Goal: Transaction & Acquisition: Purchase product/service

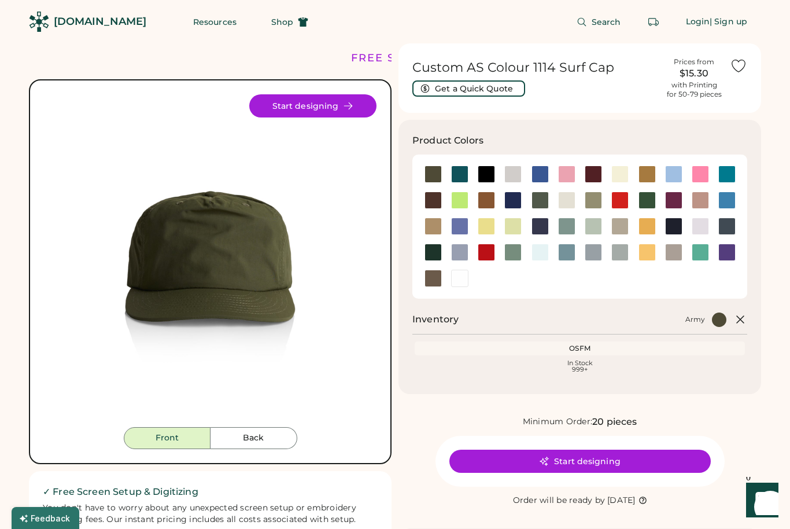
click at [437, 201] on div at bounding box center [432, 199] width 17 height 17
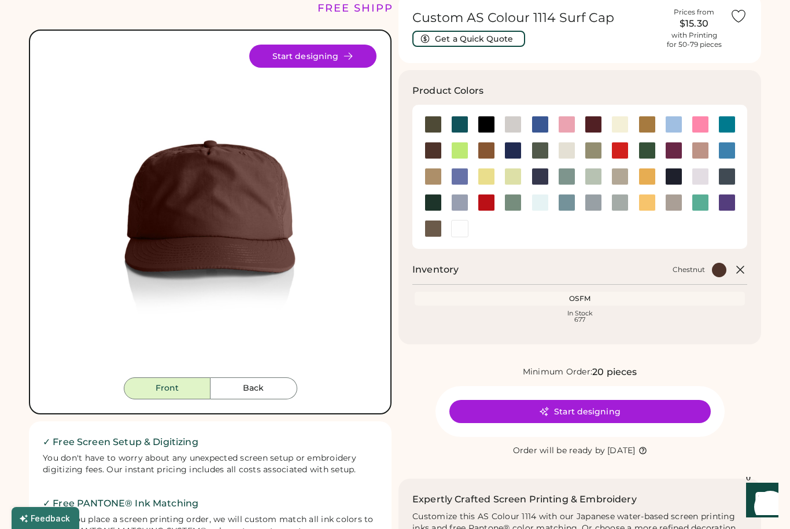
scroll to position [56, 0]
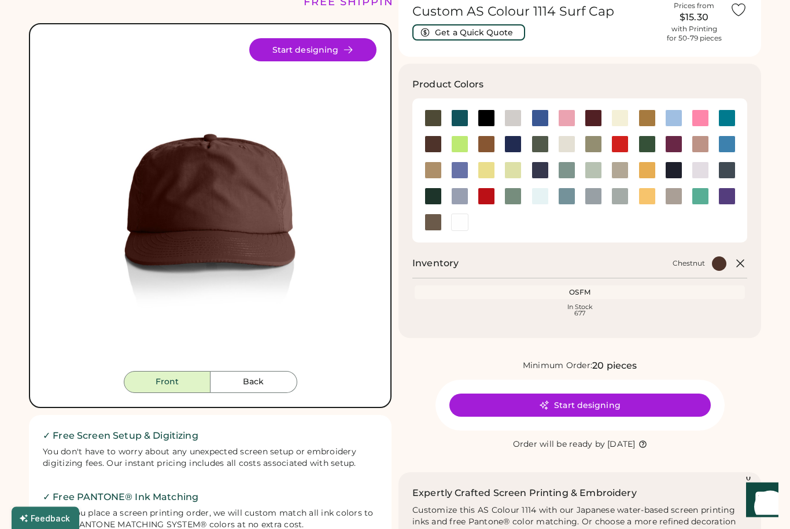
click at [625, 305] on div "In Stock 677" at bounding box center [580, 310] width 326 height 13
click at [460, 146] on div at bounding box center [459, 144] width 17 height 17
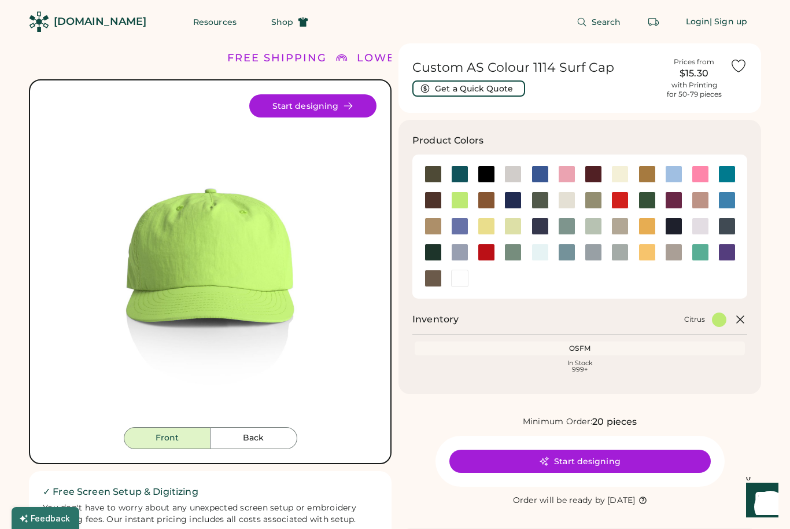
click at [271, 22] on span "Shop" at bounding box center [282, 22] width 22 height 8
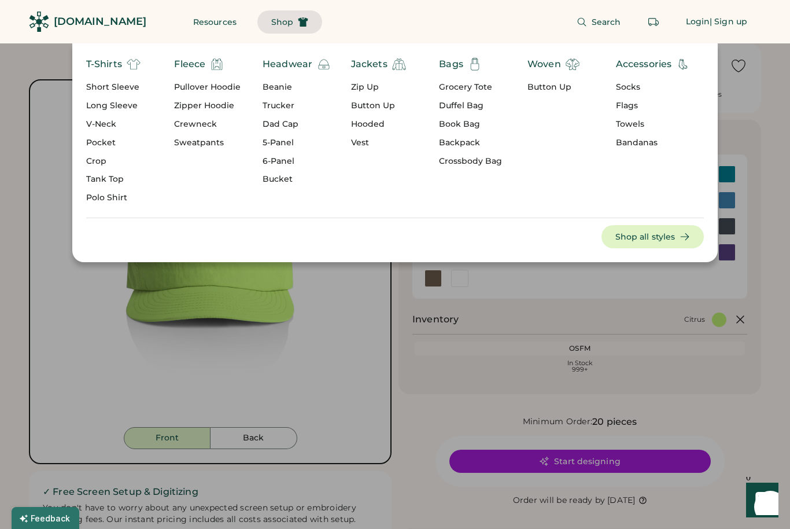
click at [288, 138] on div "5-Panel" at bounding box center [297, 143] width 68 height 12
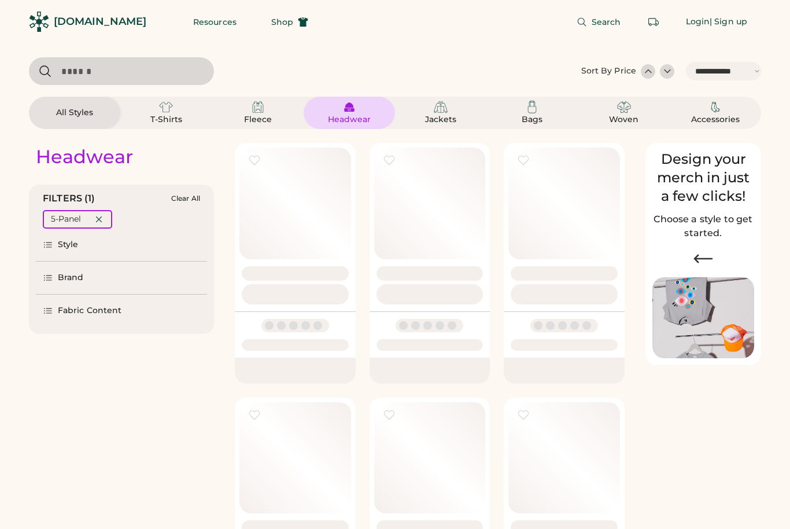
select select "*****"
select select "*"
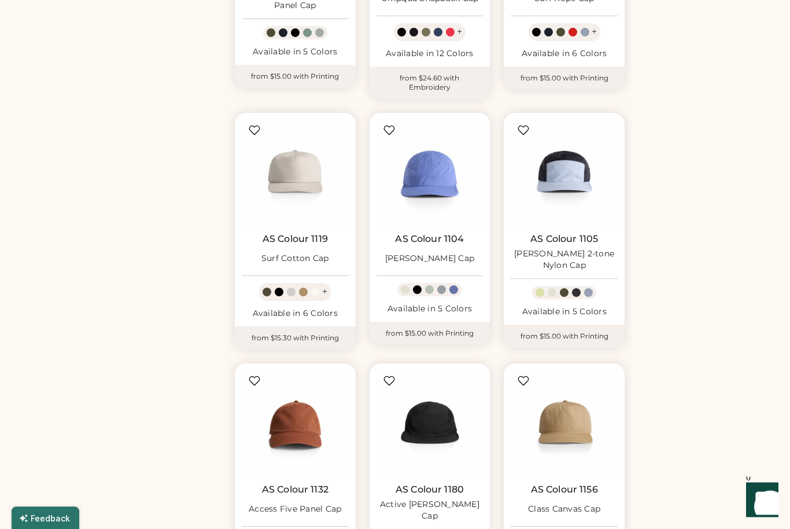
scroll to position [543, 0]
click at [304, 239] on link "AS Colour 1119" at bounding box center [295, 239] width 65 height 12
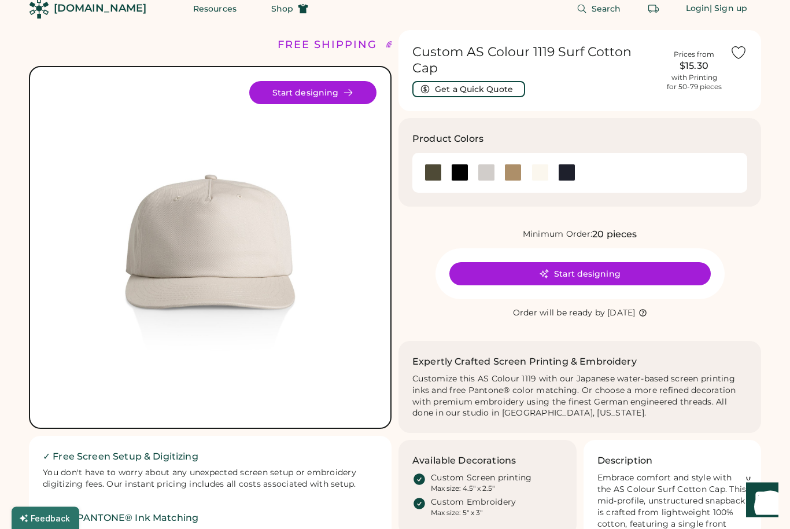
scroll to position [10, 0]
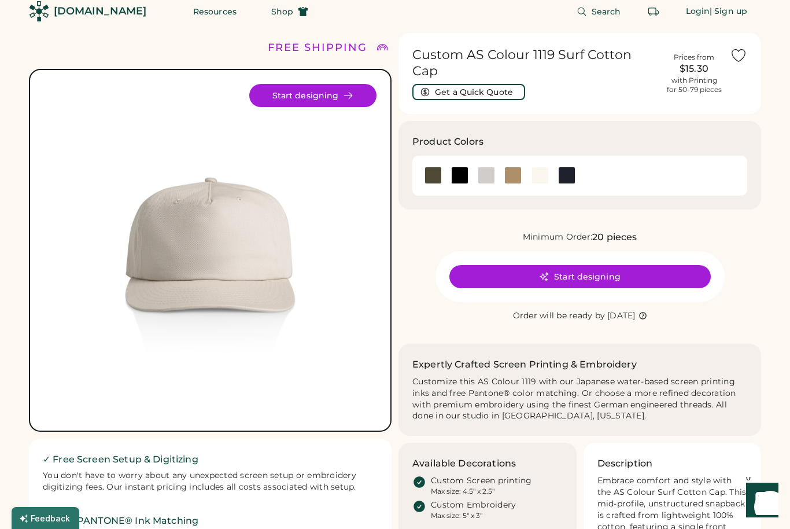
click at [344, 103] on button "Start designing" at bounding box center [312, 95] width 127 height 23
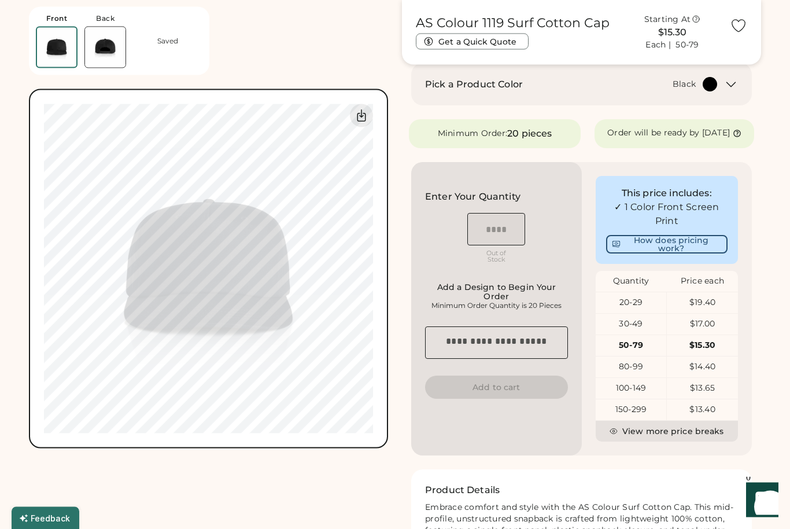
scroll to position [178, 0]
click at [507, 217] on div "OSFM" at bounding box center [495, 213] width 25 height 7
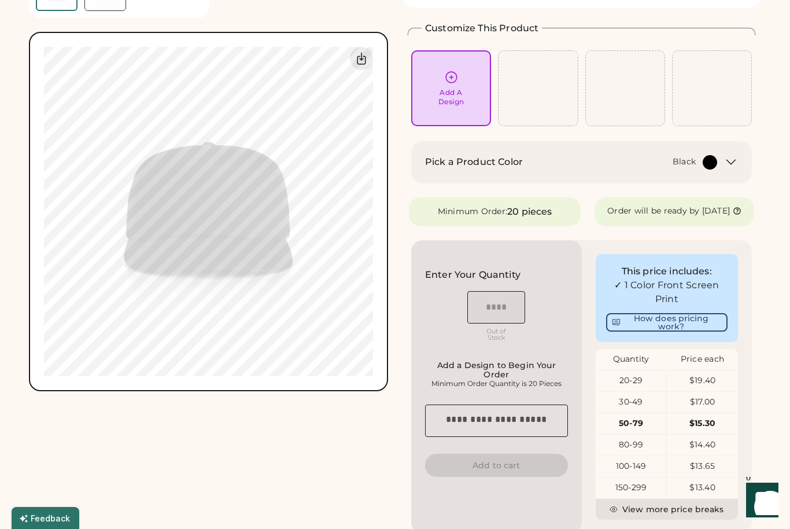
scroll to position [0, 0]
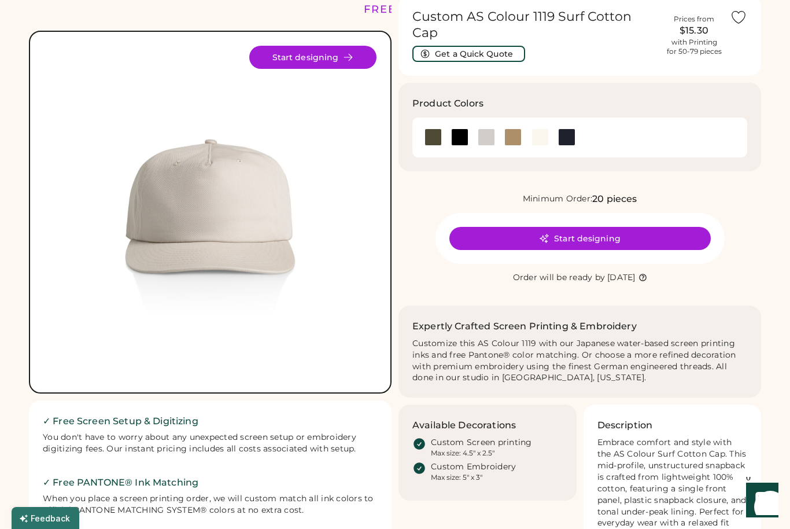
click at [660, 227] on button "Start designing" at bounding box center [579, 238] width 261 height 23
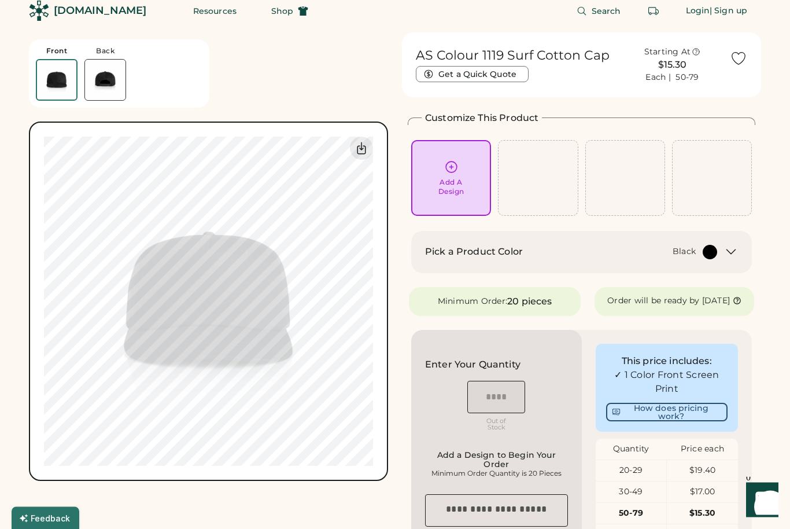
scroll to position [11, 0]
click at [461, 170] on div "Add A Design" at bounding box center [451, 178] width 64 height 36
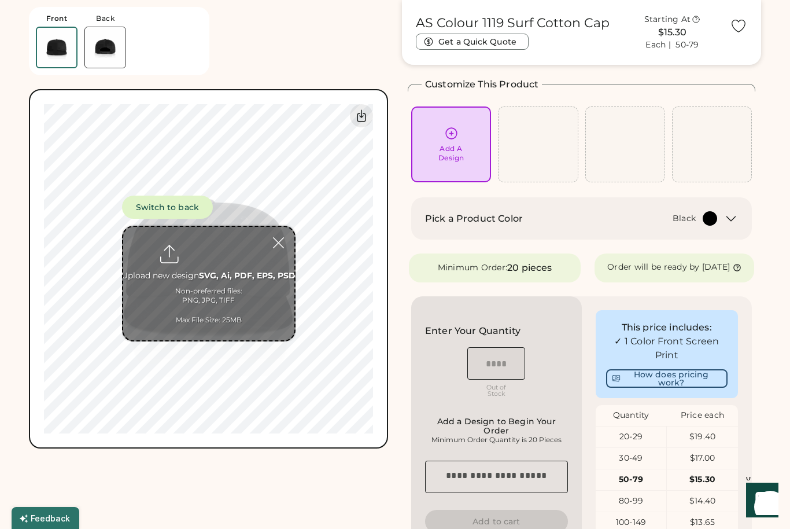
click at [444, 145] on div "Add A Design" at bounding box center [451, 153] width 26 height 19
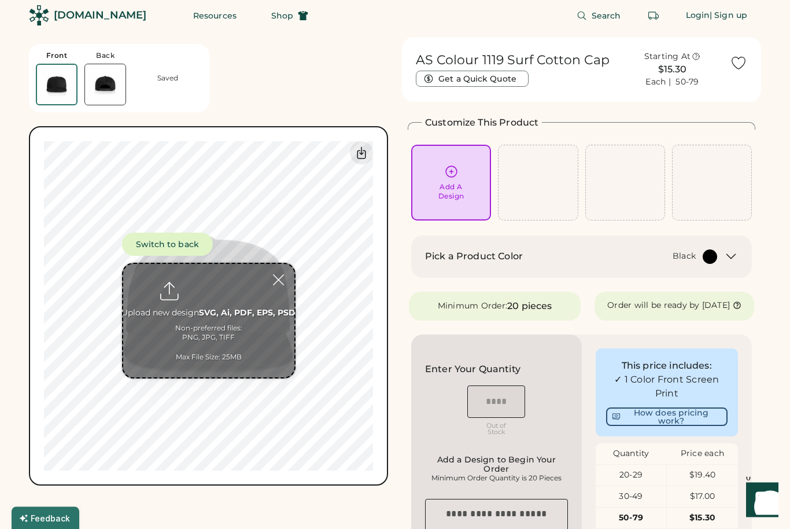
scroll to position [0, 0]
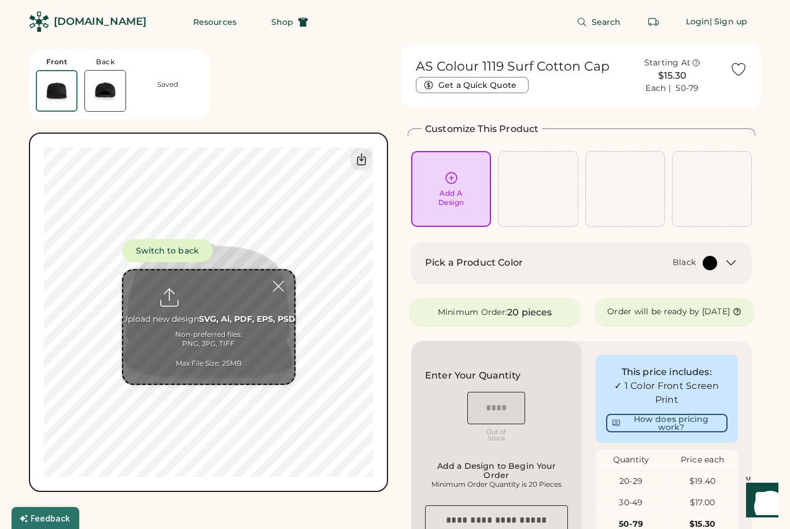
click at [737, 264] on icon at bounding box center [731, 263] width 14 height 14
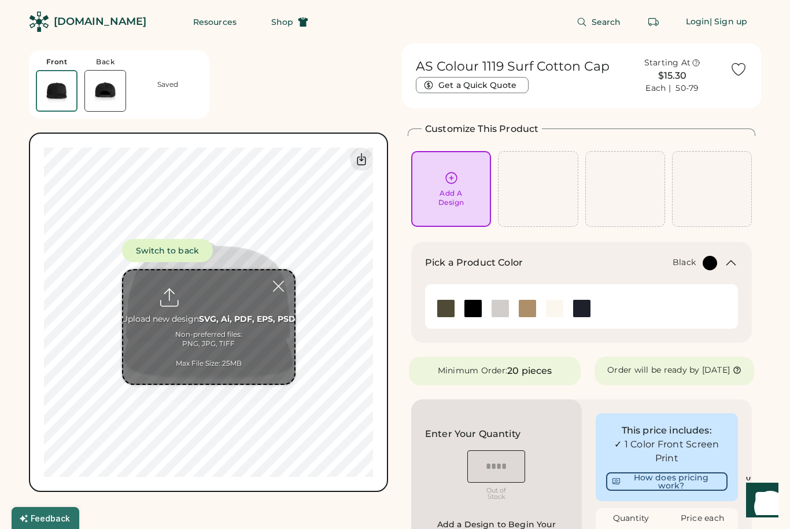
click at [500, 302] on img at bounding box center [500, 308] width 17 height 17
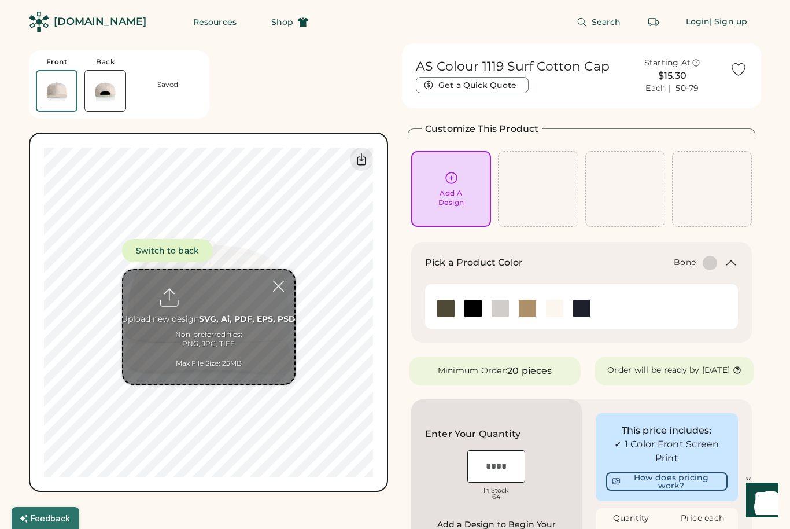
click at [557, 313] on img at bounding box center [554, 308] width 17 height 17
click at [276, 283] on div at bounding box center [278, 286] width 20 height 20
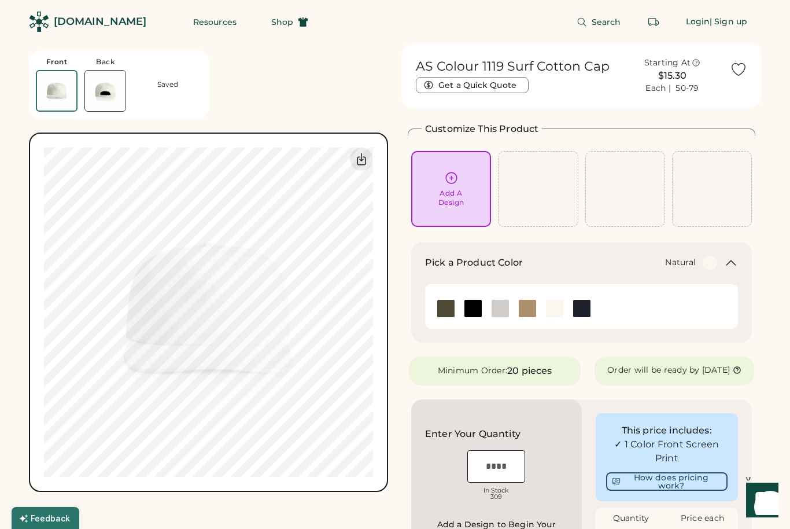
click at [471, 306] on img at bounding box center [472, 308] width 17 height 17
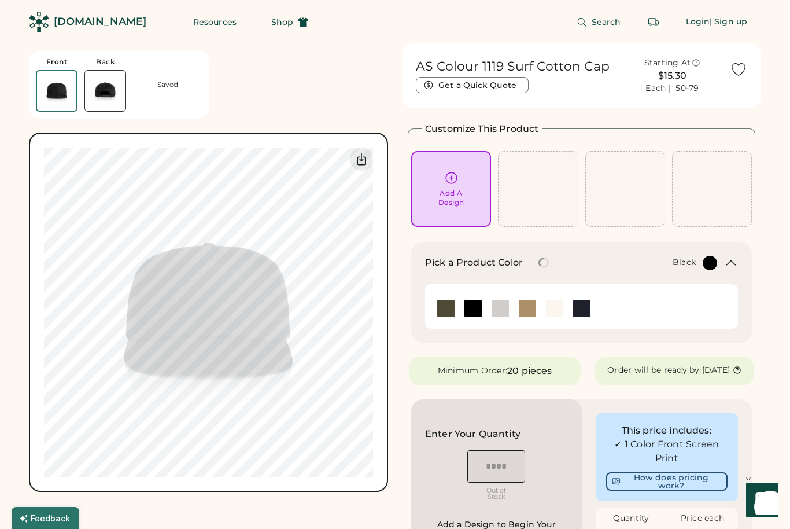
click at [583, 309] on img at bounding box center [581, 308] width 17 height 17
click at [551, 306] on img at bounding box center [554, 308] width 17 height 17
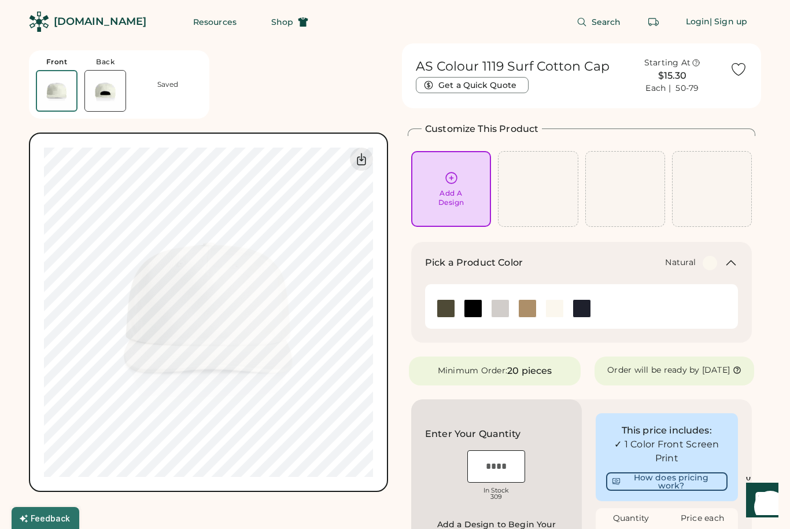
click at [524, 306] on img at bounding box center [527, 308] width 17 height 17
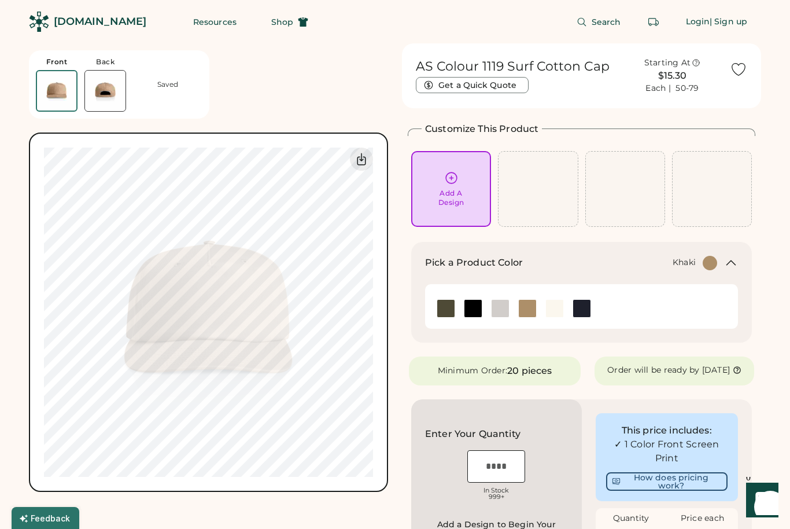
click at [547, 300] on img at bounding box center [554, 308] width 17 height 17
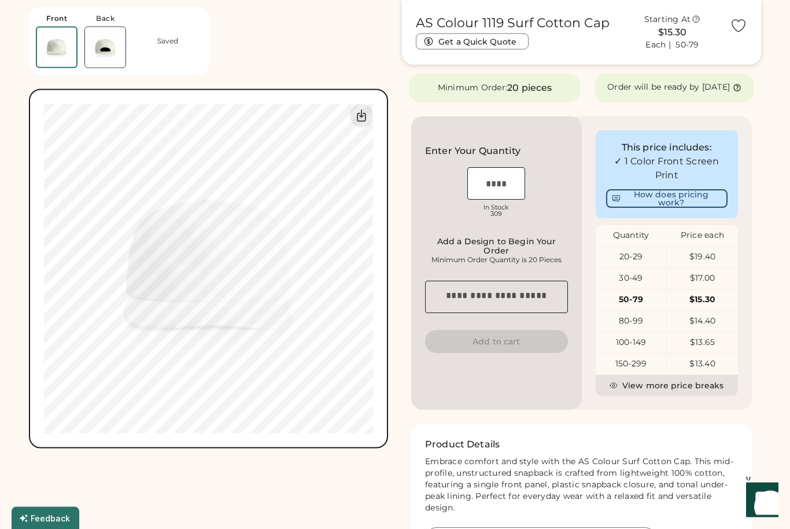
click at [646, 390] on button "View more price breaks" at bounding box center [667, 385] width 143 height 21
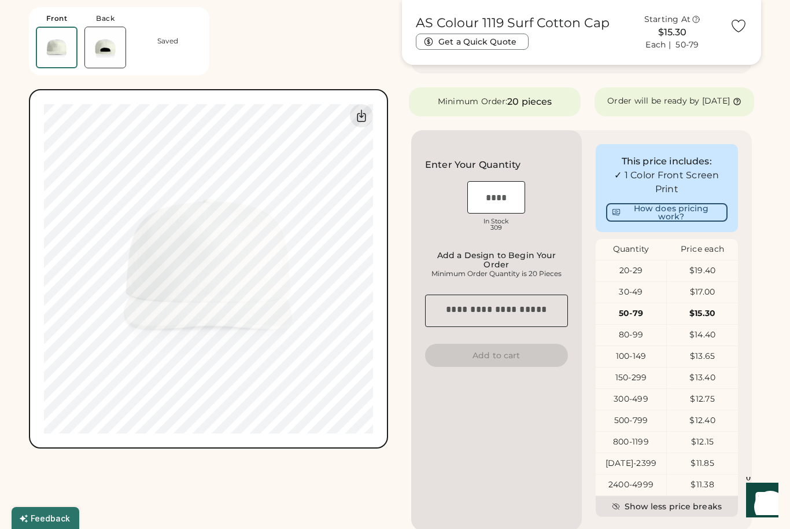
scroll to position [267, 0]
click at [513, 315] on textarea at bounding box center [496, 311] width 143 height 32
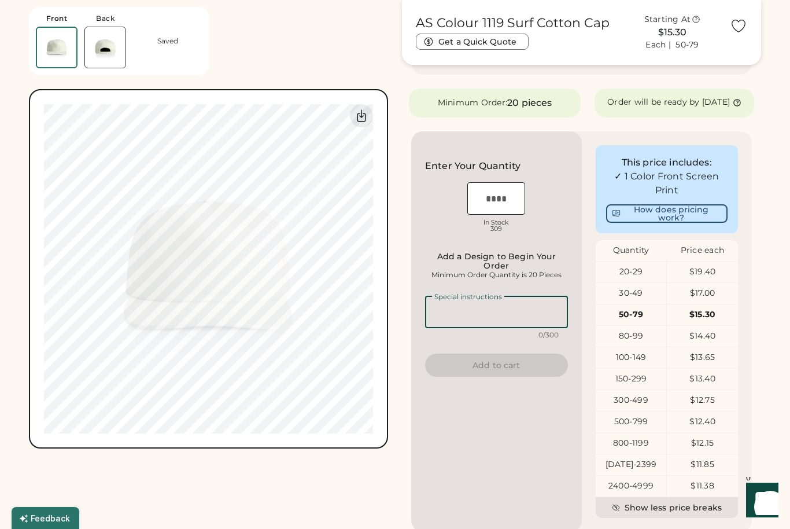
click at [574, 216] on div "Enter Your Quantity OSFM In Stock 309 Add a Design to Begin Your Order Minimum …" at bounding box center [496, 331] width 171 height 400
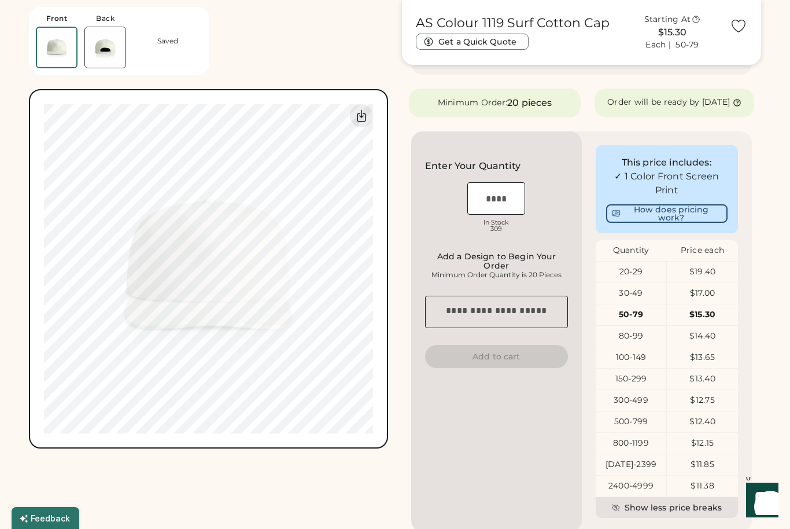
click at [502, 200] on input "tel" at bounding box center [496, 198] width 58 height 32
click at [552, 171] on div "Enter Your Quantity OSFM In Stock 309" at bounding box center [496, 198] width 143 height 79
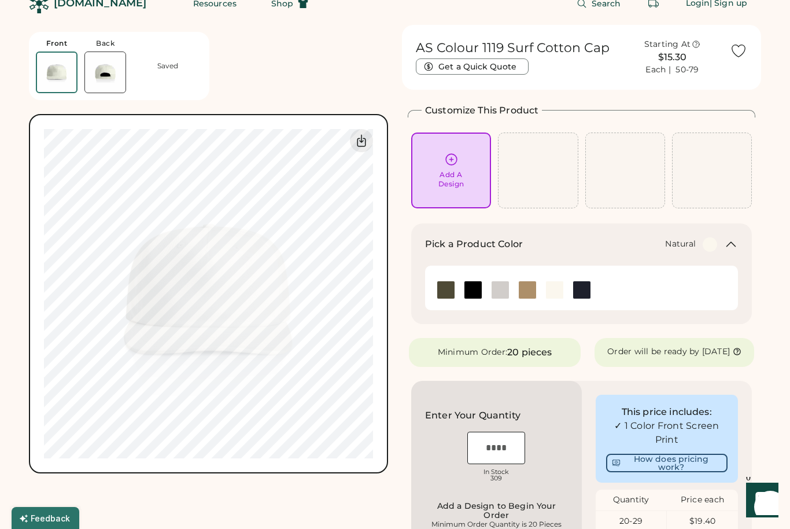
scroll to position [16, 0]
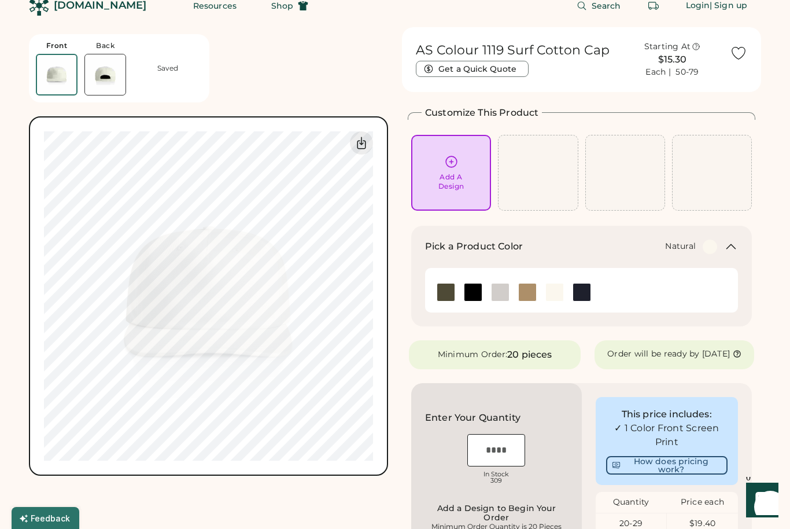
click at [463, 168] on div "Add A Design" at bounding box center [451, 172] width 64 height 36
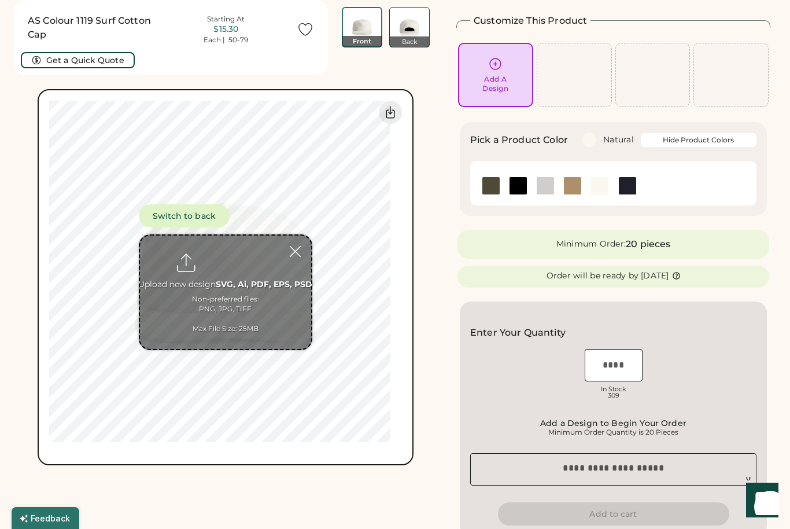
scroll to position [28, 0]
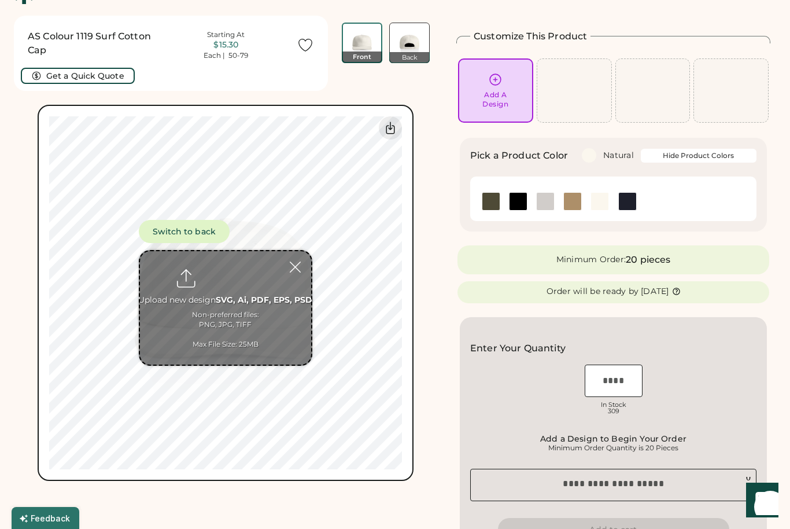
click at [254, 319] on input "file" at bounding box center [225, 307] width 171 height 113
click at [268, 297] on input "file" at bounding box center [225, 307] width 171 height 113
click at [186, 279] on input "file" at bounding box center [225, 307] width 171 height 113
type input "**********"
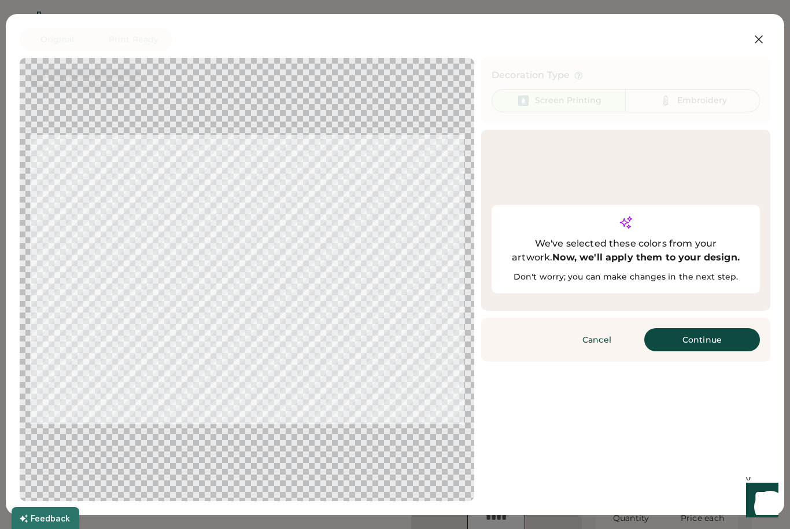
scroll to position [9, 0]
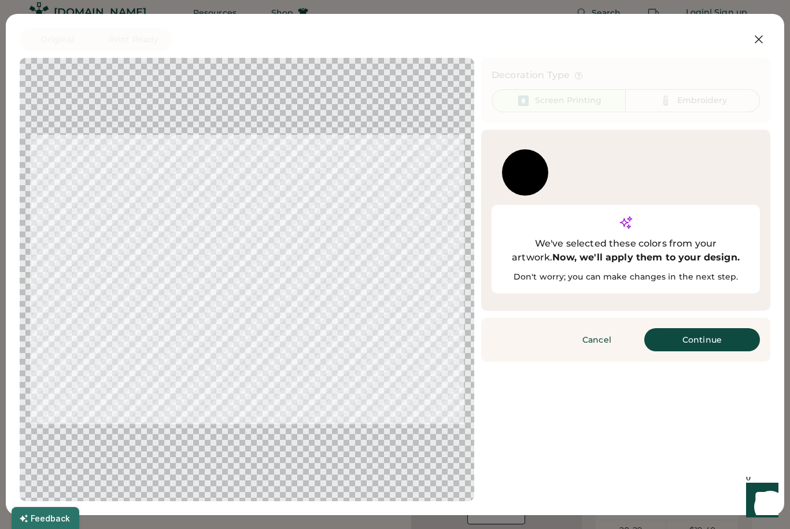
click at [718, 328] on button "Continue" at bounding box center [702, 339] width 116 height 23
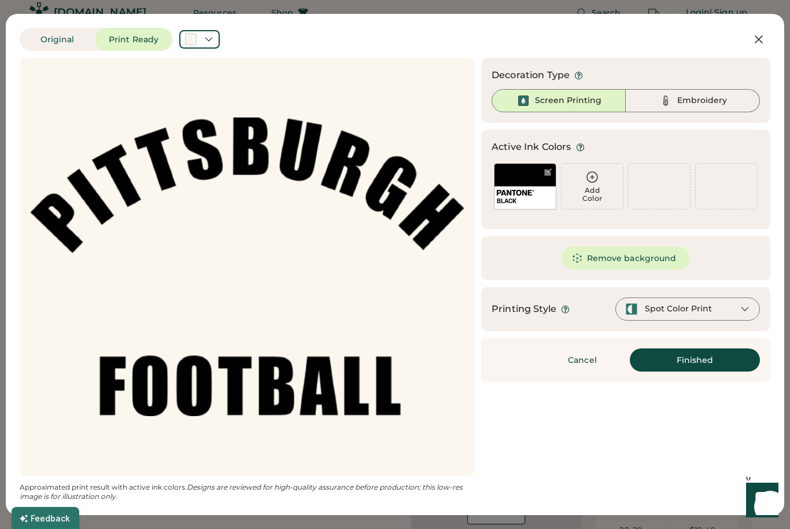
scroll to position [0, 0]
click at [293, 223] on div at bounding box center [247, 266] width 434 height 397
click at [715, 102] on div "Embroidery" at bounding box center [702, 101] width 50 height 12
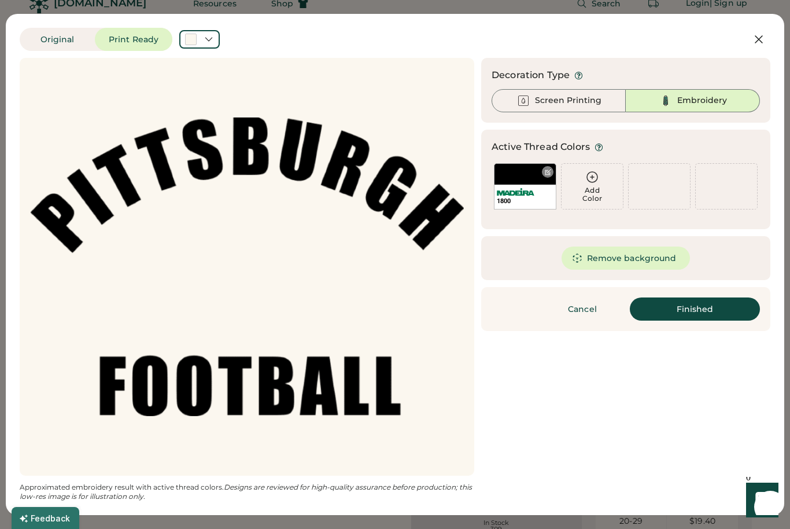
click at [526, 182] on div "1800" at bounding box center [525, 186] width 62 height 46
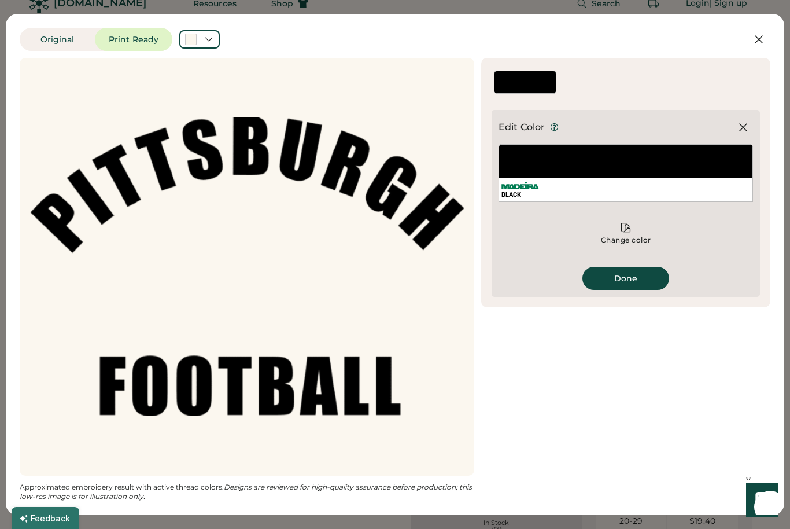
click at [691, 161] on div "BLACK" at bounding box center [625, 173] width 254 height 58
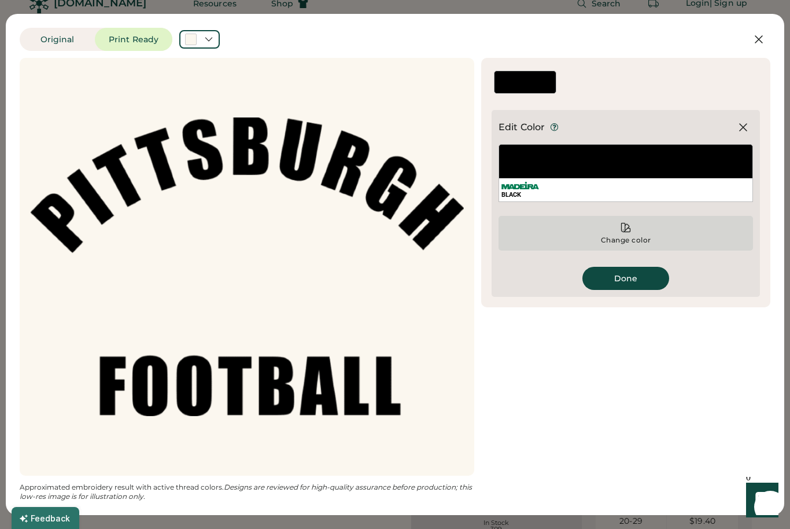
click at [625, 231] on icon at bounding box center [626, 227] width 9 height 9
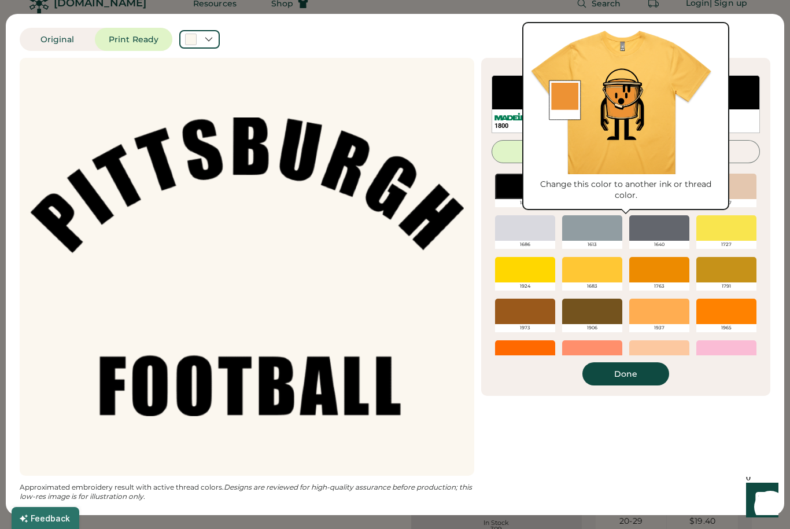
click at [697, 370] on div "1800 Popular Colors All Colors 1800 1801 1661 1927 1686 1613 1640 1727 1924 168…" at bounding box center [626, 230] width 268 height 310
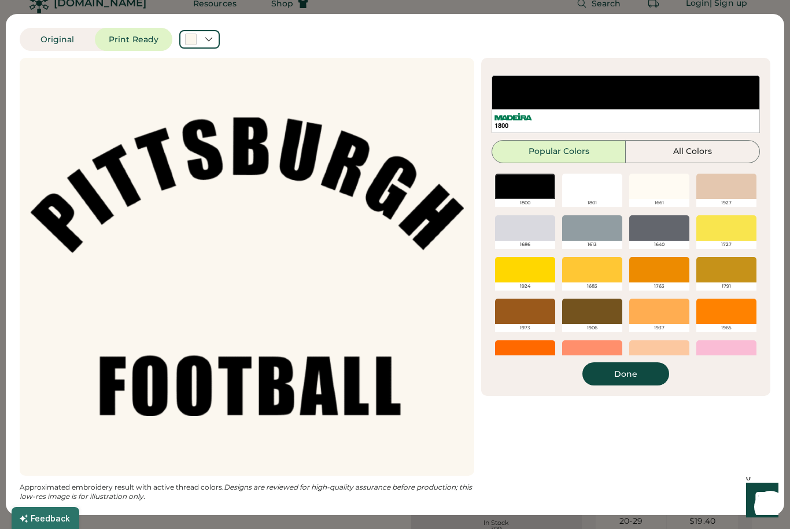
click at [607, 236] on div at bounding box center [592, 227] width 60 height 25
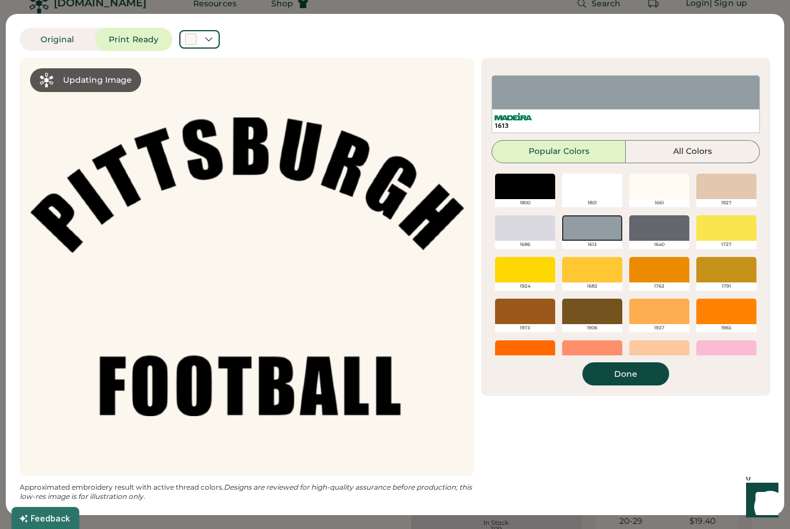
click at [530, 187] on div at bounding box center [525, 185] width 60 height 25
click at [537, 187] on div at bounding box center [525, 185] width 60 height 25
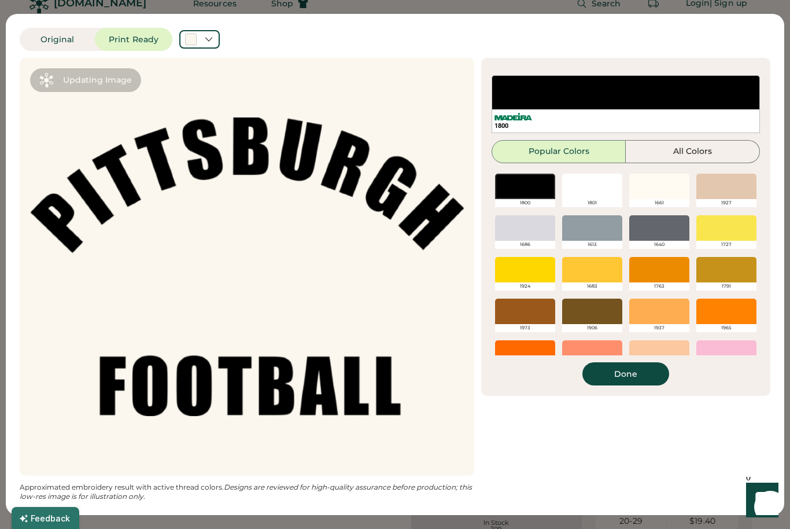
click at [524, 184] on div at bounding box center [525, 185] width 60 height 25
click at [535, 278] on div at bounding box center [525, 269] width 60 height 25
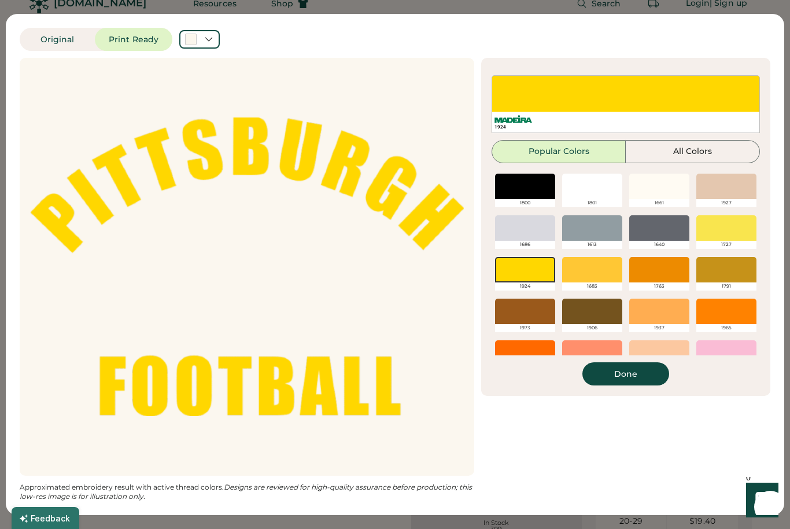
click at [527, 177] on div at bounding box center [525, 185] width 60 height 25
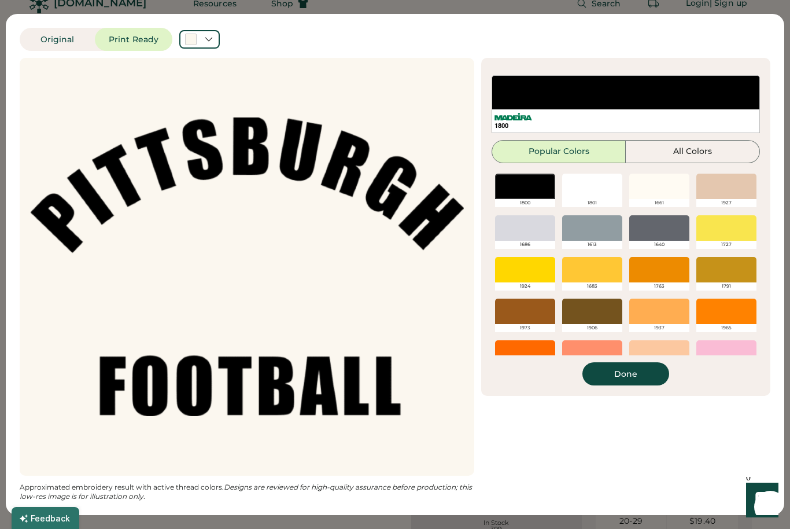
click at [632, 371] on button "Done" at bounding box center [625, 373] width 87 height 23
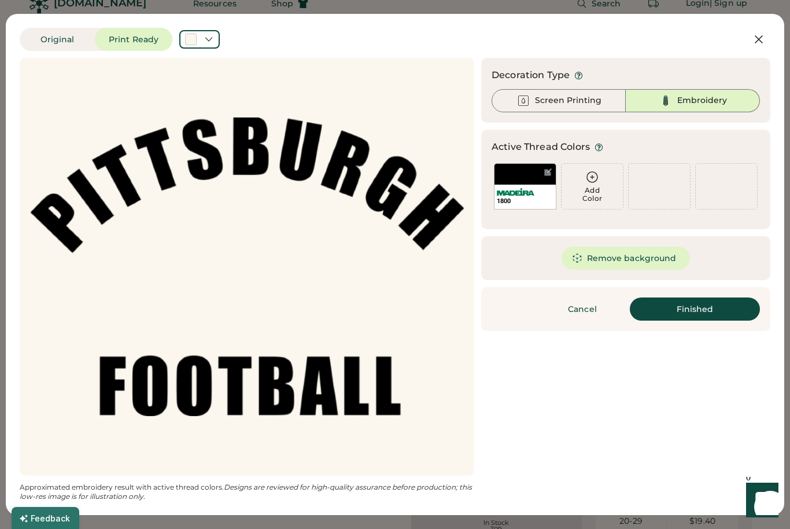
click at [685, 309] on button "Finished" at bounding box center [695, 308] width 130 height 23
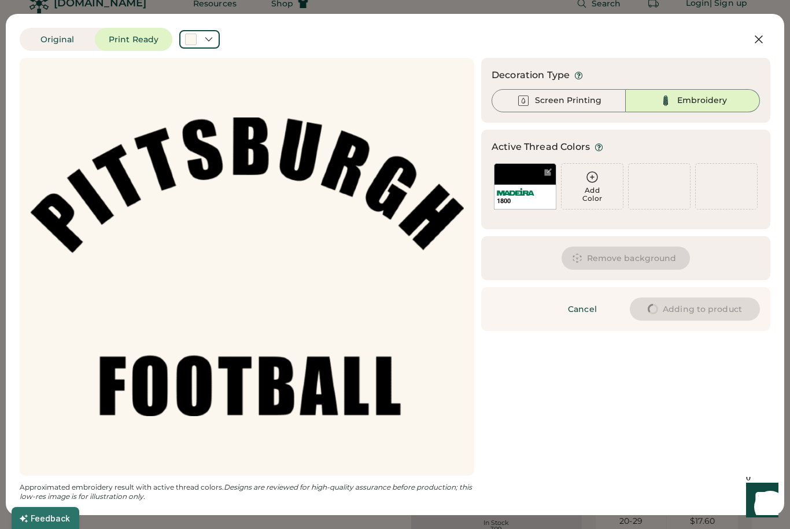
click at [635, 252] on button "Remove background" at bounding box center [625, 257] width 129 height 23
type input "****"
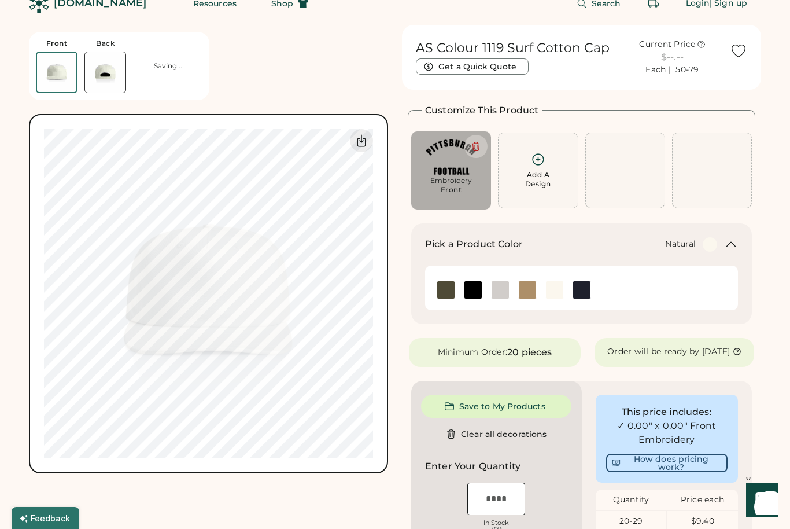
type input "****"
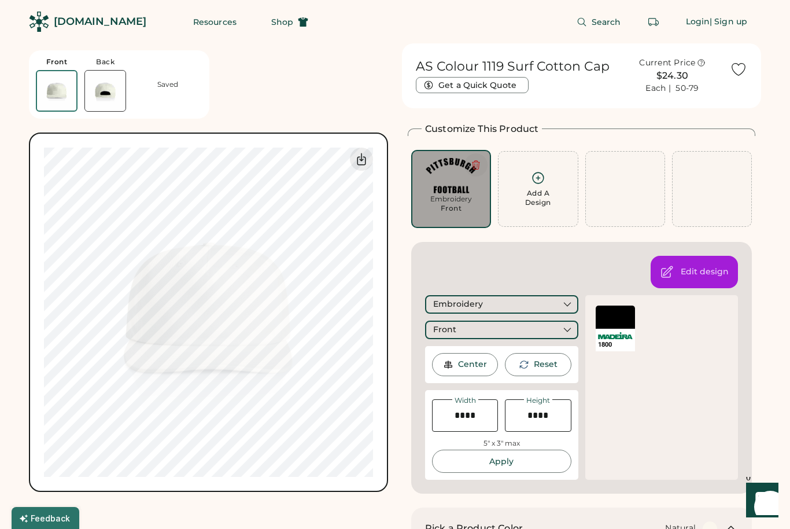
click at [478, 163] on icon at bounding box center [476, 165] width 10 height 10
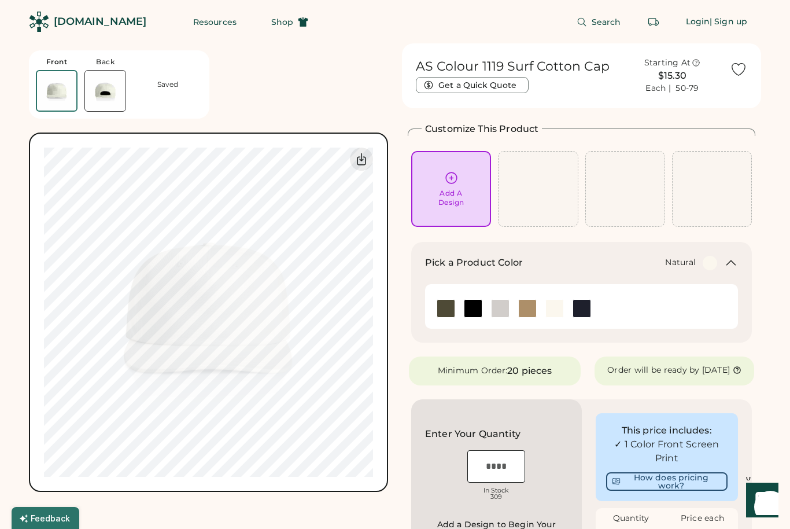
click at [453, 171] on icon at bounding box center [451, 178] width 14 height 14
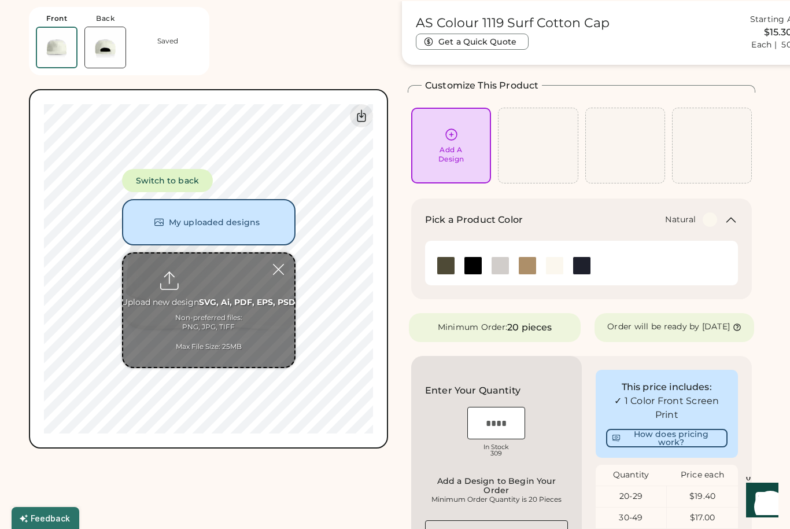
scroll to position [41, 0]
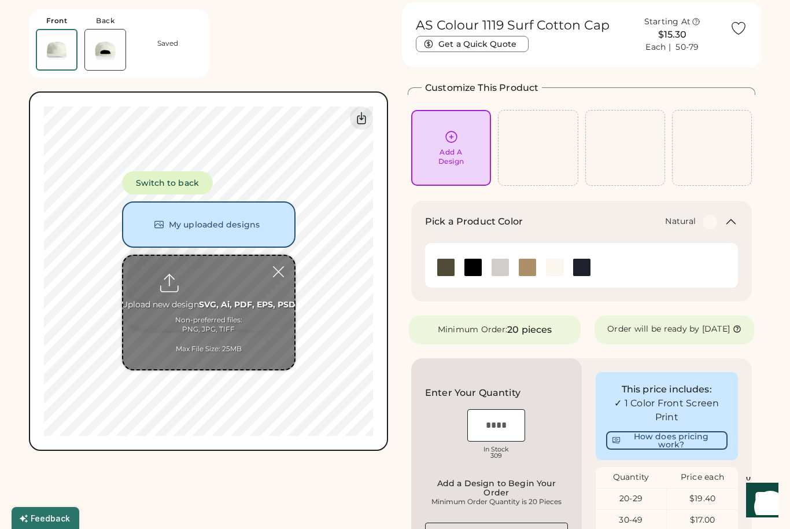
click at [233, 281] on input "file" at bounding box center [208, 312] width 171 height 113
click at [267, 219] on button "My uploaded designs" at bounding box center [208, 224] width 173 height 46
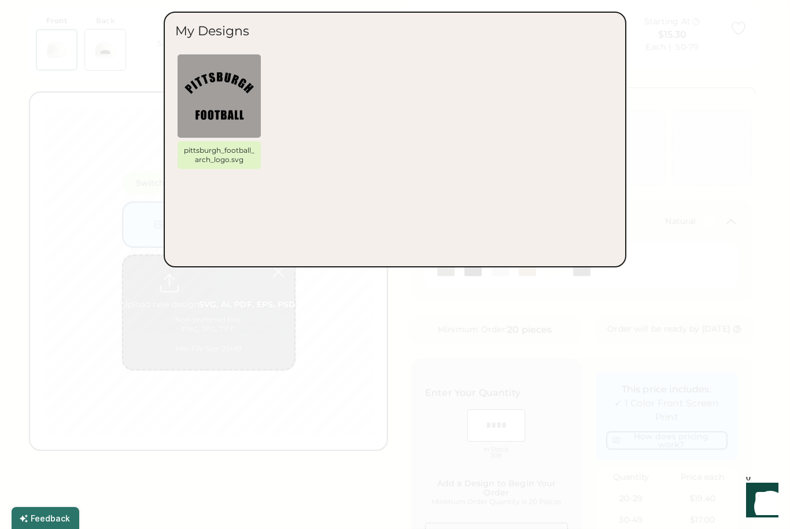
click at [385, 338] on div at bounding box center [395, 264] width 790 height 529
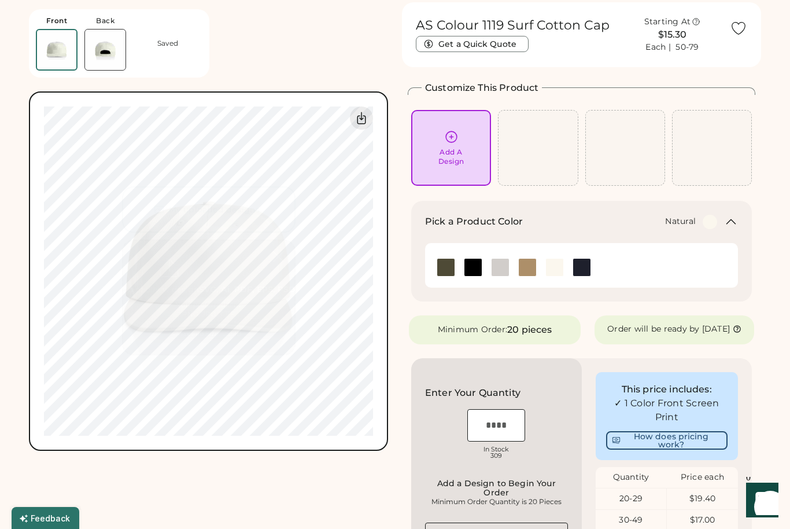
click at [377, 328] on div "Switch to back My uploaded designs Upload new design SVG, Ai, PDF, EPS, PSD Non…" at bounding box center [208, 270] width 359 height 359
click at [466, 142] on div "Add A Design" at bounding box center [451, 148] width 64 height 36
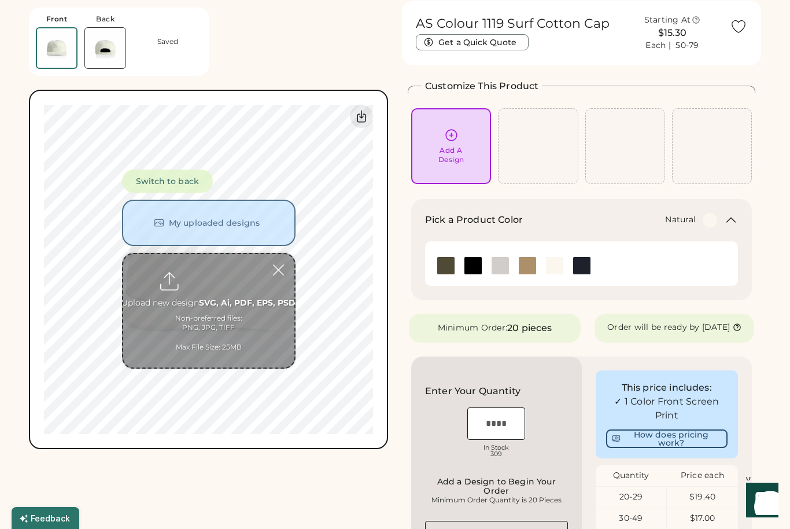
scroll to position [43, 0]
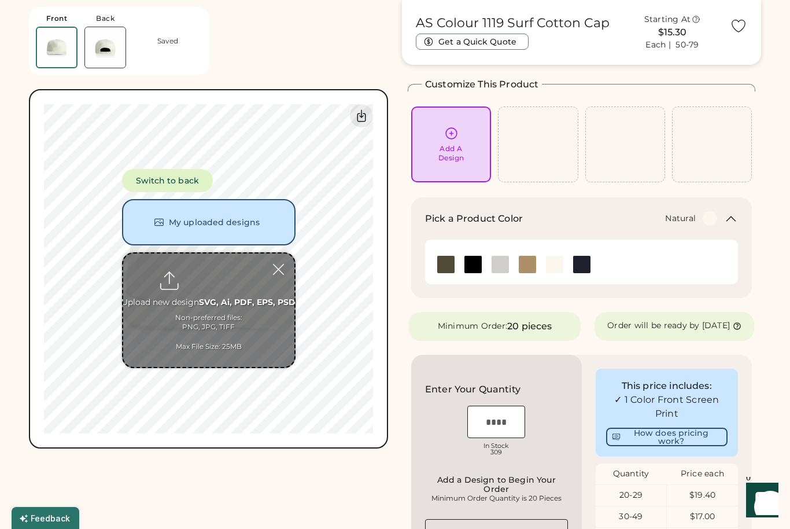
click at [248, 309] on input "file" at bounding box center [208, 309] width 171 height 113
type input "**********"
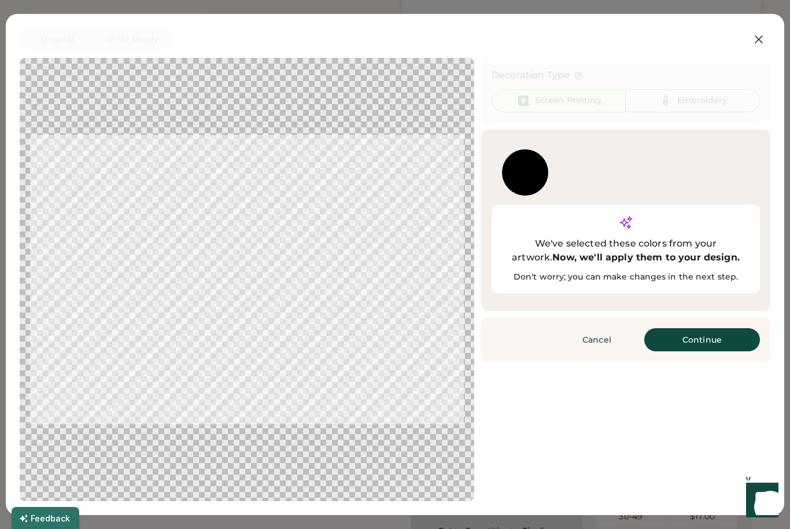
click at [140, 260] on div at bounding box center [247, 279] width 434 height 422
click at [675, 328] on button "Continue" at bounding box center [702, 339] width 116 height 23
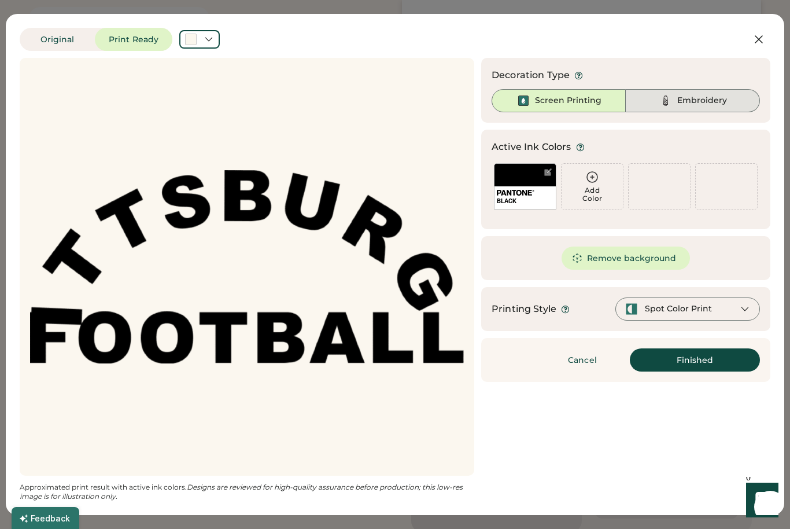
click at [669, 104] on img at bounding box center [666, 101] width 14 height 14
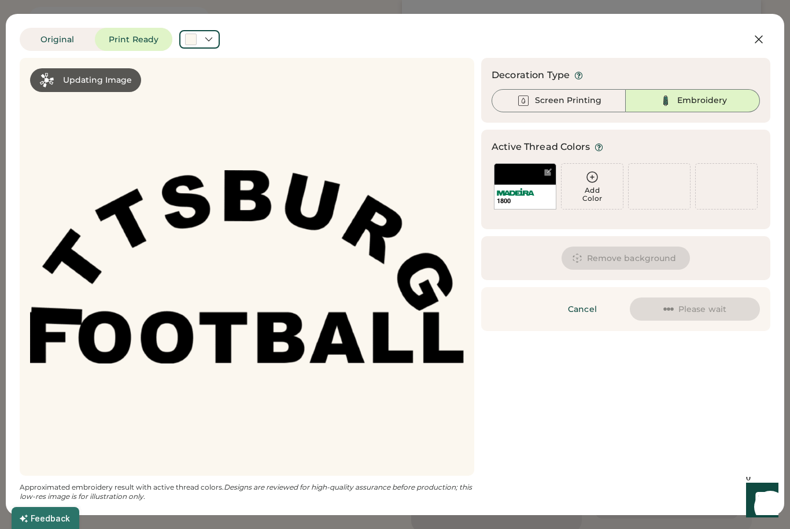
click at [256, 273] on div at bounding box center [247, 266] width 434 height 397
click at [280, 385] on div at bounding box center [247, 266] width 434 height 397
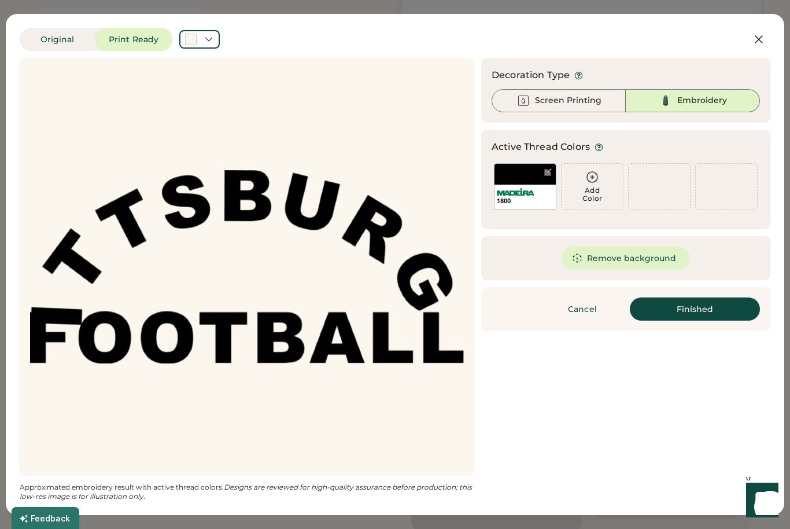
click at [666, 306] on button "Finished" at bounding box center [695, 308] width 130 height 23
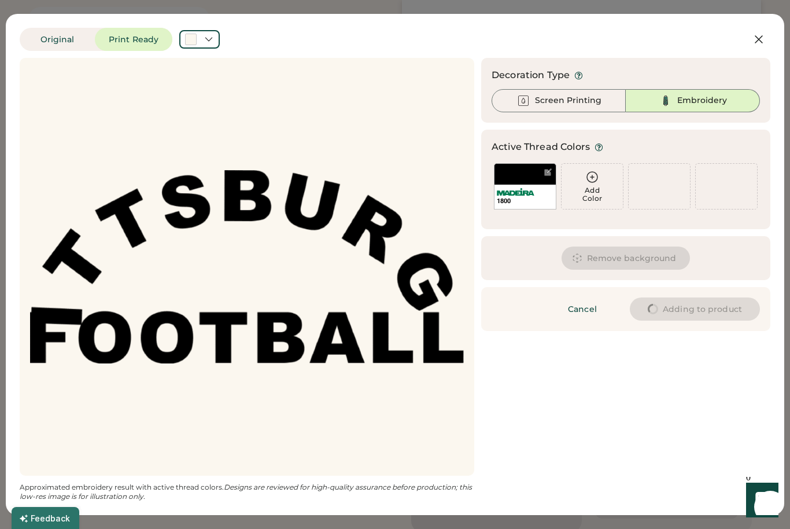
type input "****"
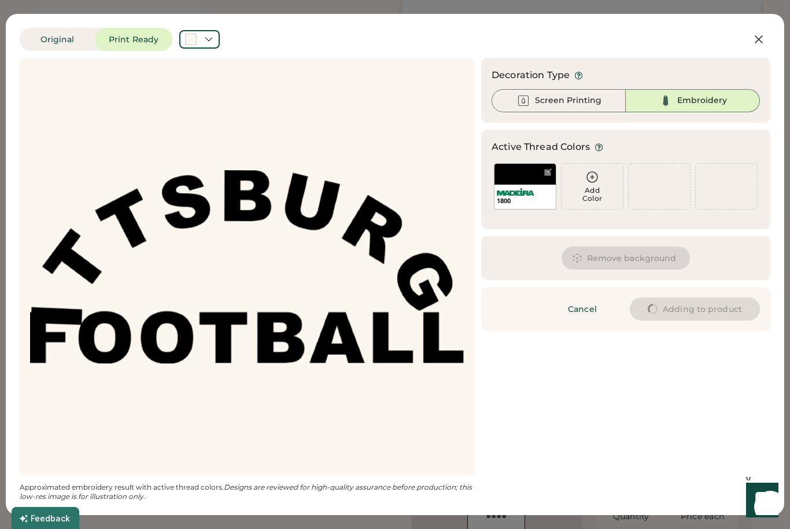
type input "****"
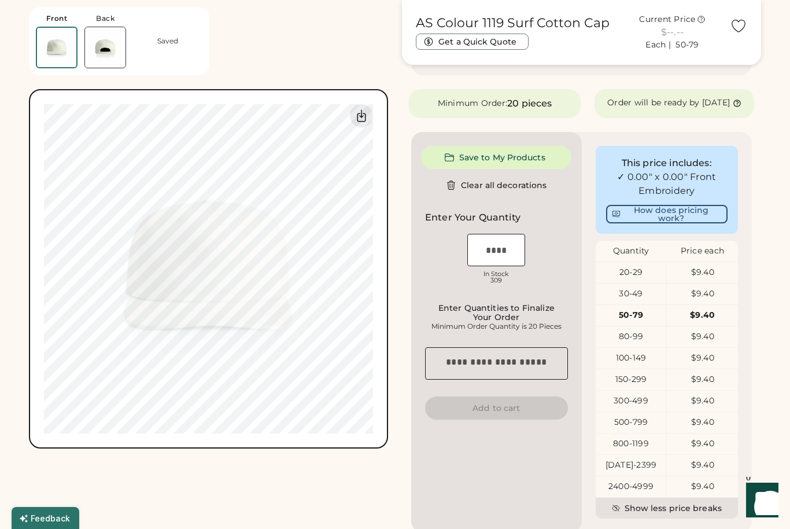
type input "****"
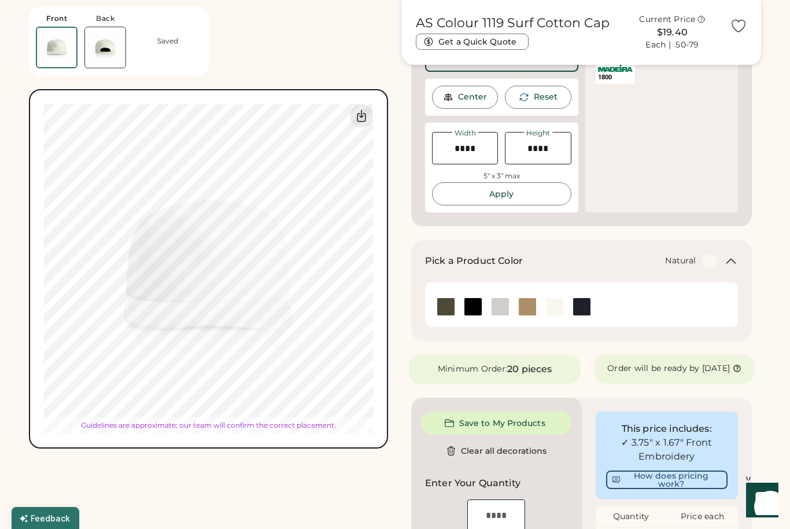
type input "****"
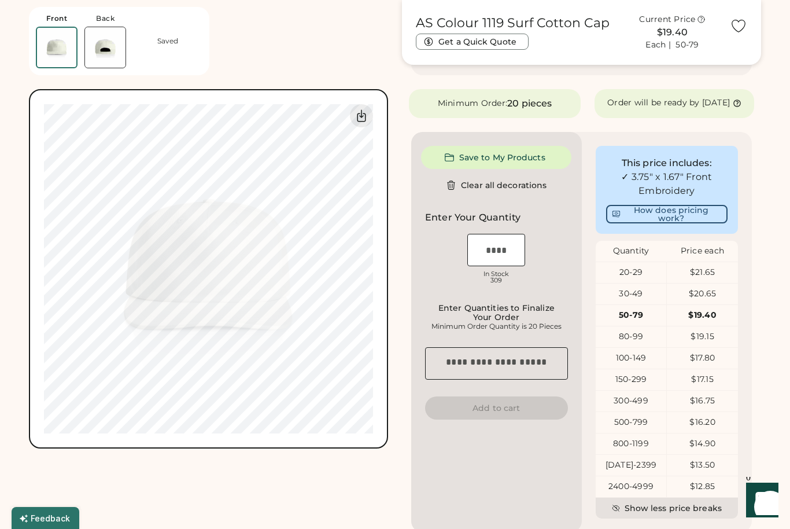
type input "****"
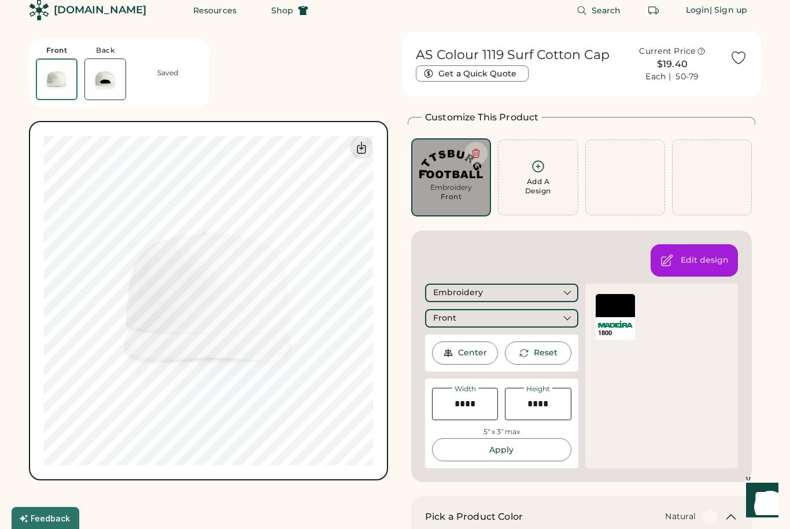
scroll to position [11, 0]
click at [477, 146] on button at bounding box center [475, 153] width 23 height 23
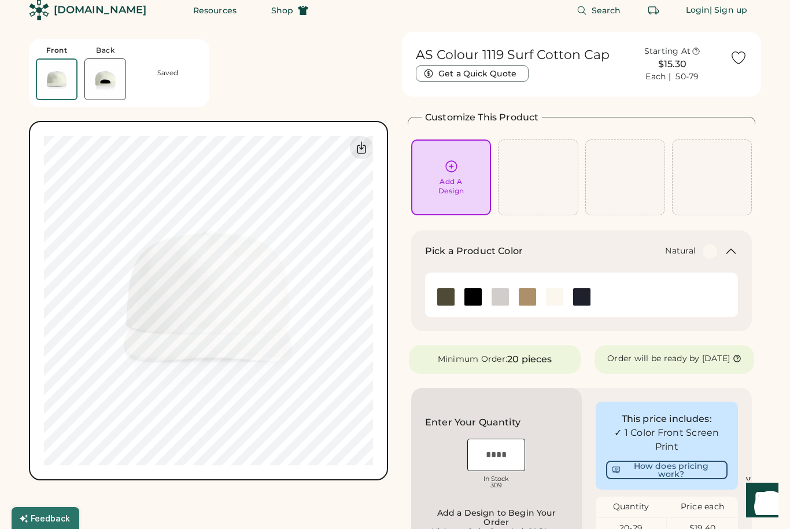
click at [449, 160] on icon at bounding box center [451, 166] width 14 height 14
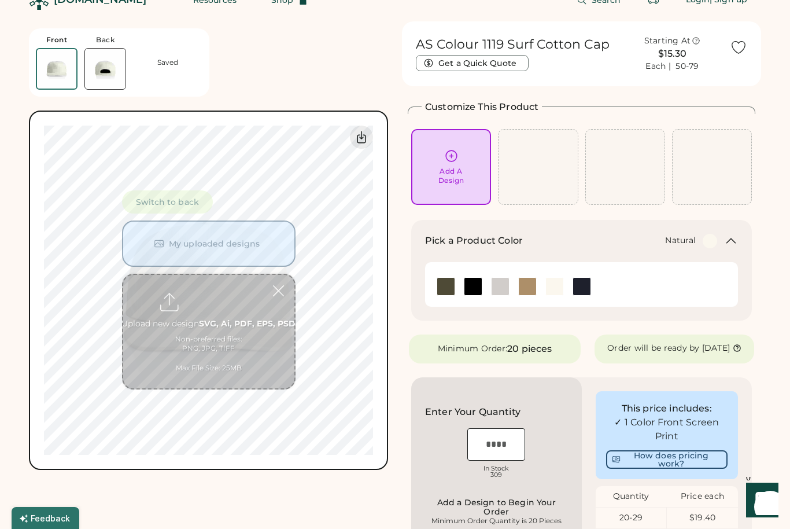
scroll to position [43, 0]
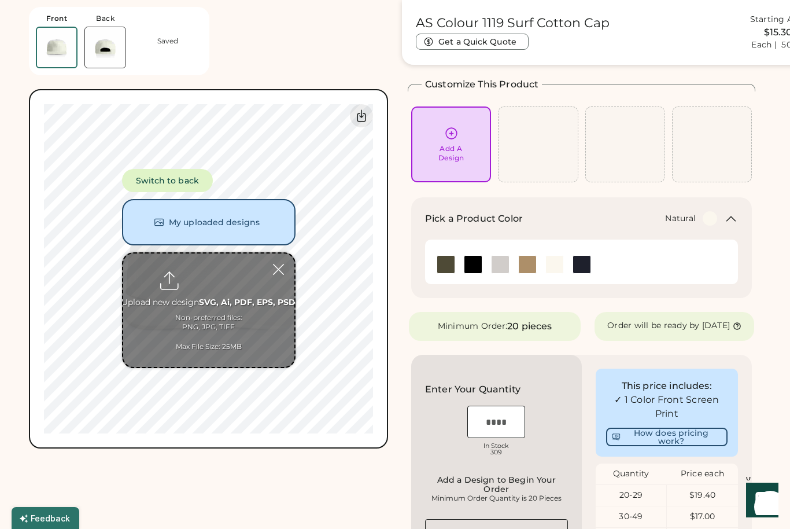
click at [191, 320] on input "file" at bounding box center [208, 309] width 171 height 113
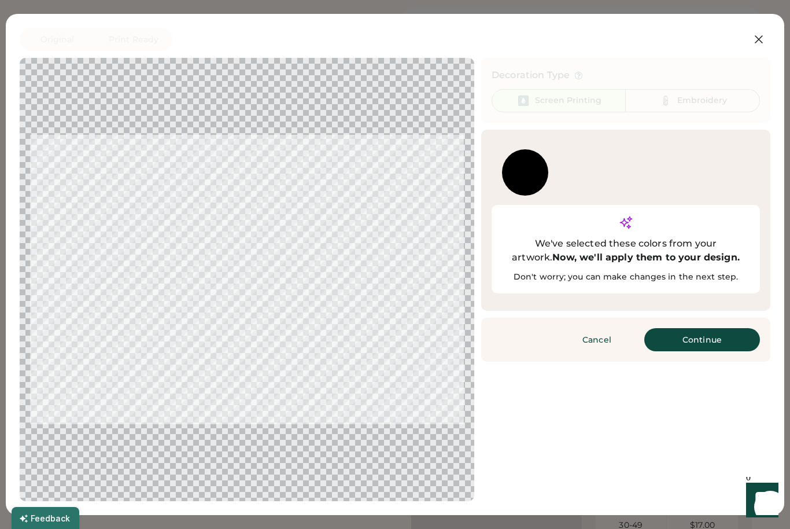
scroll to position [32, 0]
click at [108, 294] on div at bounding box center [247, 279] width 434 height 422
click at [155, 326] on div at bounding box center [247, 279] width 434 height 422
click at [607, 328] on button "Cancel" at bounding box center [596, 339] width 81 height 23
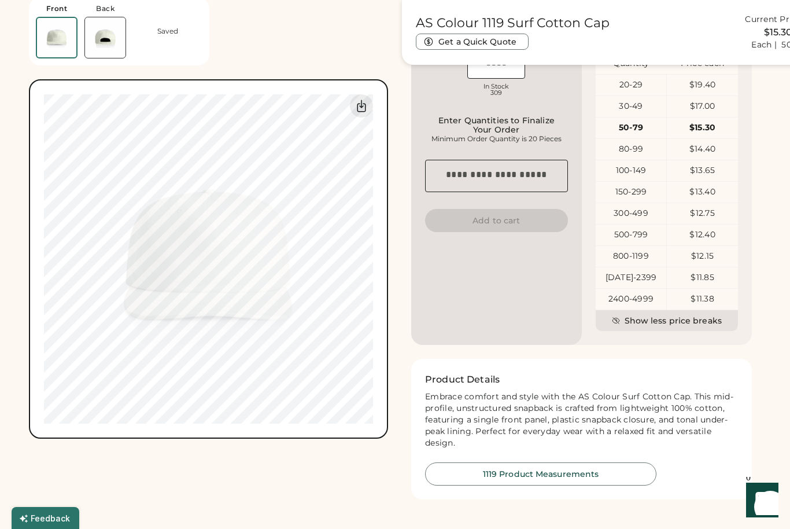
click at [675, 281] on div "$11.85" at bounding box center [702, 278] width 71 height 12
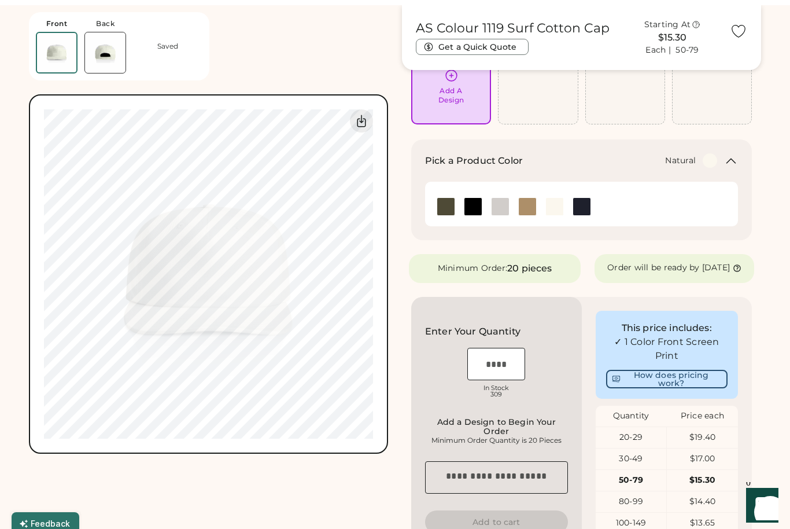
scroll to position [0, 0]
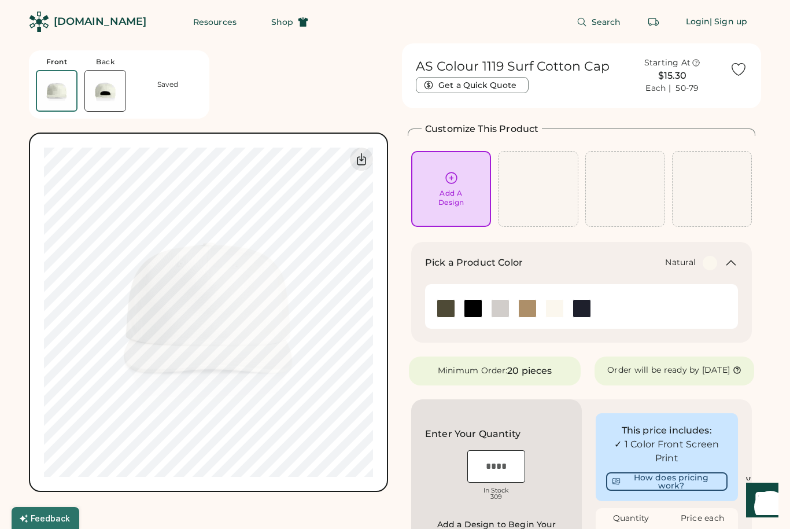
click at [452, 189] on div "Add A Design" at bounding box center [451, 198] width 26 height 19
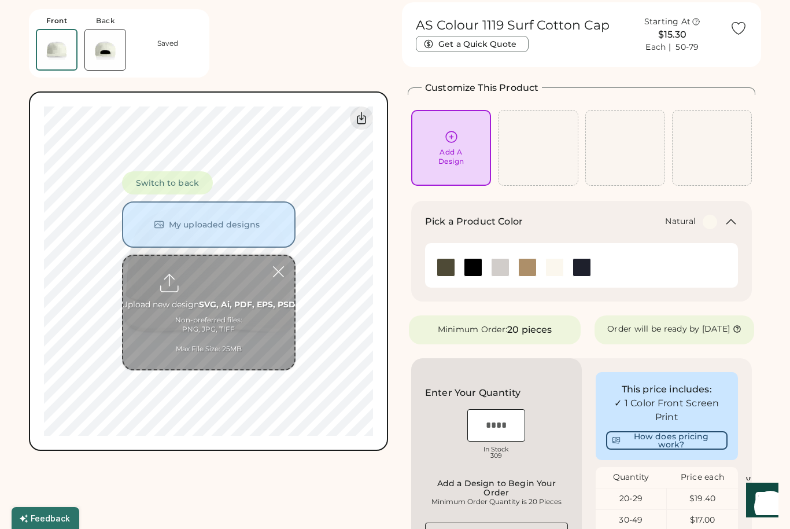
scroll to position [43, 0]
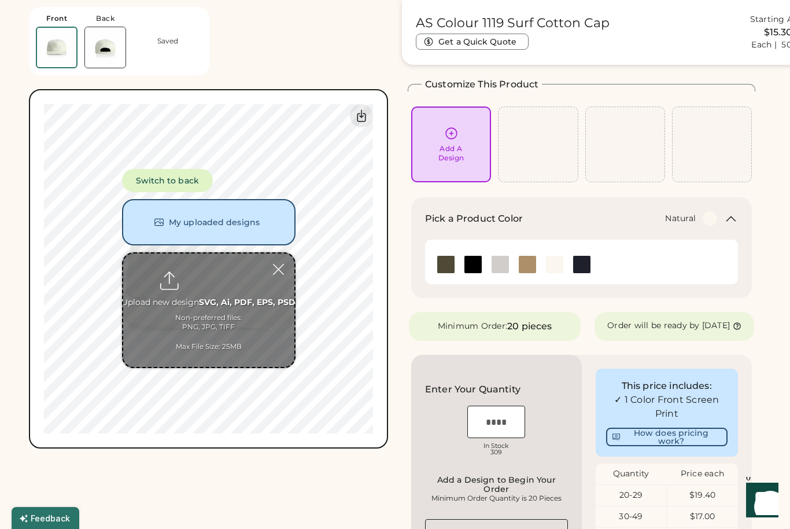
click at [165, 289] on input "file" at bounding box center [208, 309] width 171 height 113
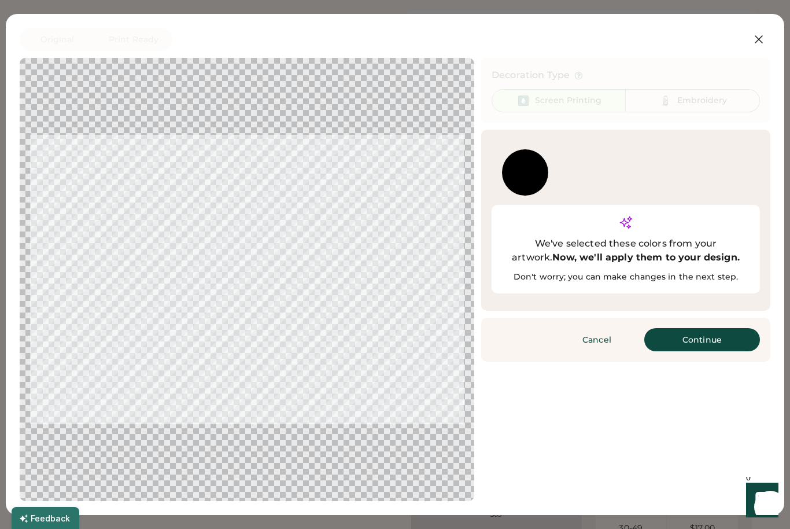
scroll to position [35, 0]
click at [549, 412] on div "Updating Image Approximated print result with active ink colors. Designs are re…" at bounding box center [395, 279] width 751 height 443
click at [566, 328] on button "Cancel" at bounding box center [596, 339] width 81 height 23
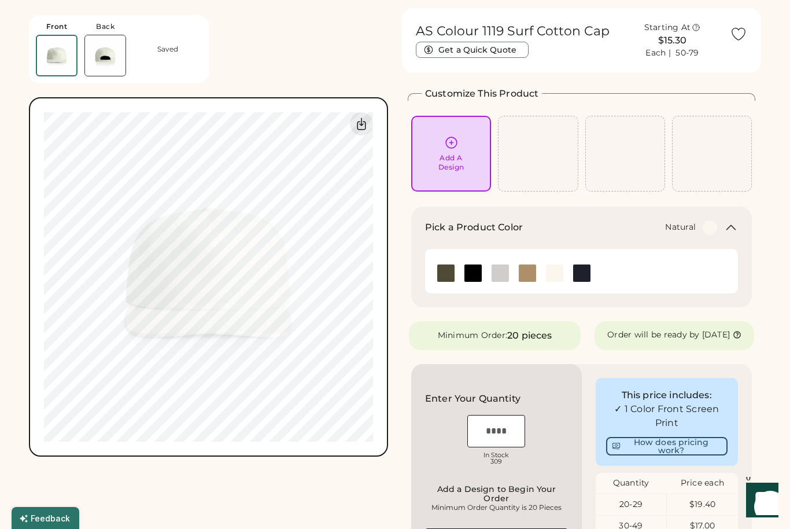
click at [518, 164] on div "Add A Design" at bounding box center [538, 154] width 80 height 76
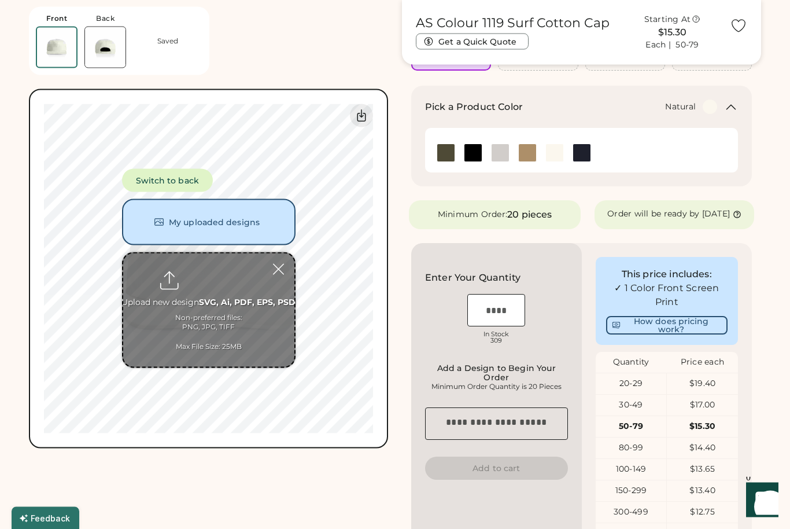
scroll to position [155, 0]
click at [190, 284] on input "file" at bounding box center [208, 309] width 171 height 113
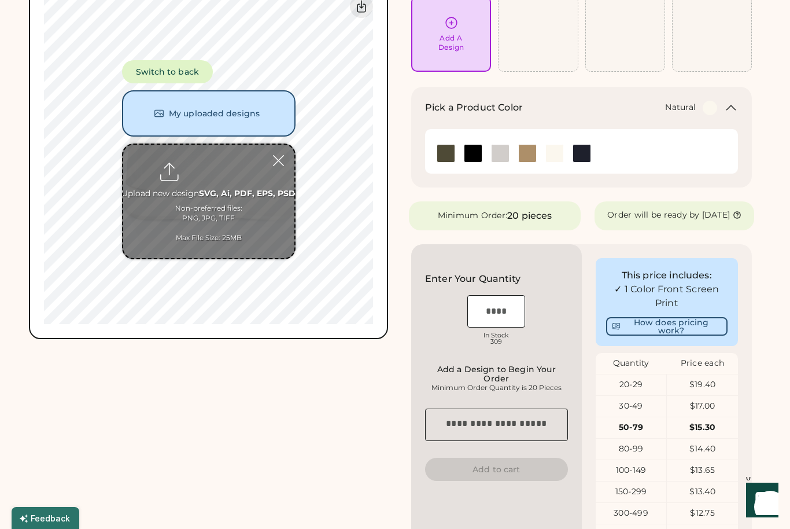
scroll to position [6, 0]
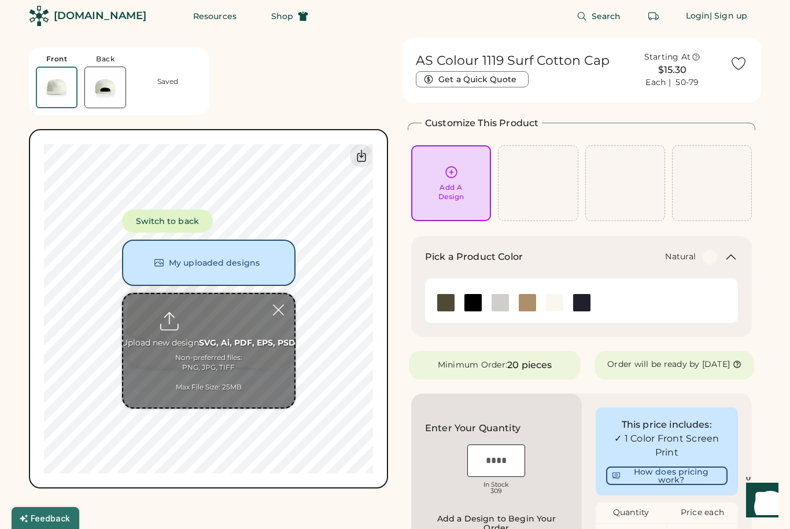
click at [446, 168] on icon at bounding box center [451, 172] width 14 height 14
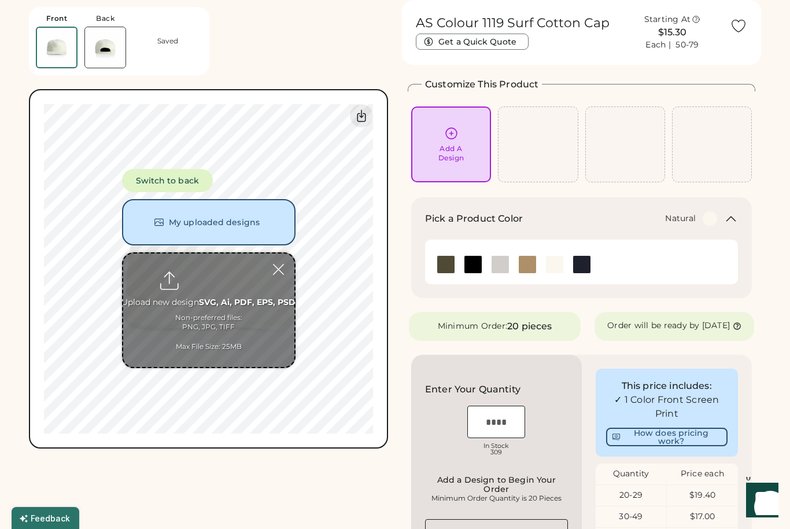
scroll to position [46, 0]
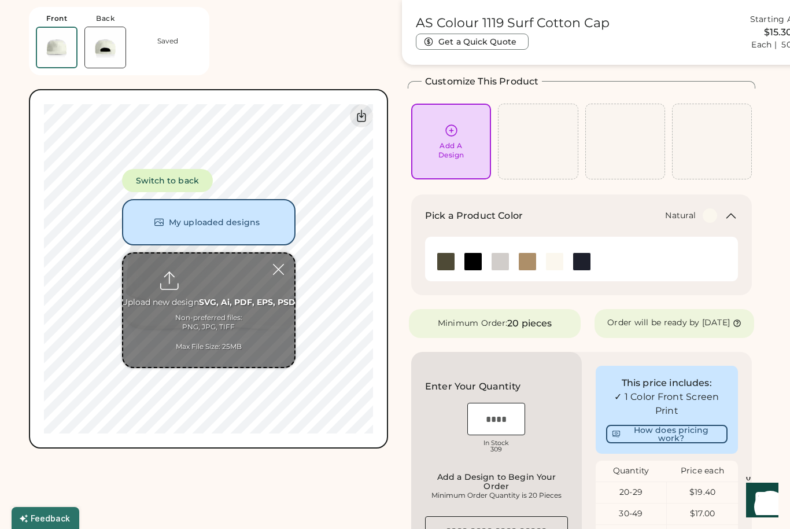
click at [189, 315] on input "file" at bounding box center [208, 309] width 171 height 113
type input "**********"
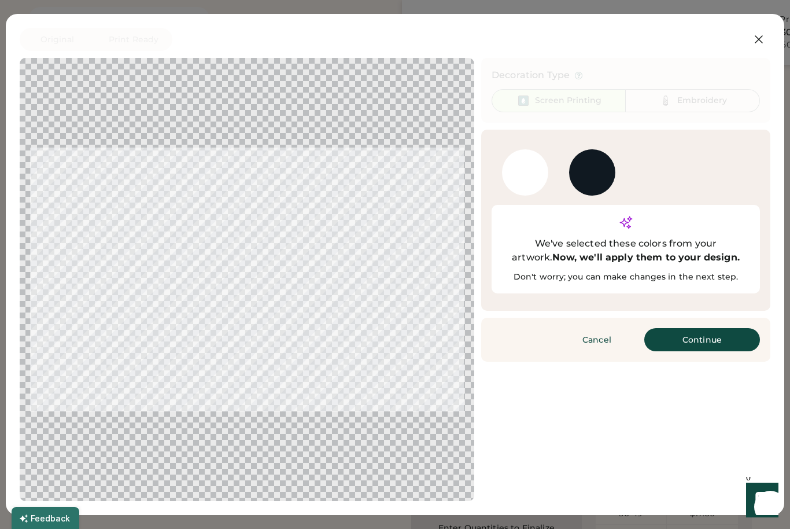
click at [682, 328] on button "Continue" at bounding box center [702, 339] width 116 height 23
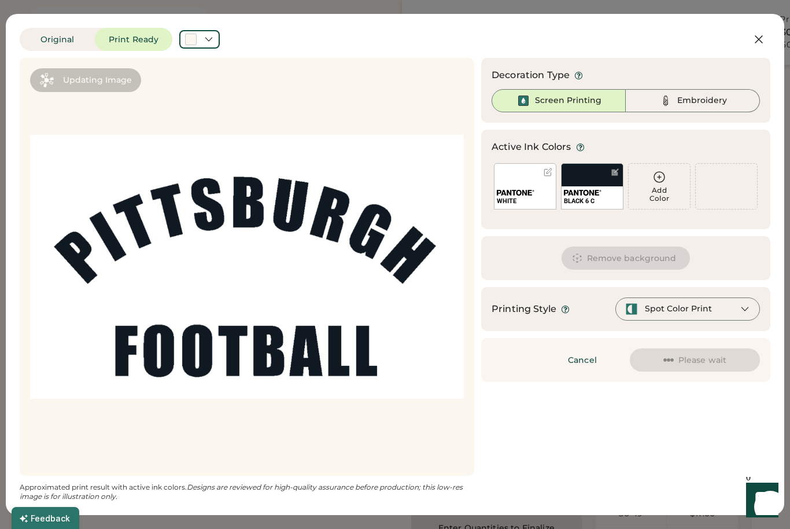
click at [588, 253] on button "Remove background" at bounding box center [625, 257] width 129 height 23
click at [196, 252] on div at bounding box center [247, 266] width 434 height 397
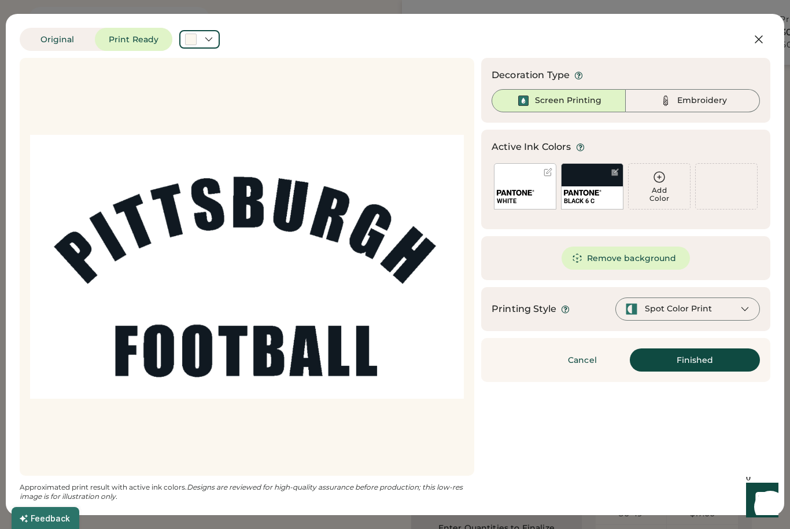
click at [594, 257] on button "Remove background" at bounding box center [625, 257] width 129 height 23
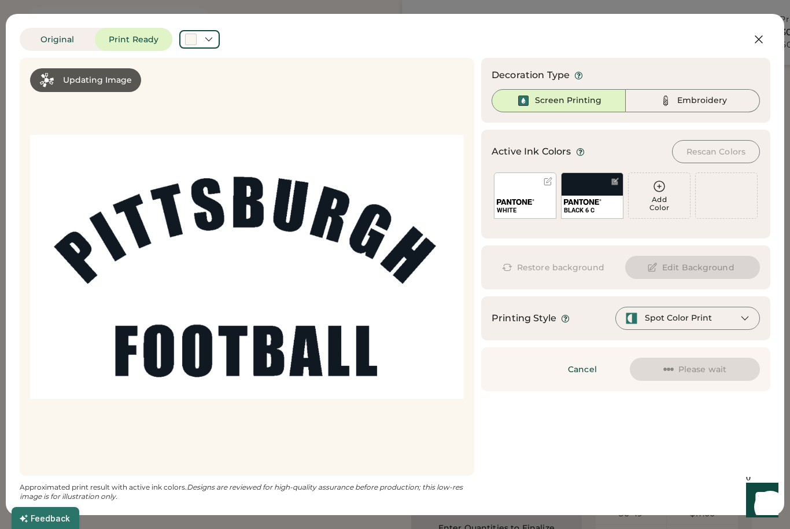
click at [141, 253] on div at bounding box center [247, 266] width 434 height 397
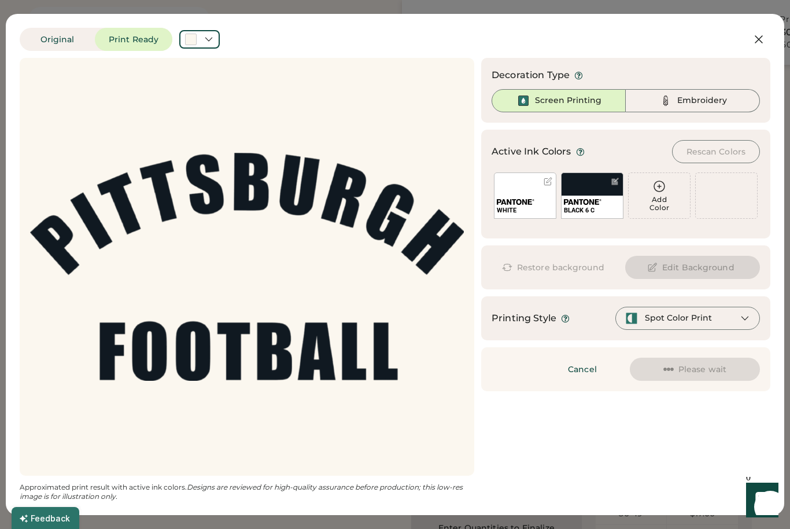
click at [663, 94] on img at bounding box center [666, 101] width 14 height 14
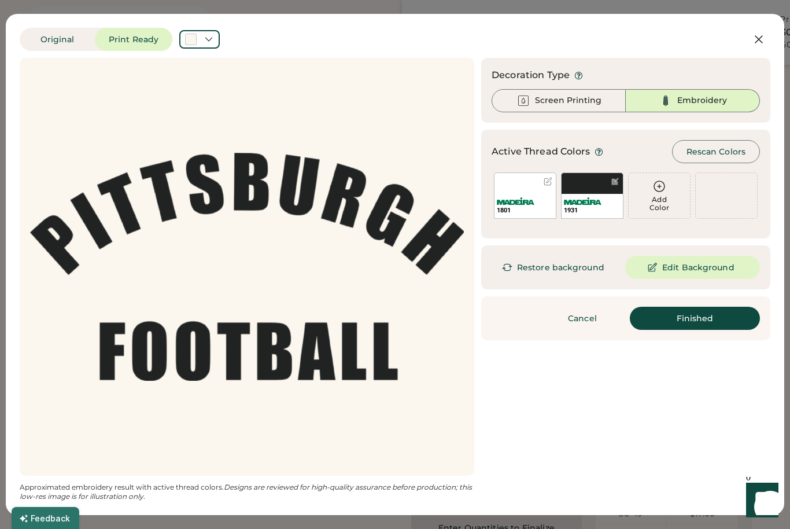
click at [521, 202] on img at bounding box center [516, 201] width 38 height 8
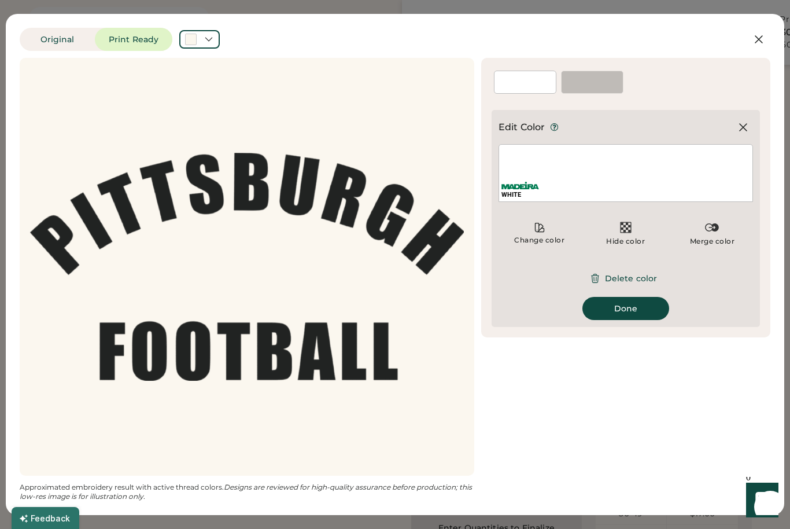
click at [626, 234] on img at bounding box center [626, 227] width 14 height 14
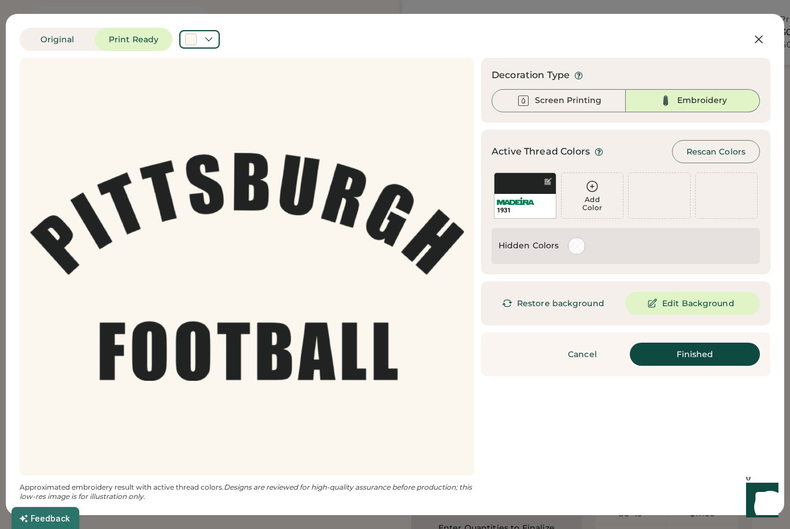
click at [673, 359] on button "Finished" at bounding box center [695, 353] width 130 height 23
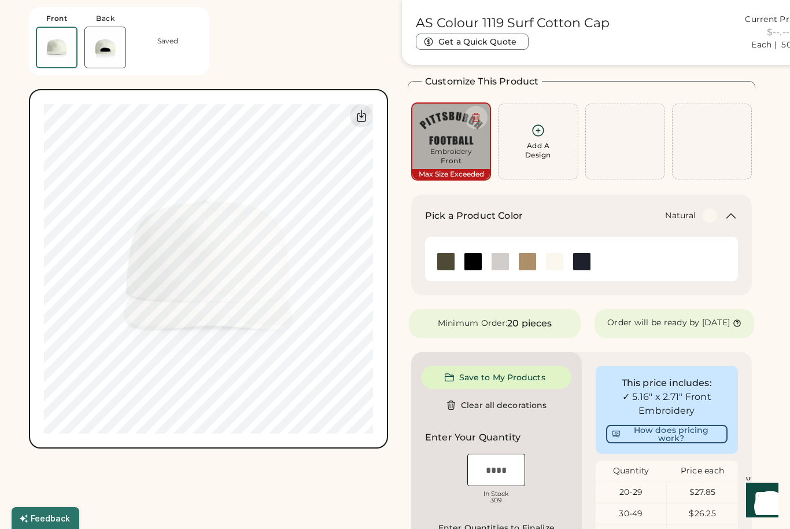
click at [366, 117] on icon at bounding box center [361, 116] width 14 height 14
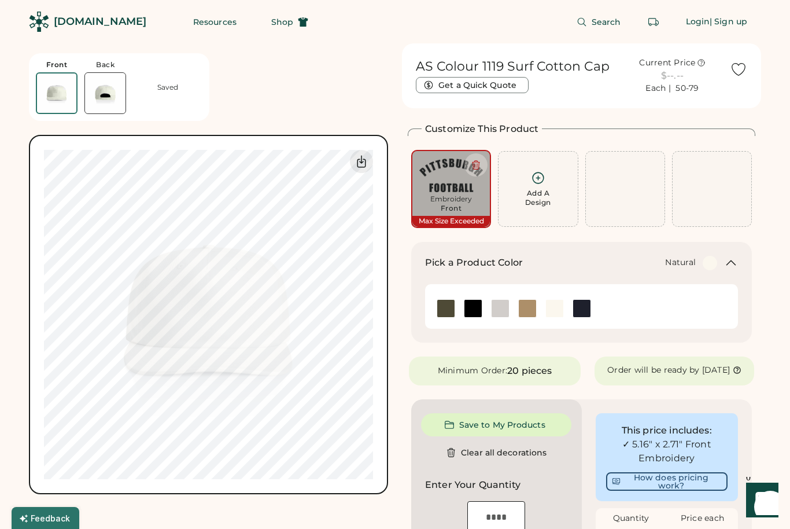
click at [471, 168] on icon at bounding box center [476, 165] width 10 height 10
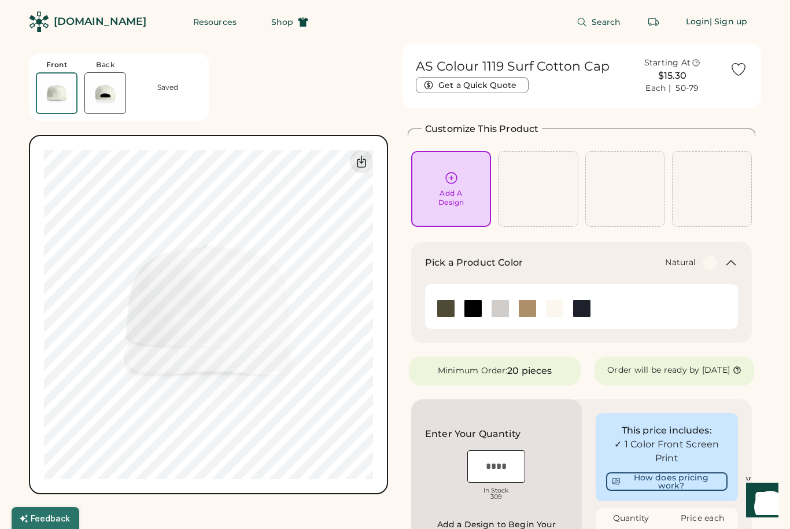
click at [456, 196] on div "Add A Design" at bounding box center [451, 198] width 26 height 19
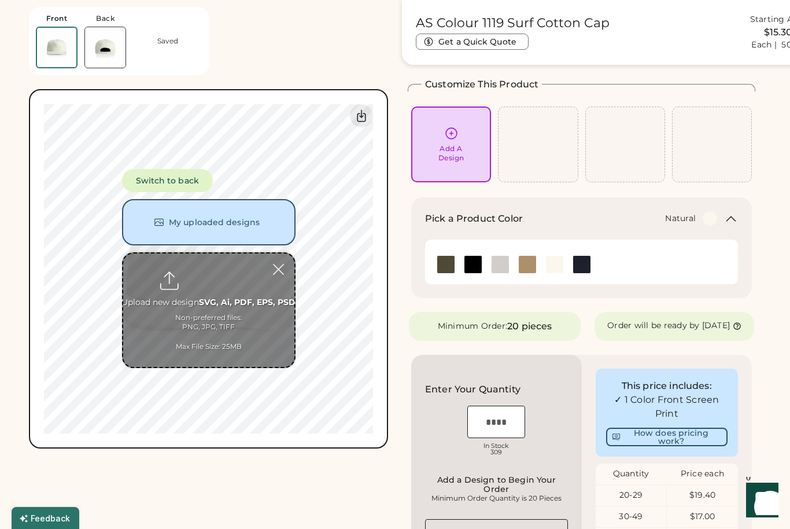
scroll to position [46, 0]
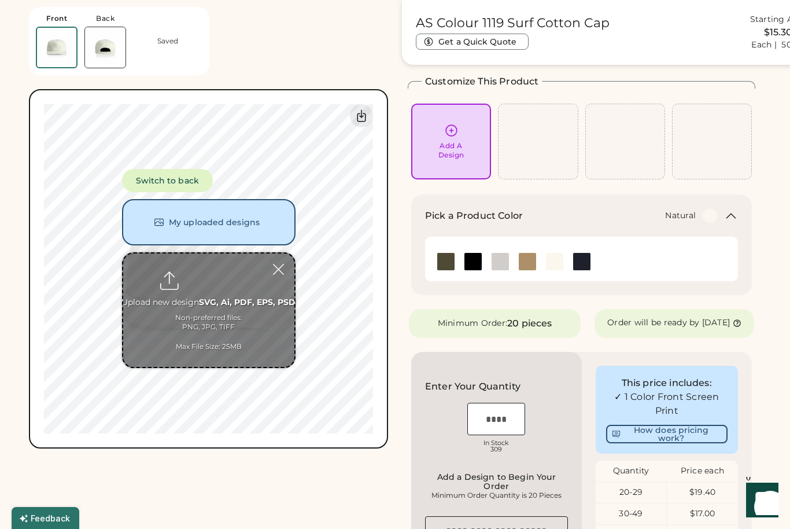
click at [156, 230] on button "My uploaded designs" at bounding box center [208, 222] width 173 height 46
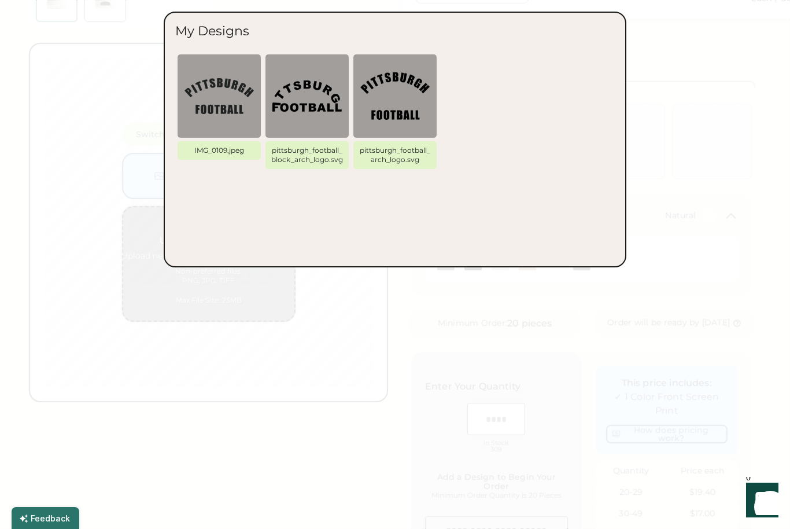
click at [108, 264] on div at bounding box center [395, 264] width 790 height 529
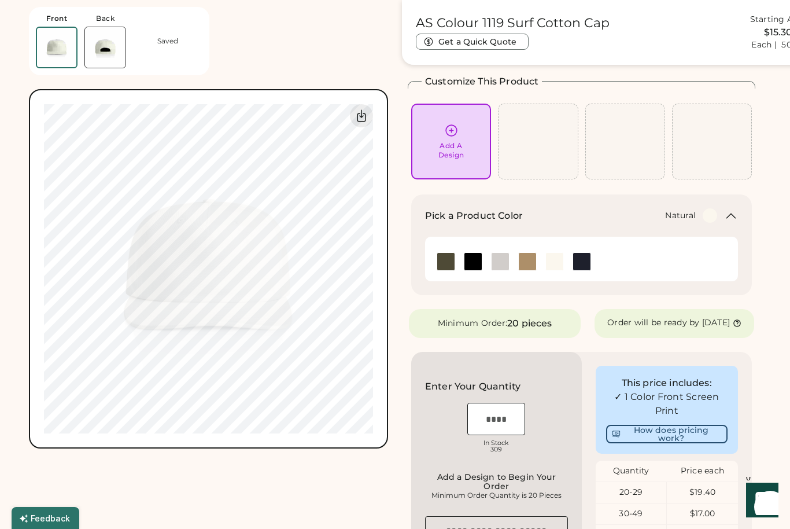
click at [448, 146] on div "Add A Design" at bounding box center [451, 150] width 26 height 19
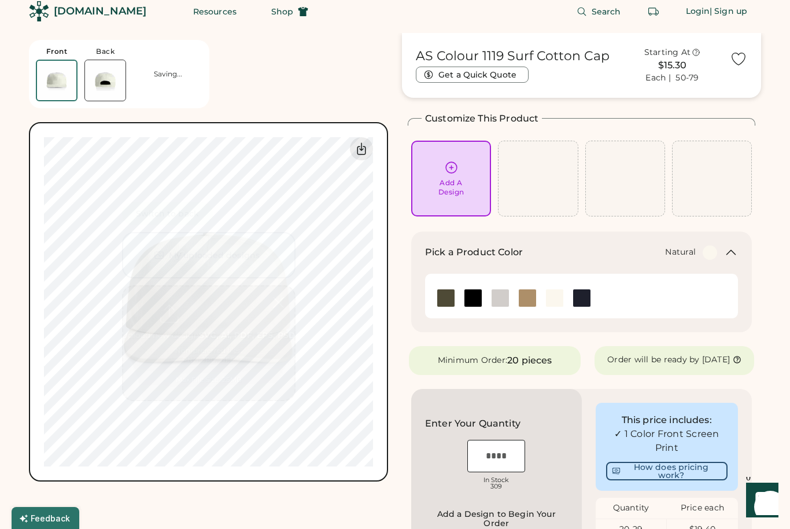
scroll to position [0, 0]
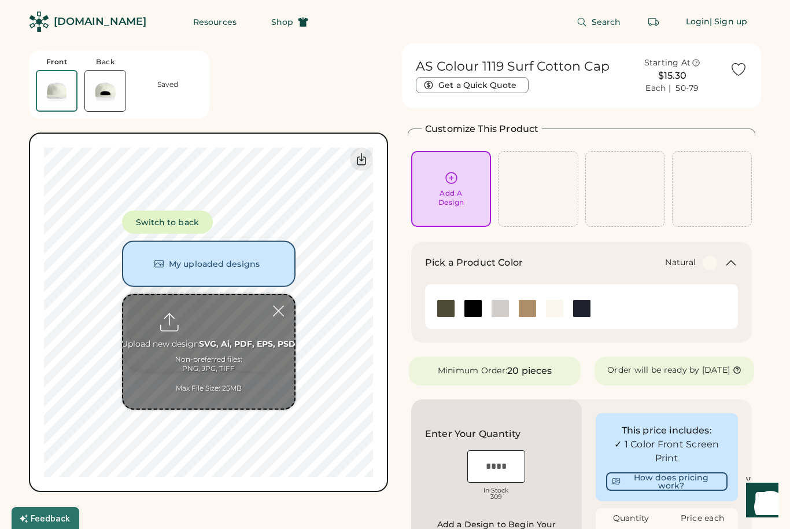
click at [169, 343] on input "file" at bounding box center [208, 351] width 171 height 113
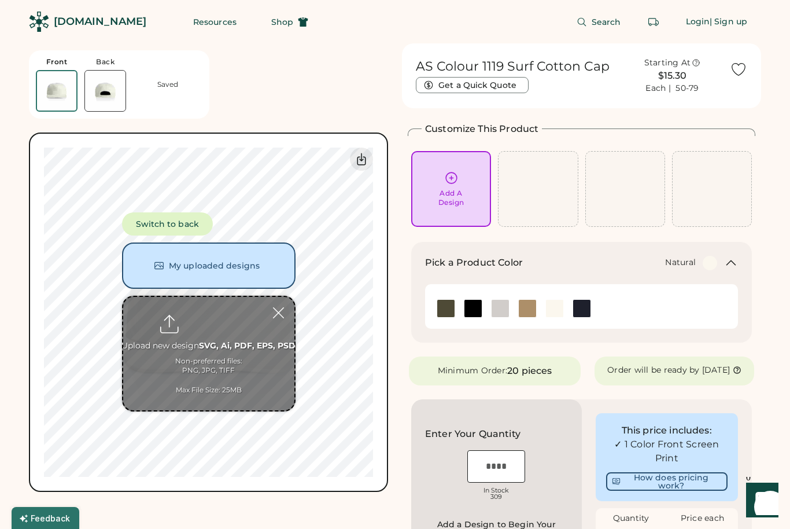
type input "**********"
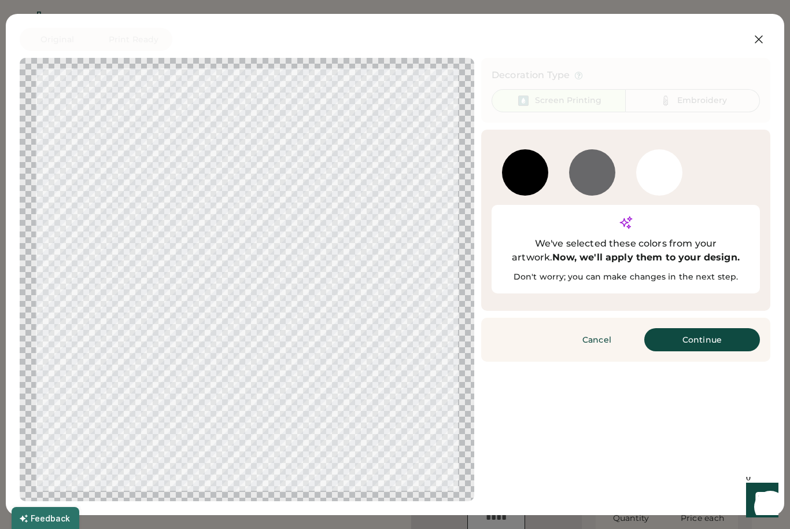
click at [694, 328] on button "Continue" at bounding box center [702, 339] width 116 height 23
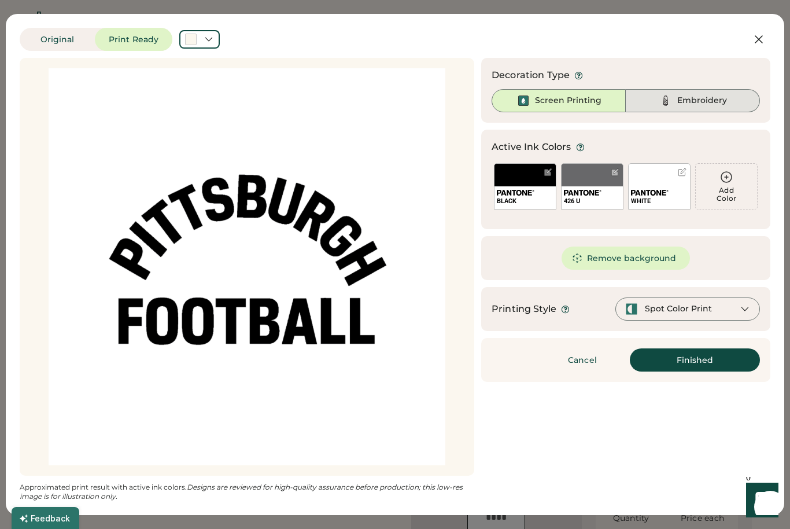
click at [644, 96] on div "Embroidery" at bounding box center [693, 100] width 134 height 23
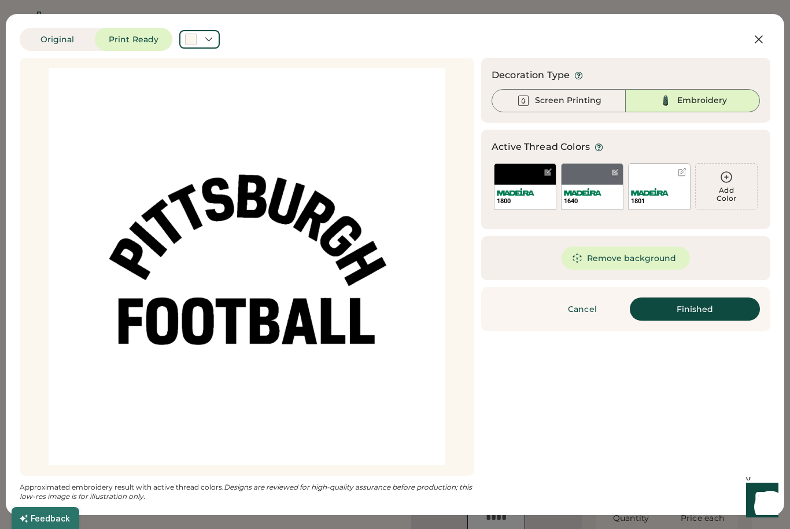
click at [588, 258] on button "Remove background" at bounding box center [625, 257] width 129 height 23
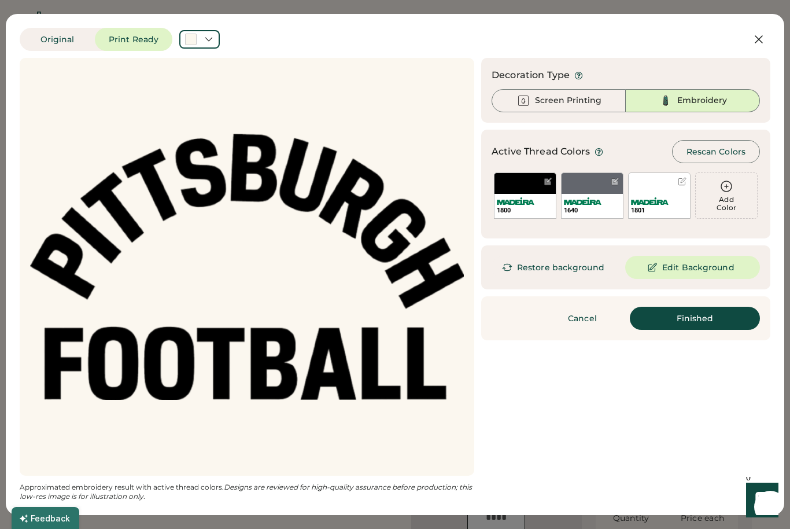
click at [595, 195] on div "1640" at bounding box center [591, 206] width 61 height 24
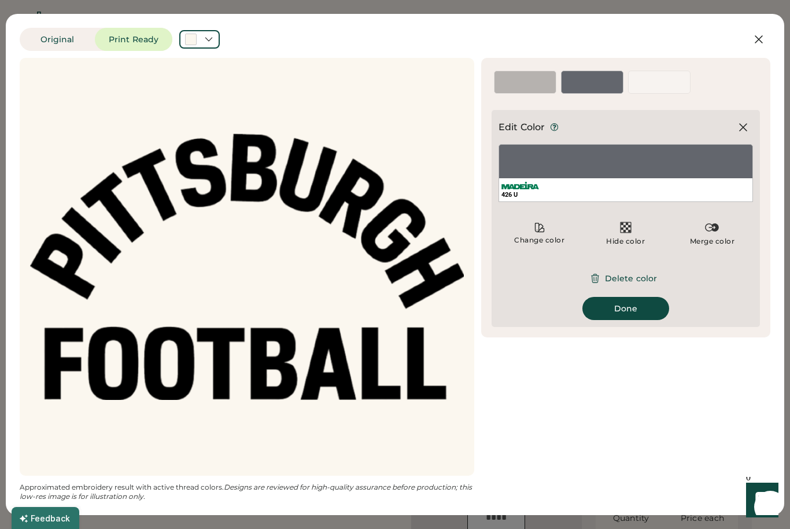
click at [601, 275] on button "Delete color" at bounding box center [626, 278] width 90 height 23
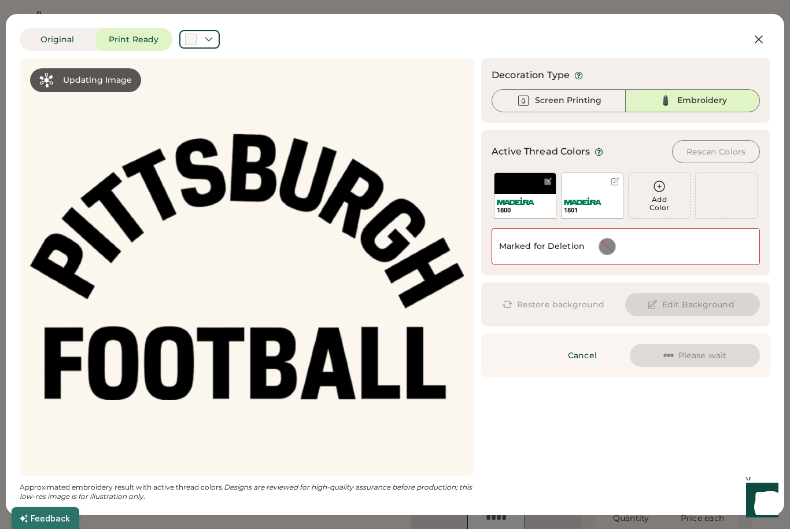
click at [588, 199] on img at bounding box center [583, 201] width 38 height 8
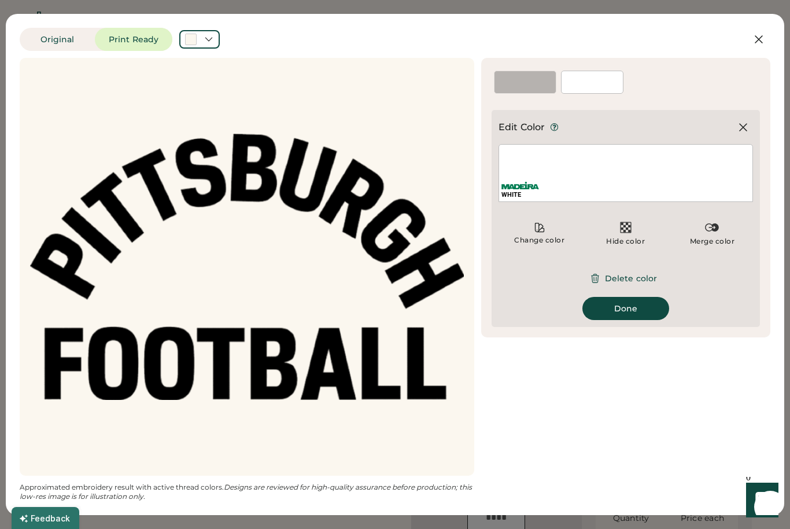
click at [605, 284] on button "Delete color" at bounding box center [626, 278] width 90 height 23
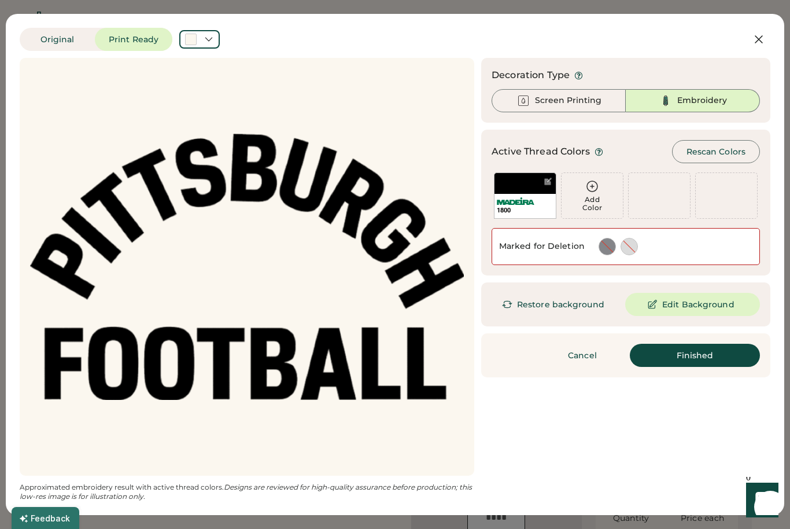
click at [673, 357] on button "Finished" at bounding box center [695, 354] width 130 height 23
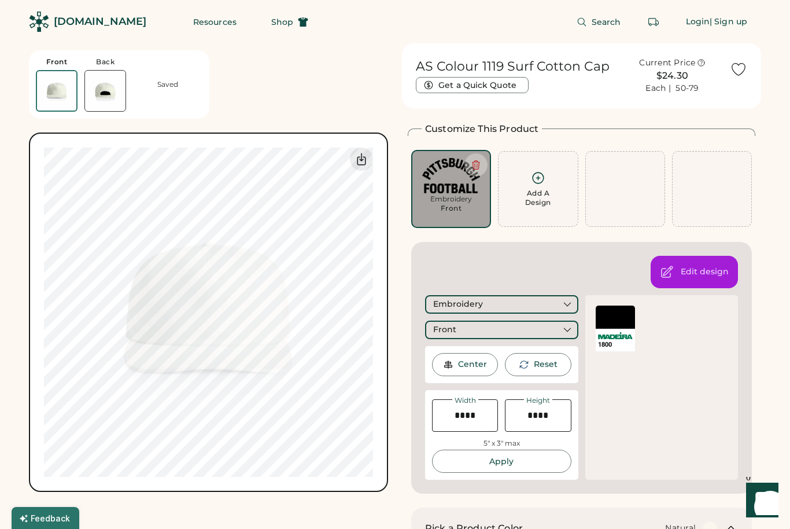
click at [443, 334] on div "Front" at bounding box center [501, 329] width 153 height 19
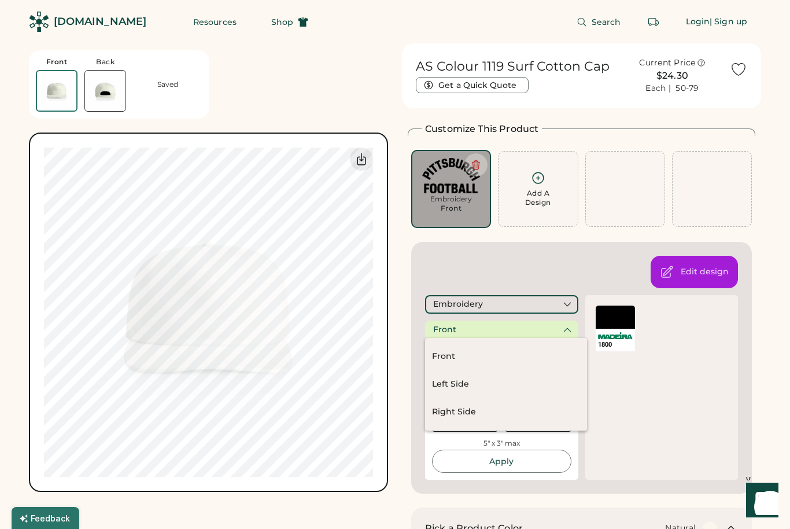
click at [452, 324] on div "Front" at bounding box center [444, 330] width 23 height 12
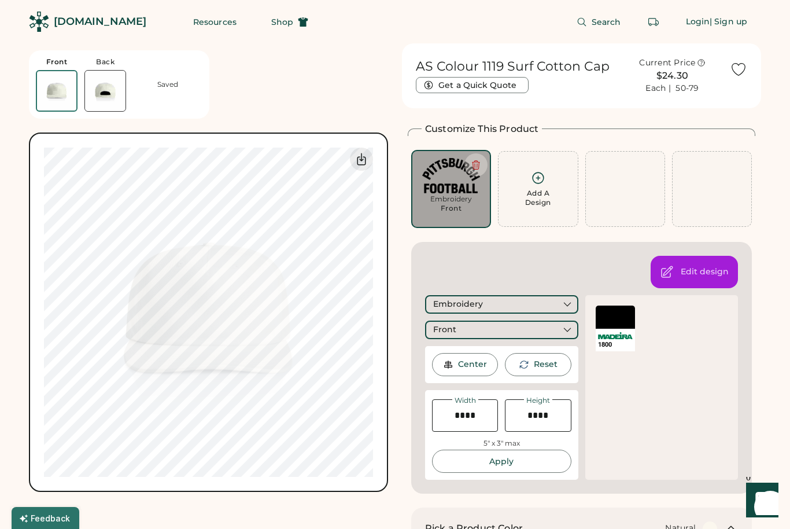
click at [437, 331] on div "Front" at bounding box center [444, 330] width 23 height 12
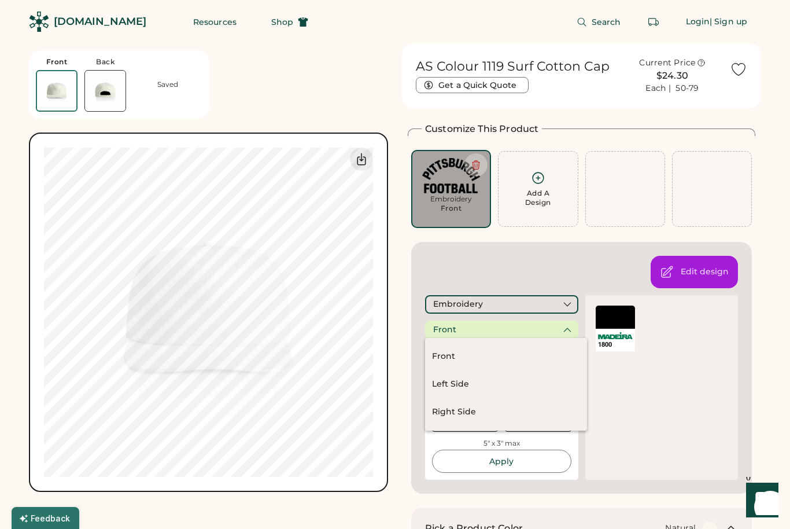
click at [441, 386] on div "Left Side" at bounding box center [450, 384] width 37 height 12
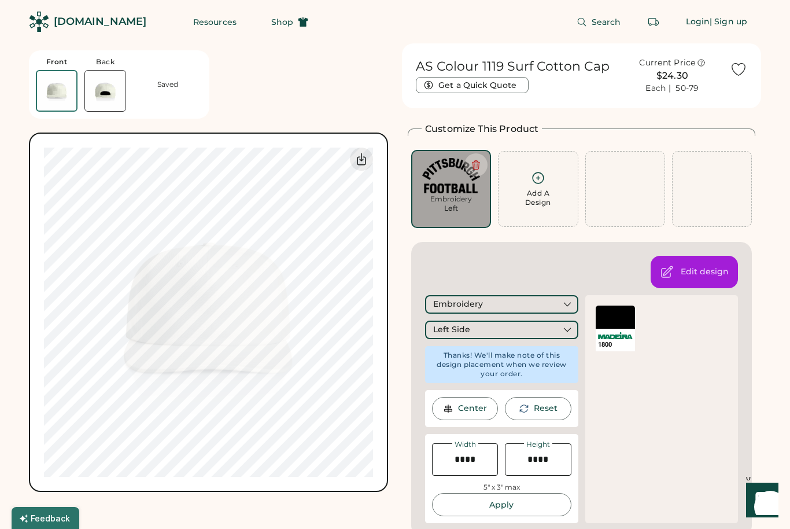
click at [440, 324] on div "Left Side" at bounding box center [451, 330] width 37 height 12
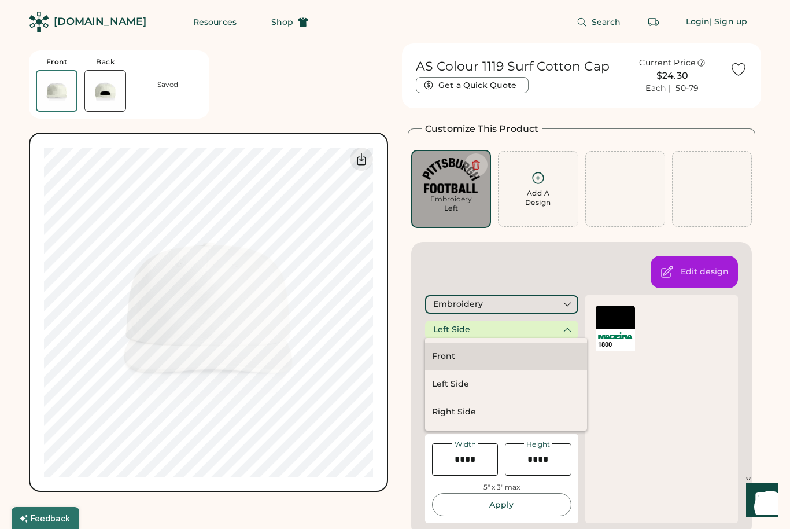
click at [441, 350] on div "Front" at bounding box center [506, 356] width 162 height 28
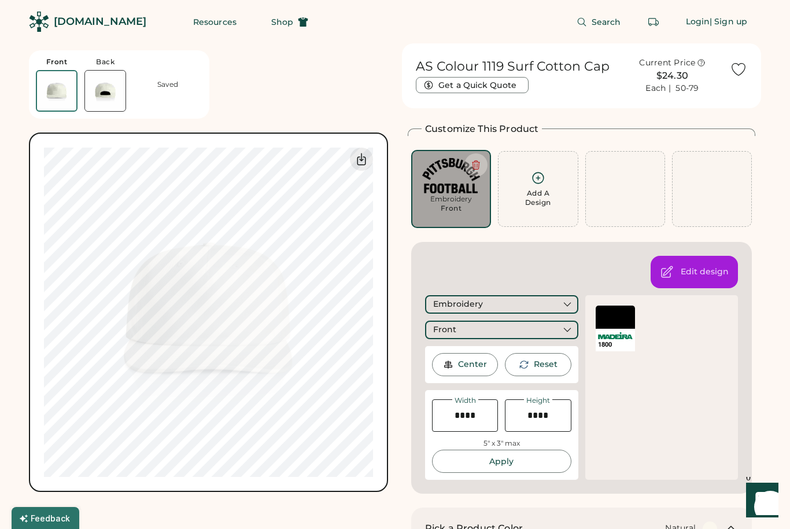
click at [113, 83] on img at bounding box center [105, 91] width 40 height 40
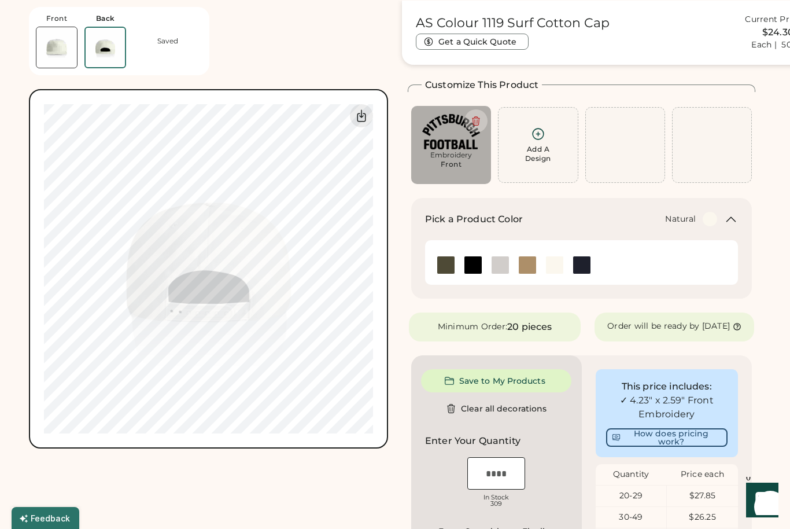
scroll to position [43, 0]
click at [54, 52] on img at bounding box center [56, 47] width 40 height 40
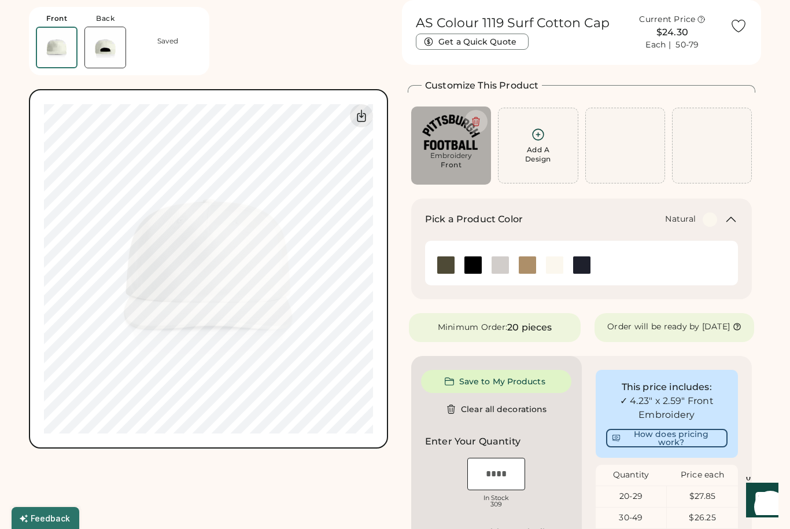
scroll to position [0, 0]
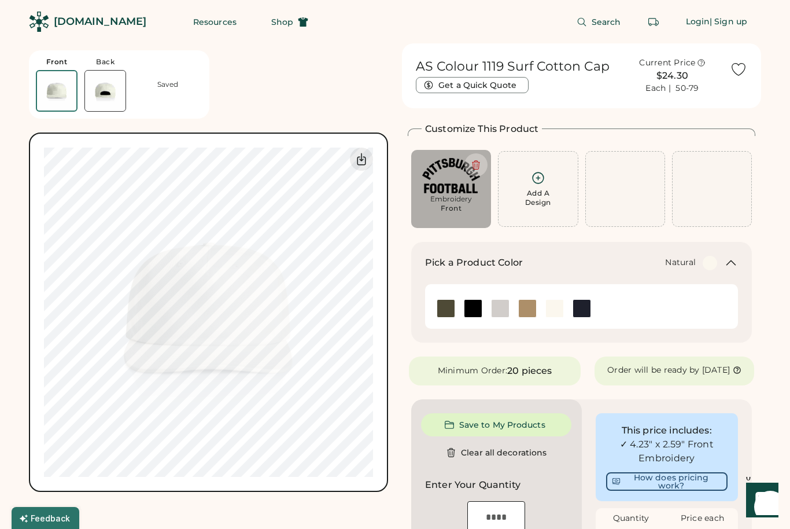
click at [109, 60] on div "Back" at bounding box center [105, 61] width 19 height 9
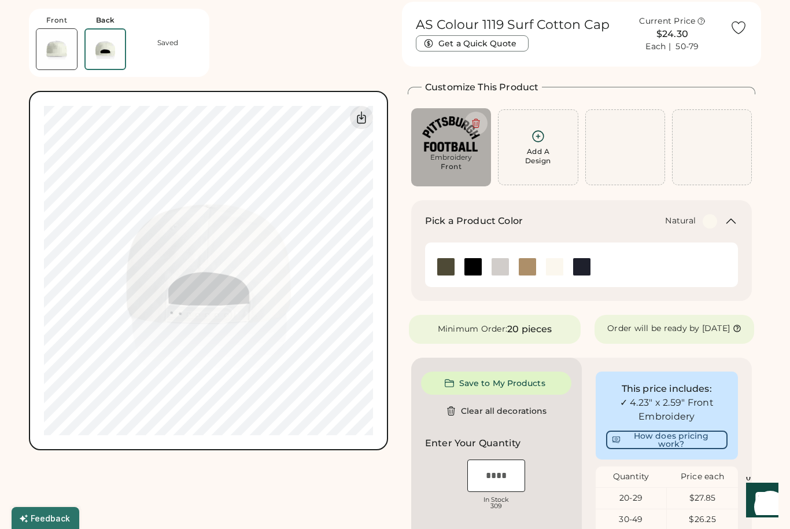
scroll to position [43, 0]
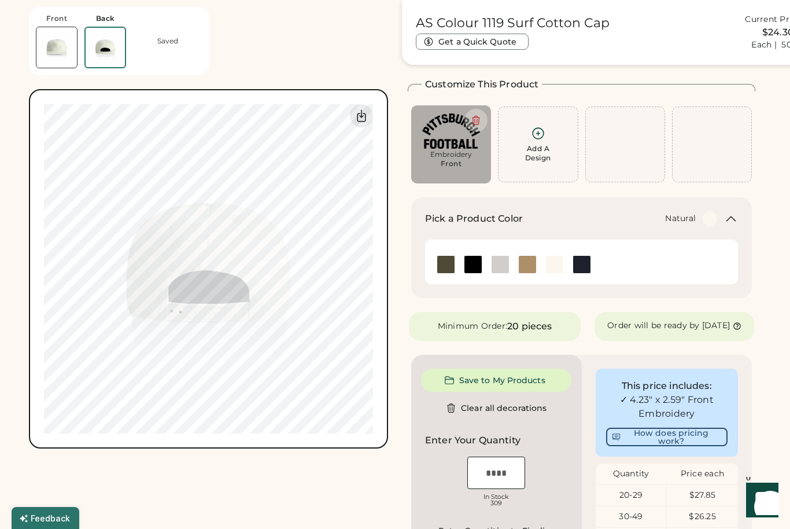
click at [59, 57] on img at bounding box center [56, 47] width 40 height 40
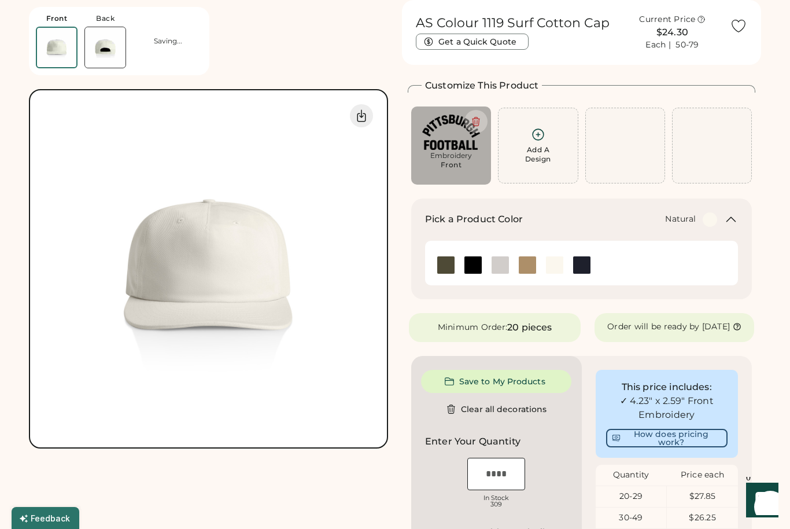
scroll to position [0, 0]
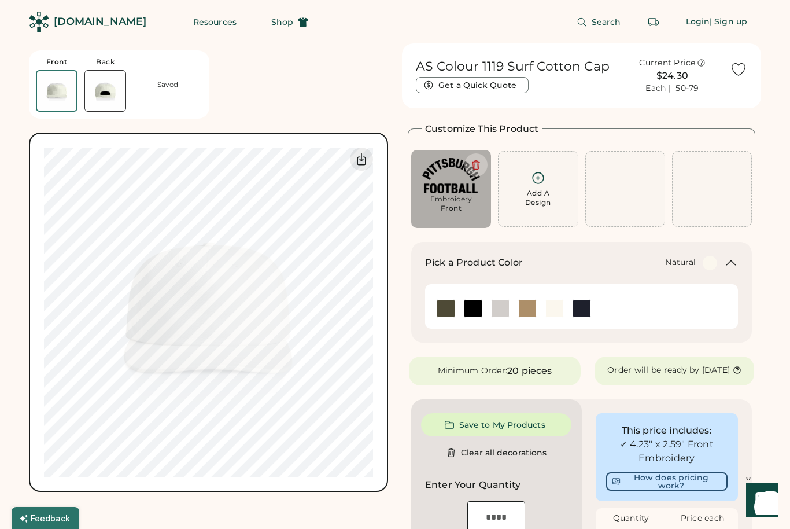
click at [112, 88] on img at bounding box center [105, 91] width 40 height 40
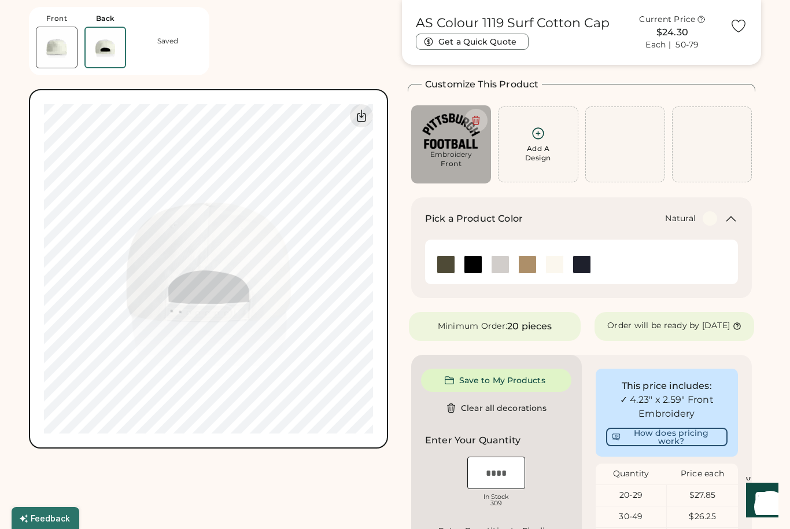
click at [53, 61] on img at bounding box center [56, 47] width 40 height 40
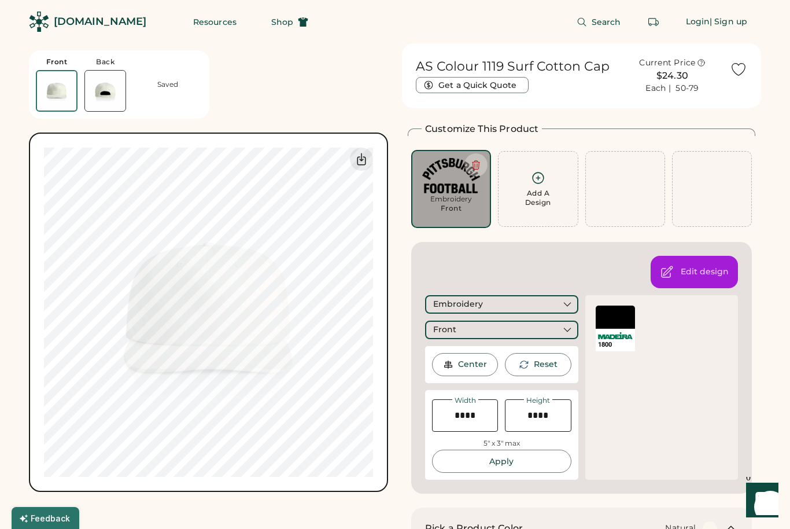
click at [246, 95] on div "AS Colour 1119 Surf Cotton Cap Current Price $24.30 Each | 50-79 Get a Quick Qu…" at bounding box center [208, 267] width 359 height 448
click at [243, 107] on div "AS Colour 1119 Surf Cotton Cap Current Price $24.30 Each | 50-79 Get a Quick Qu…" at bounding box center [208, 267] width 359 height 448
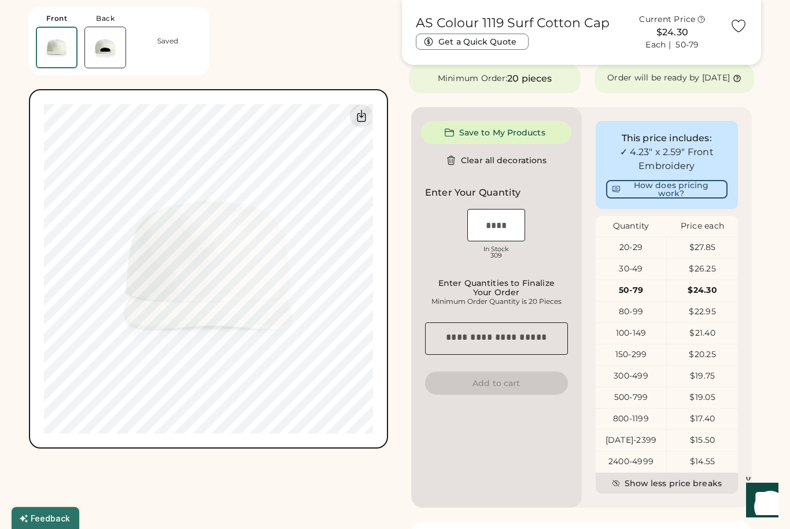
scroll to position [286, 0]
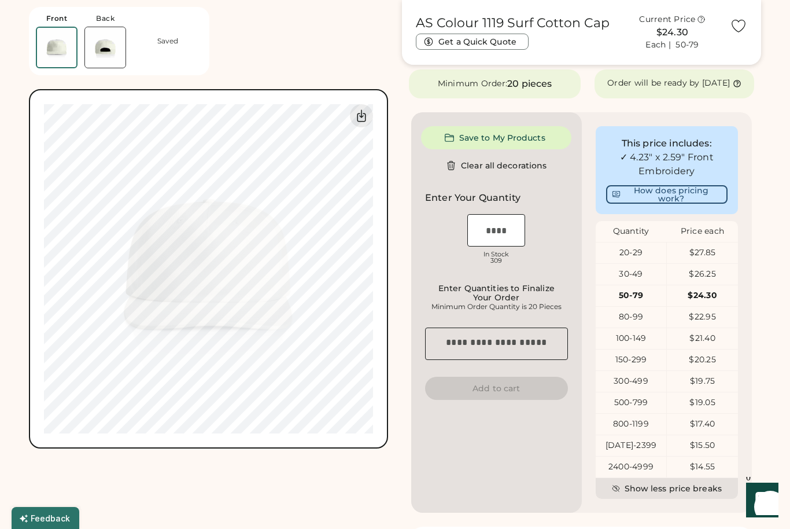
click at [456, 144] on button "Save to My Products" at bounding box center [496, 137] width 150 height 23
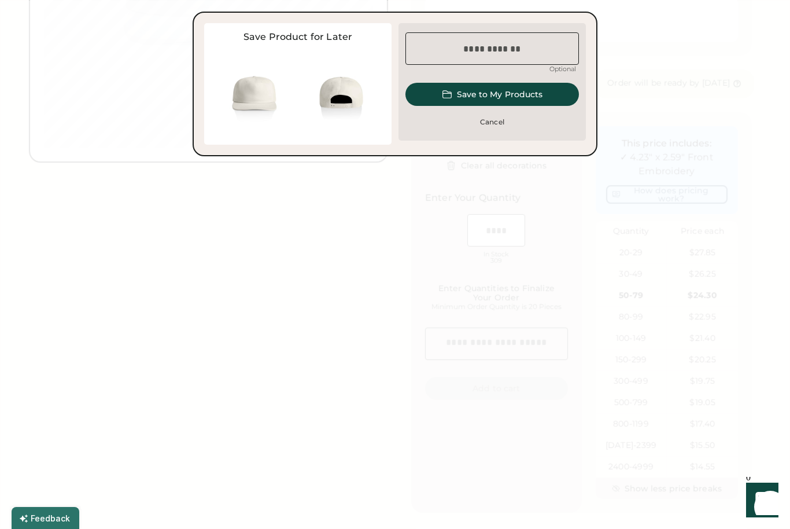
click at [439, 40] on input "input" at bounding box center [491, 48] width 173 height 32
type input "*********"
click at [440, 97] on button "Save to My Products" at bounding box center [491, 94] width 173 height 23
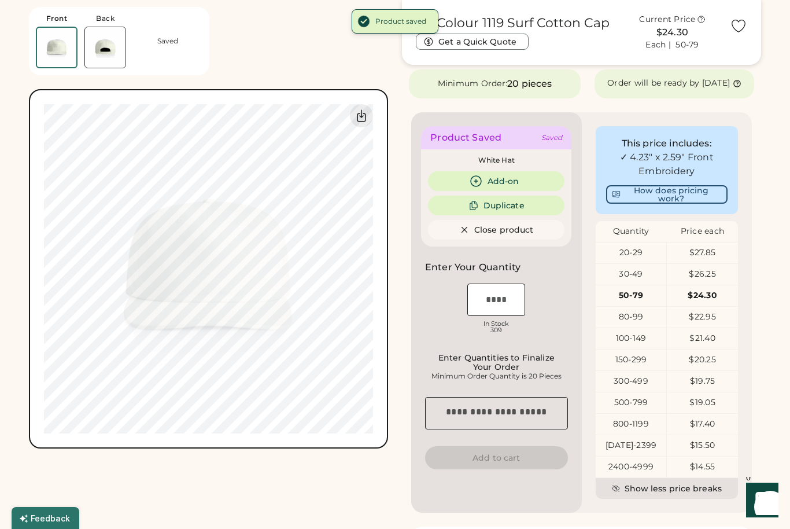
click at [456, 210] on button "Duplicate" at bounding box center [496, 205] width 136 height 20
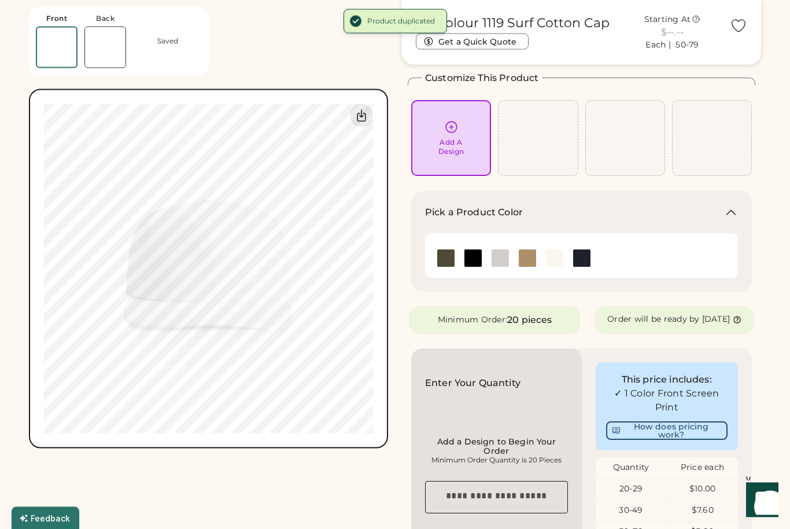
scroll to position [0, 0]
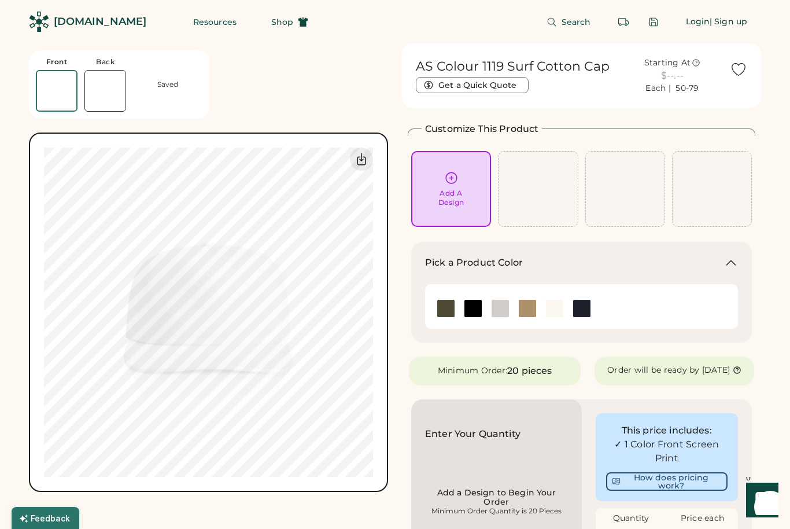
click at [222, 77] on div "AS Colour 1119 Surf Cotton Cap Starting At $5.90 Each | 50-79 Get a Quick Quote…" at bounding box center [208, 267] width 359 height 448
click at [192, 101] on div "Front Back Saved" at bounding box center [119, 84] width 180 height 68
click at [260, 91] on div "AS Colour 1119 Surf Cotton Cap Starting At $5.90 Each | 50-79 Get a Quick Quote…" at bounding box center [208, 267] width 359 height 448
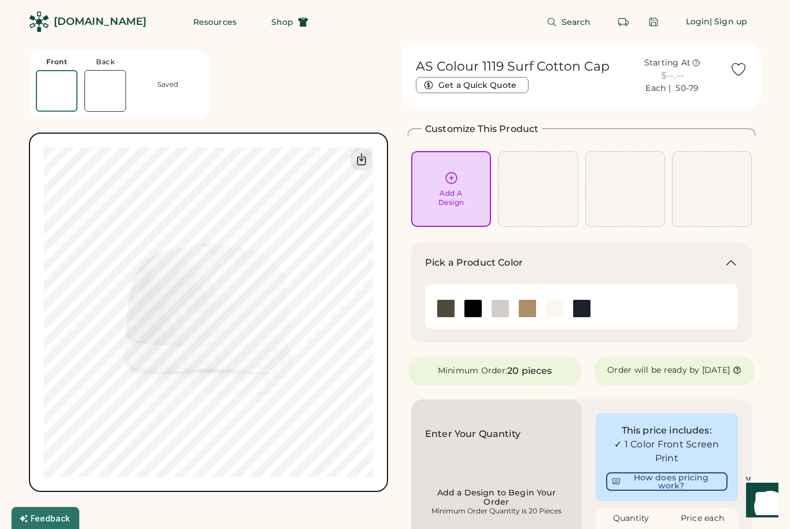
click at [250, 105] on div "AS Colour 1119 Surf Cotton Cap Starting At $5.90 Each | 50-79 Get a Quick Quote…" at bounding box center [208, 267] width 359 height 448
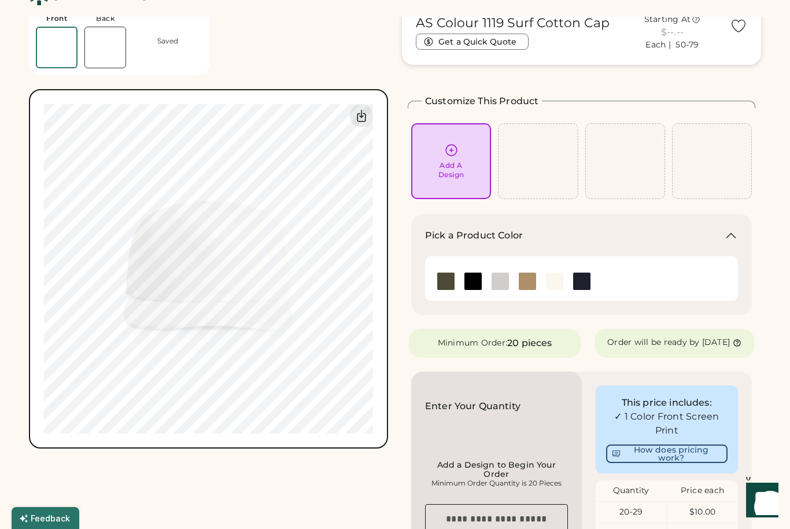
scroll to position [10, 0]
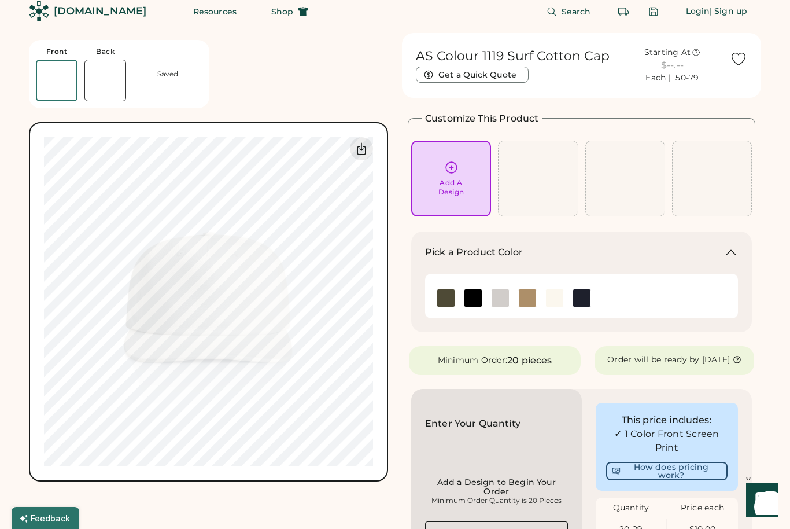
click at [441, 178] on div "Add A Design" at bounding box center [451, 187] width 26 height 19
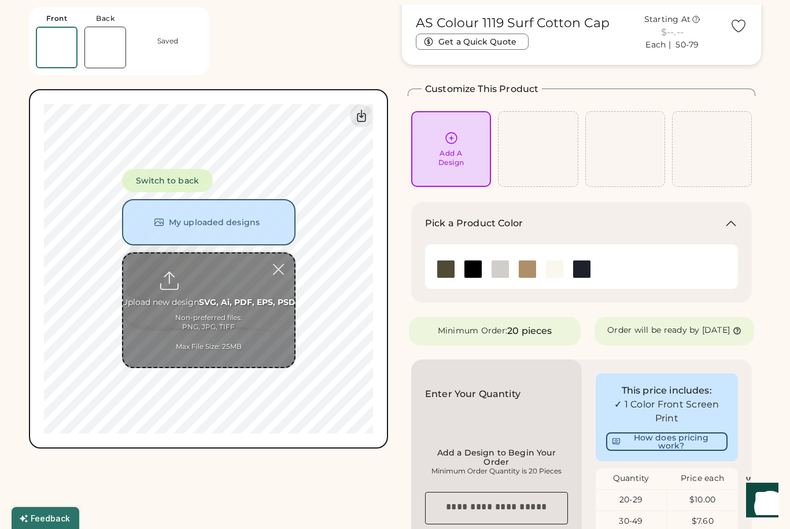
scroll to position [43, 0]
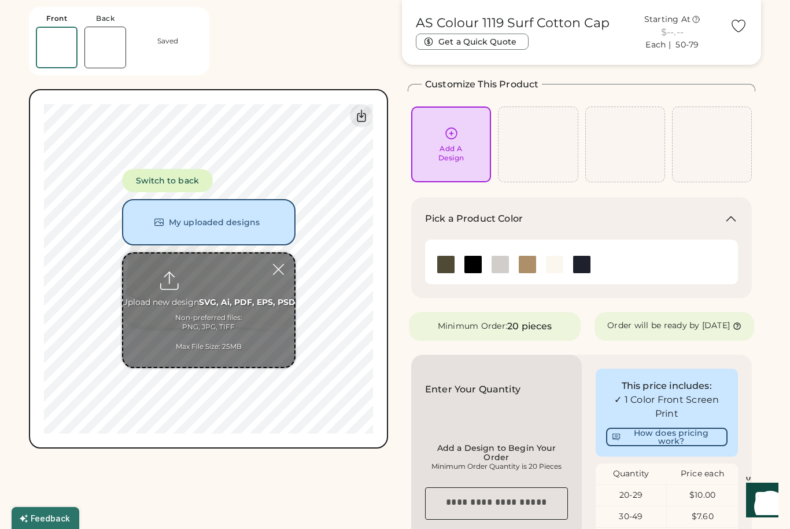
click at [176, 291] on input "file" at bounding box center [208, 309] width 171 height 113
type input "**********"
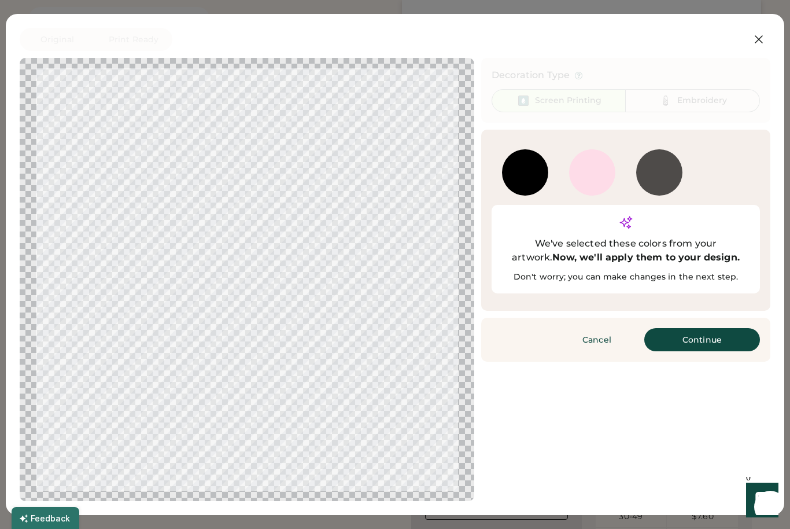
click at [691, 328] on button "Continue" at bounding box center [702, 339] width 116 height 23
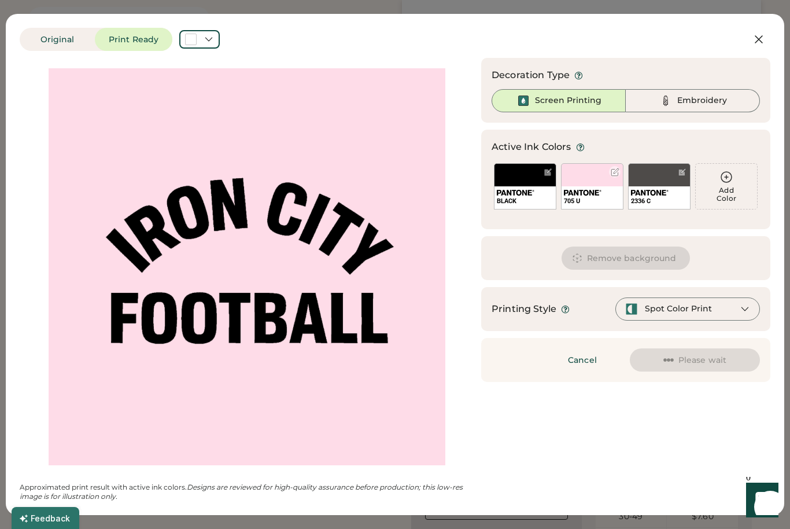
click at [577, 194] on img at bounding box center [583, 193] width 38 height 6
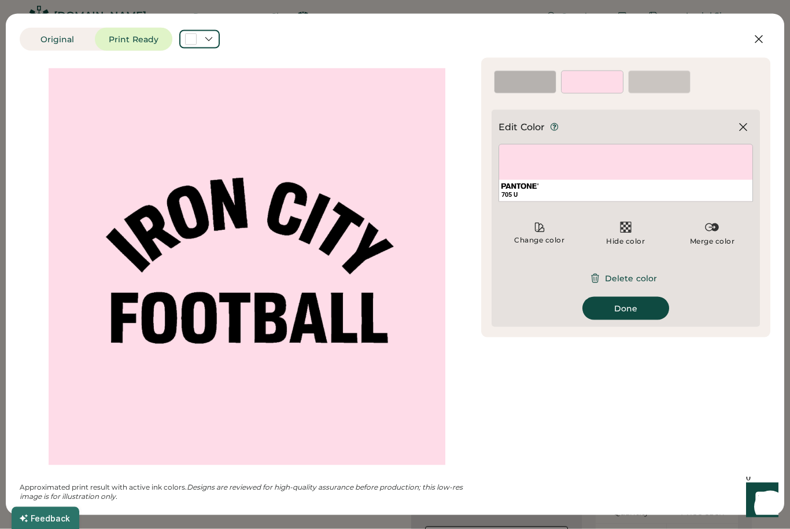
scroll to position [0, 0]
click at [496, 84] on div "BLACK" at bounding box center [524, 88] width 61 height 10
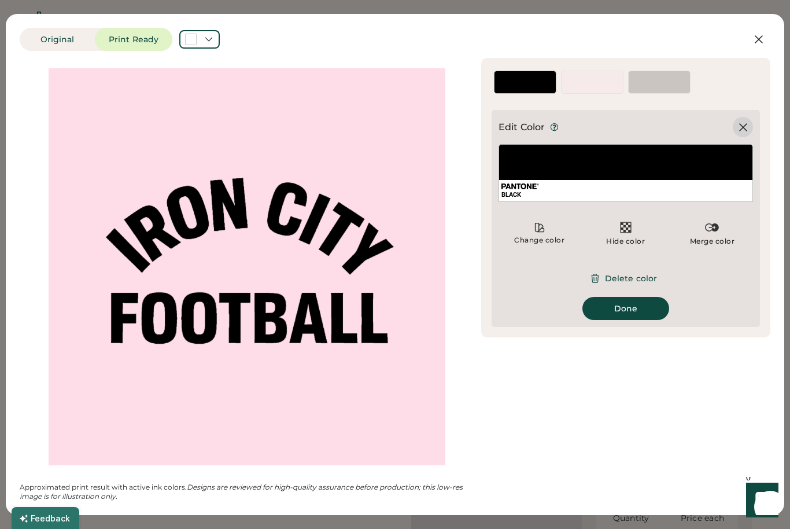
click at [740, 129] on icon at bounding box center [743, 127] width 7 height 7
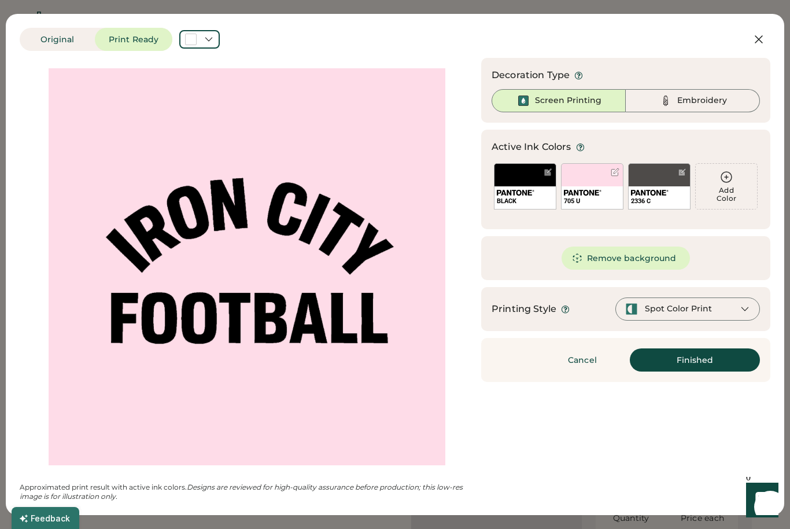
click at [745, 124] on div "Decoration Type Screen Printing Embroidery Active Ink Colors Rescan Colors Add …" at bounding box center [625, 220] width 289 height 324
click at [679, 102] on div "Embroidery" at bounding box center [702, 101] width 50 height 12
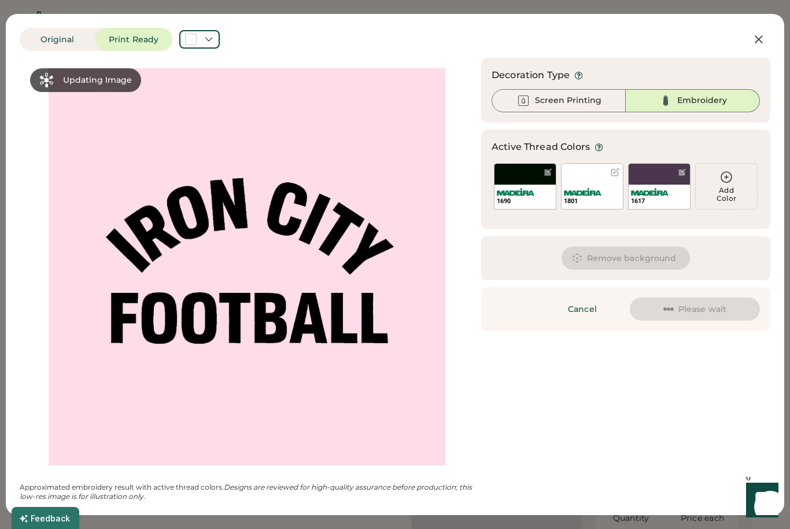
click at [595, 253] on button "Remove background" at bounding box center [625, 257] width 129 height 23
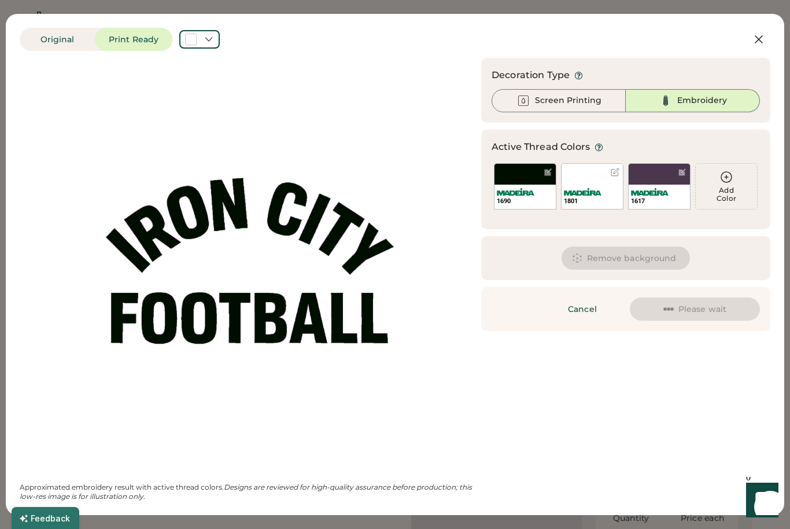
click at [601, 258] on button "Remove background" at bounding box center [625, 257] width 129 height 23
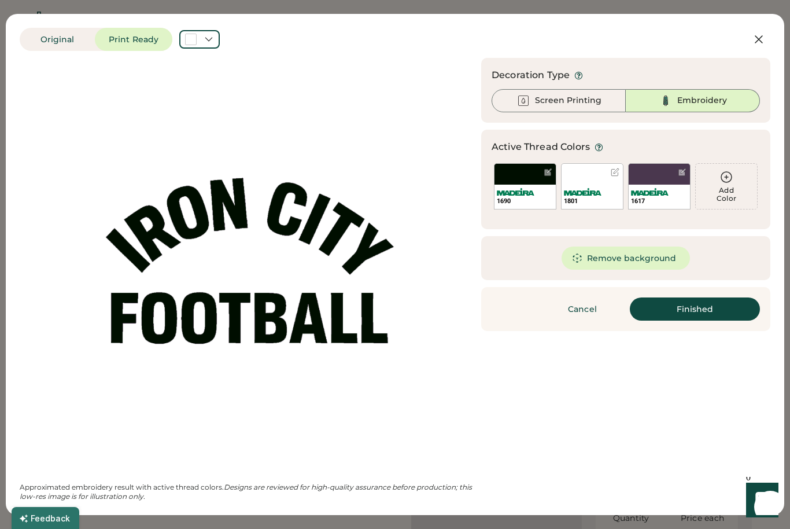
click at [673, 312] on button "Finished" at bounding box center [695, 308] width 130 height 23
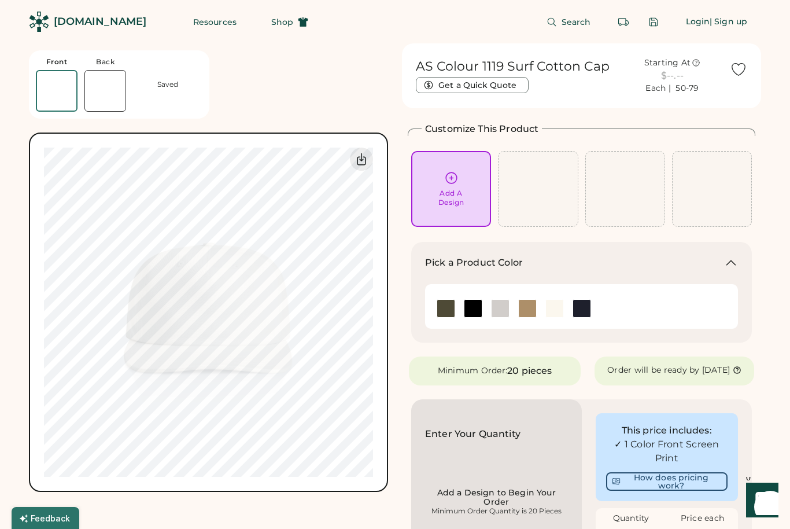
click at [60, 83] on img at bounding box center [56, 90] width 39 height 39
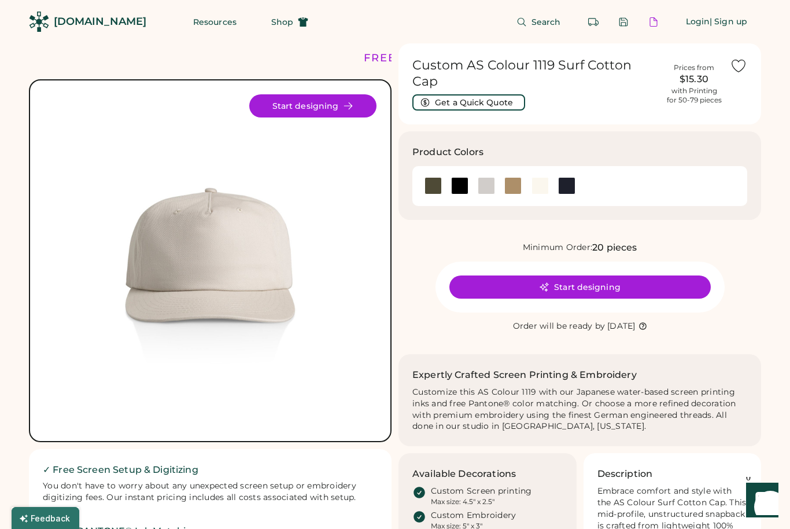
click at [482, 275] on button "Start designing" at bounding box center [579, 286] width 261 height 23
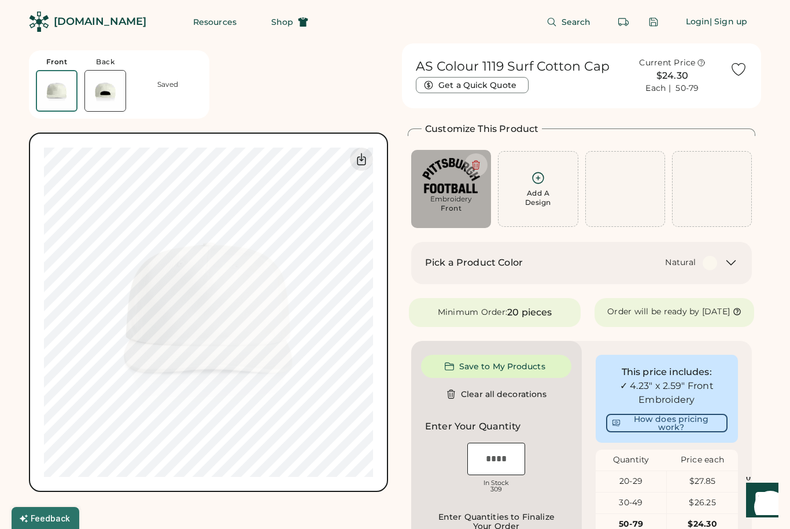
click at [469, 166] on button at bounding box center [475, 164] width 23 height 23
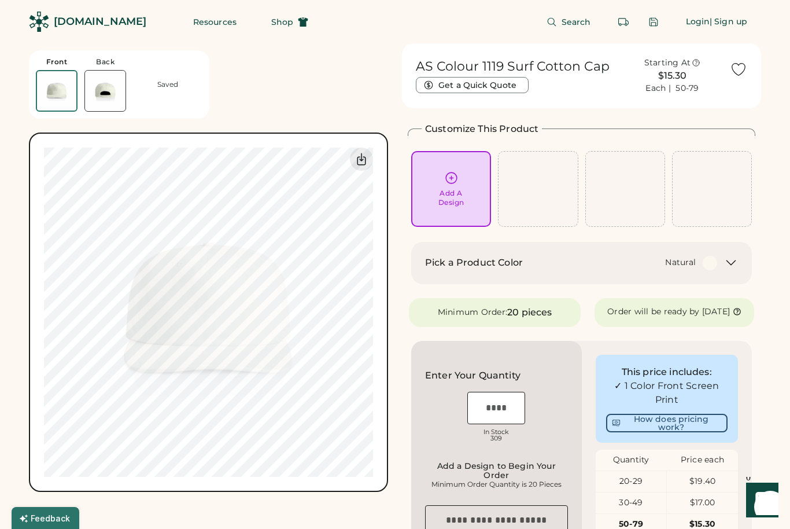
click at [453, 187] on div "Add A Design" at bounding box center [451, 189] width 64 height 36
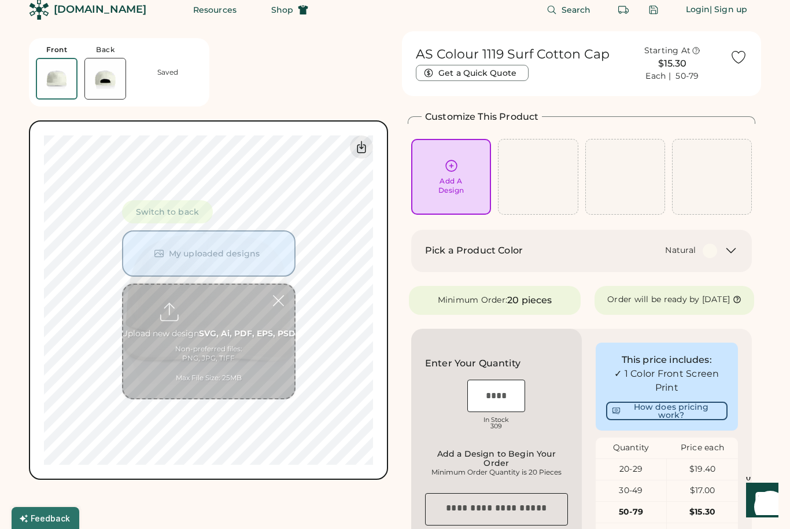
scroll to position [43, 0]
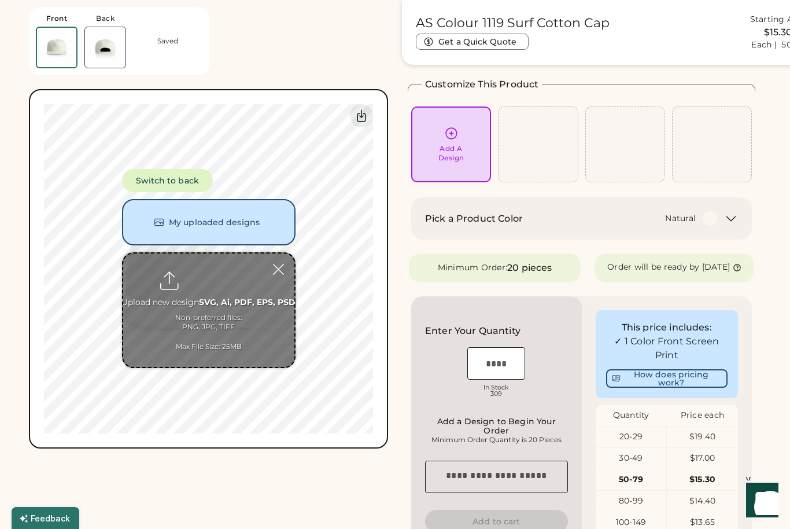
click at [199, 294] on input "file" at bounding box center [208, 309] width 171 height 113
click at [312, 460] on div "Front Back Saved Switch to back My uploaded designs Upload new design SVG, Ai, …" at bounding box center [208, 382] width 359 height 764
click at [460, 220] on h2 "Pick a Product Color" at bounding box center [474, 219] width 98 height 14
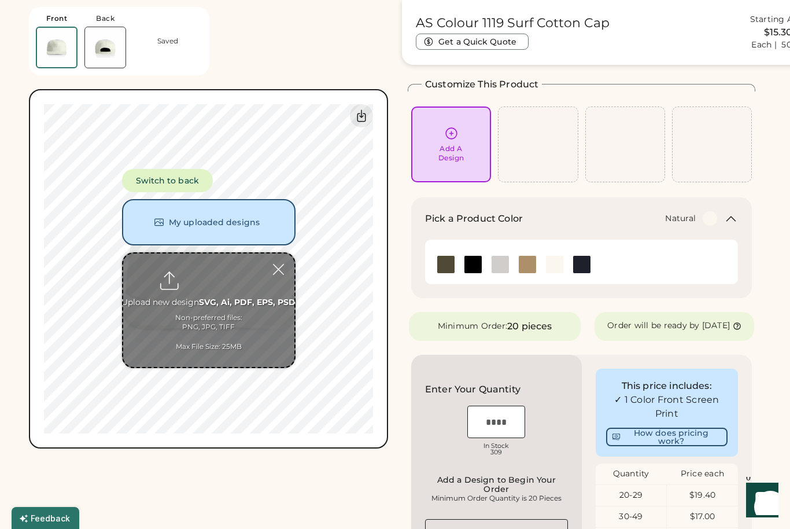
click at [471, 265] on img at bounding box center [472, 264] width 17 height 17
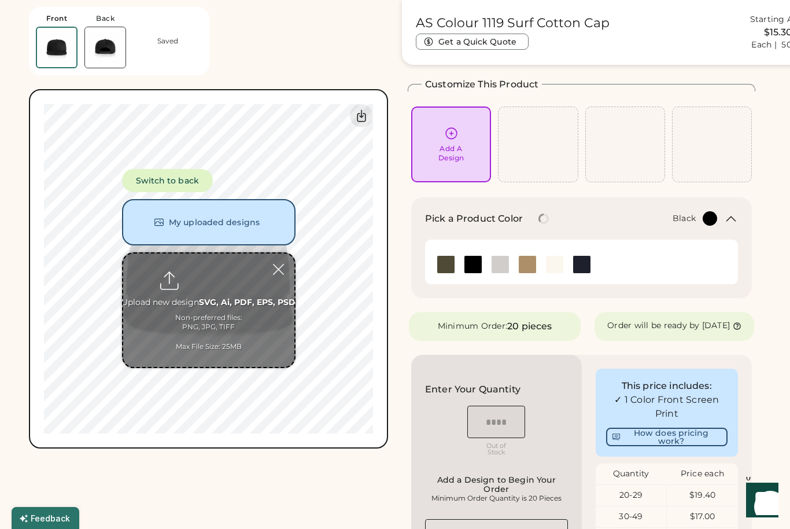
click at [279, 269] on div at bounding box center [278, 269] width 20 height 20
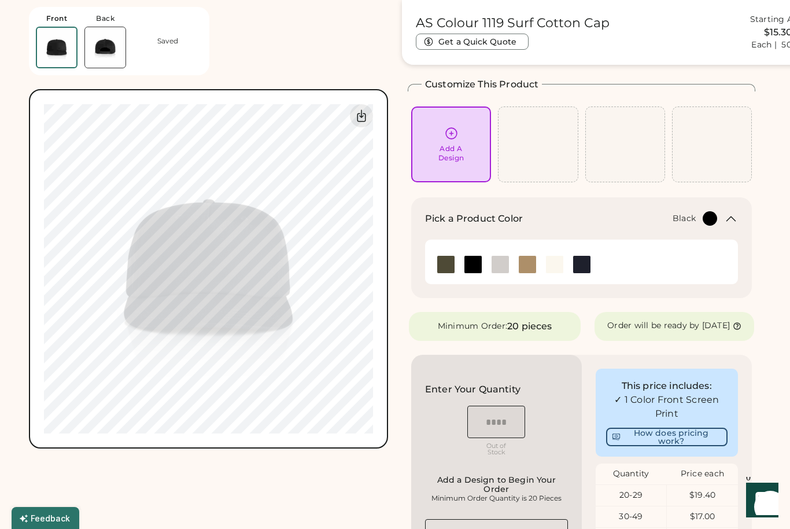
click at [437, 131] on div "Add A Design" at bounding box center [451, 144] width 64 height 36
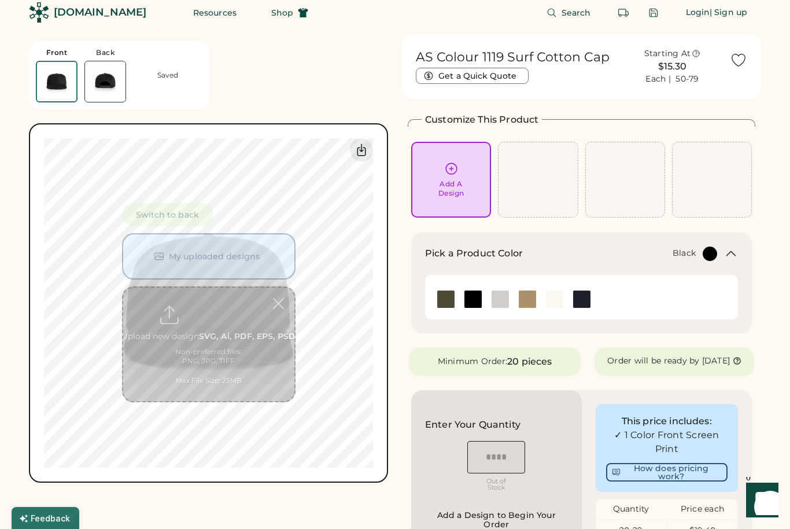
scroll to position [0, 0]
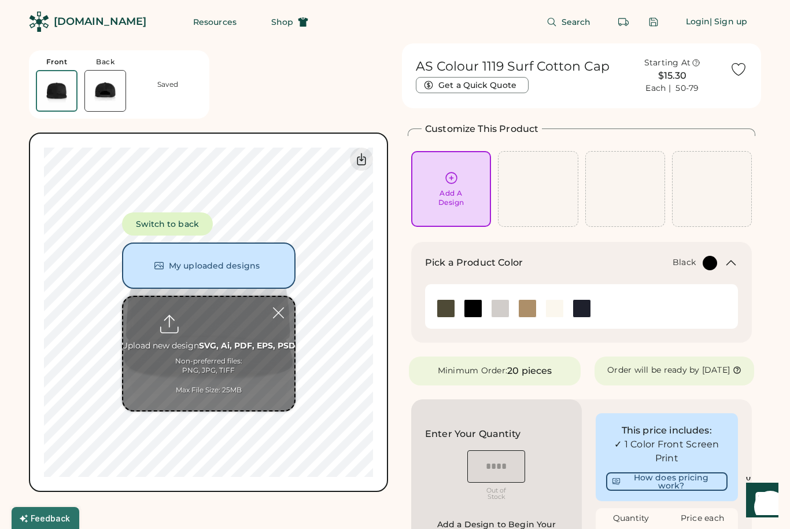
click at [201, 326] on input "file" at bounding box center [208, 353] width 171 height 113
type input "**********"
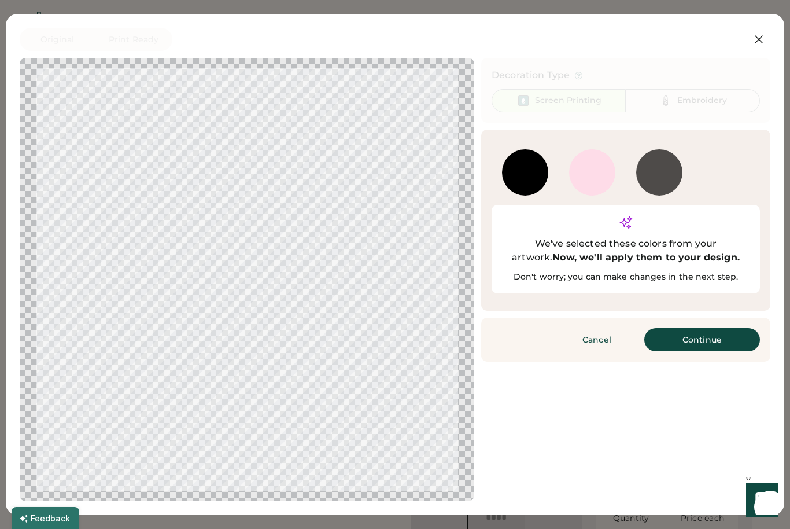
click at [683, 328] on button "Continue" at bounding box center [702, 339] width 116 height 23
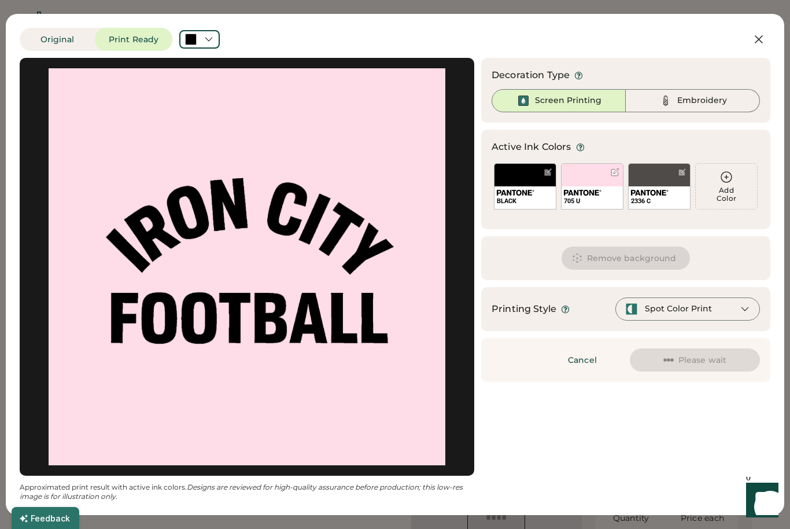
click at [590, 260] on button "Remove background" at bounding box center [625, 257] width 129 height 23
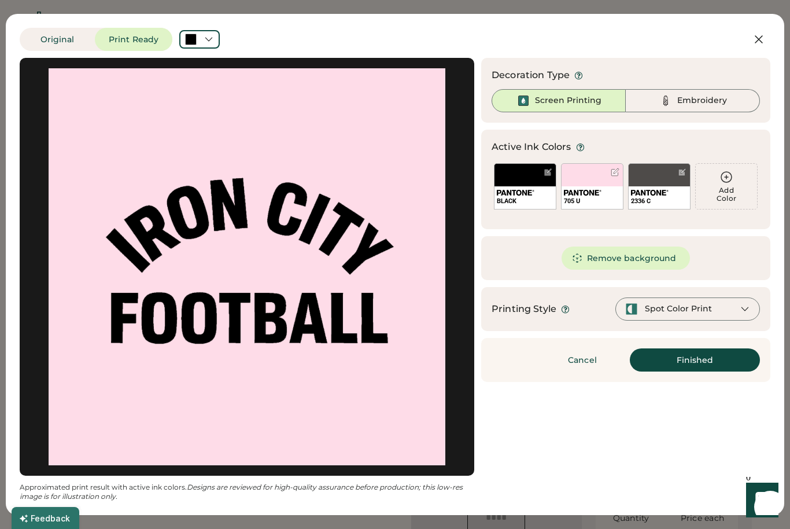
click at [592, 260] on button "Remove background" at bounding box center [625, 257] width 129 height 23
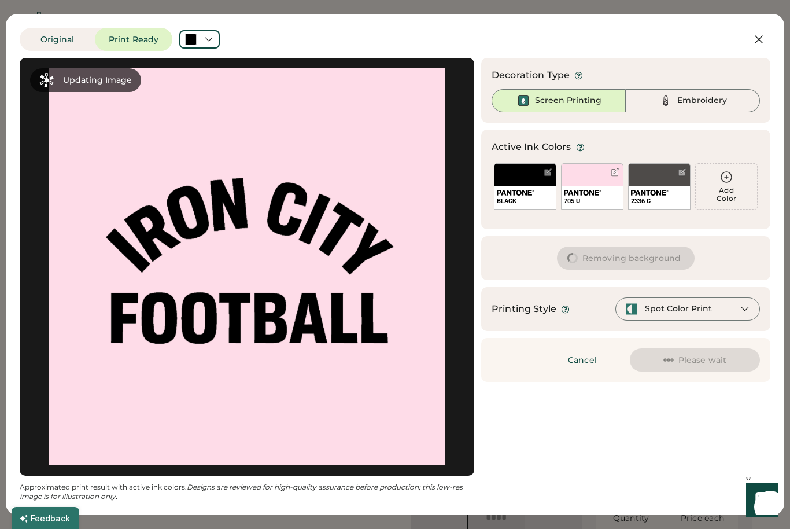
click at [591, 195] on img at bounding box center [583, 193] width 38 height 6
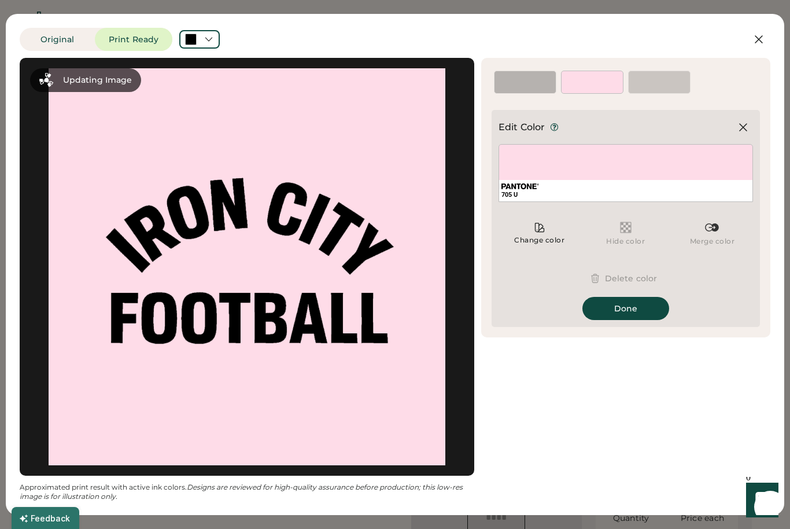
click at [598, 269] on button "Delete color" at bounding box center [626, 278] width 90 height 23
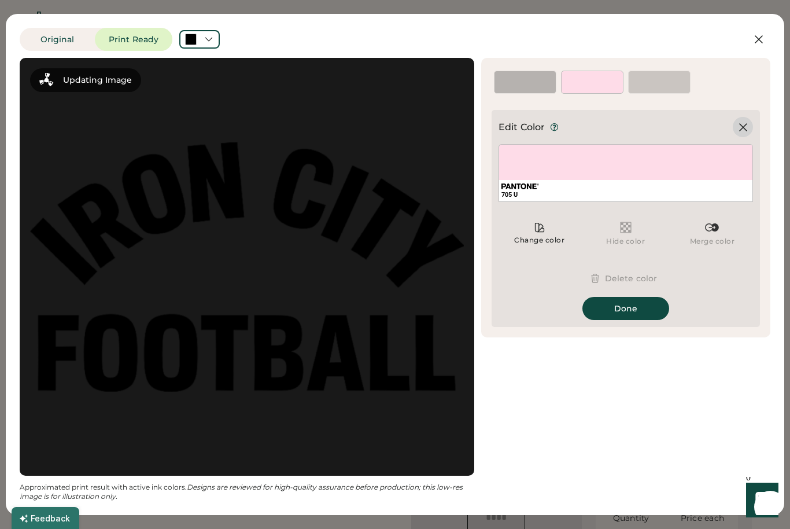
click at [744, 122] on icon at bounding box center [743, 127] width 14 height 14
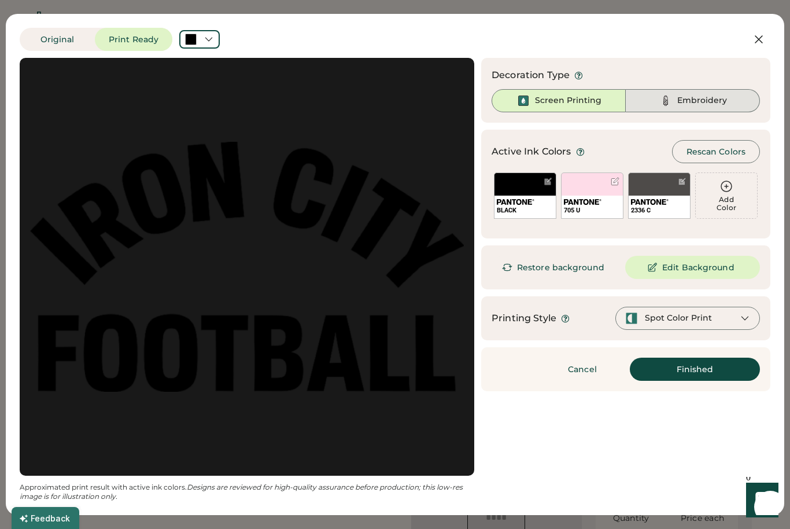
click at [655, 104] on div "Embroidery" at bounding box center [693, 100] width 134 height 23
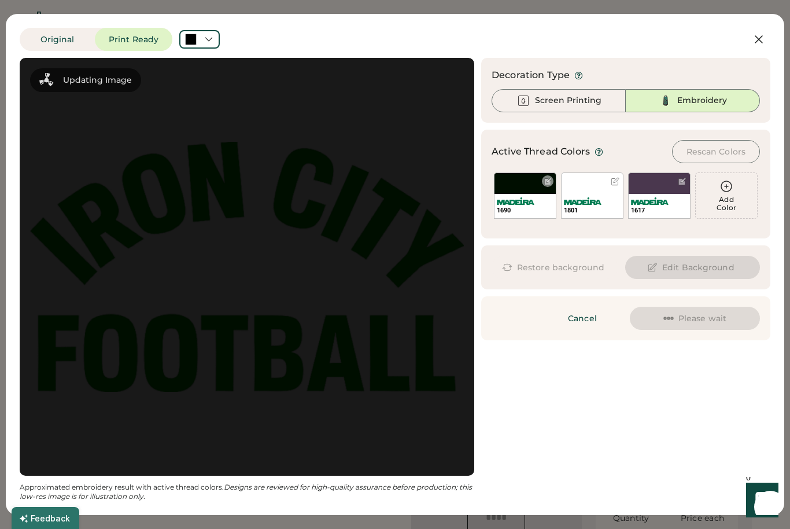
click at [531, 198] on img at bounding box center [516, 201] width 38 height 8
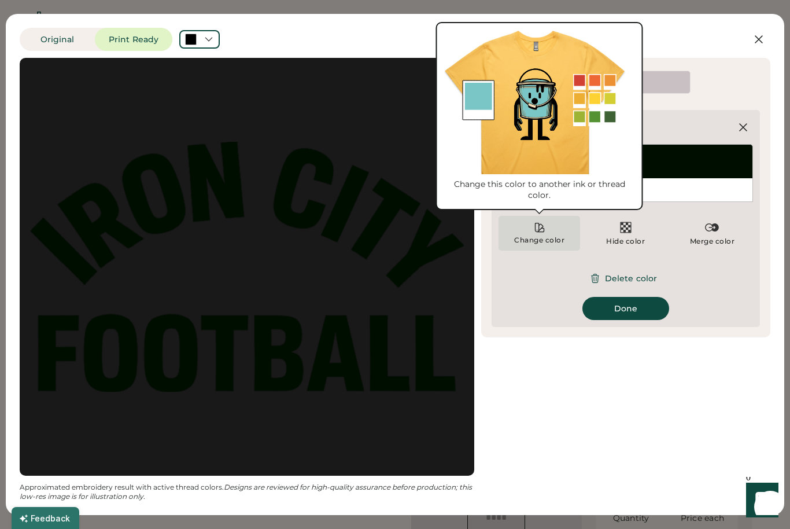
click at [542, 225] on icon at bounding box center [540, 227] width 12 height 12
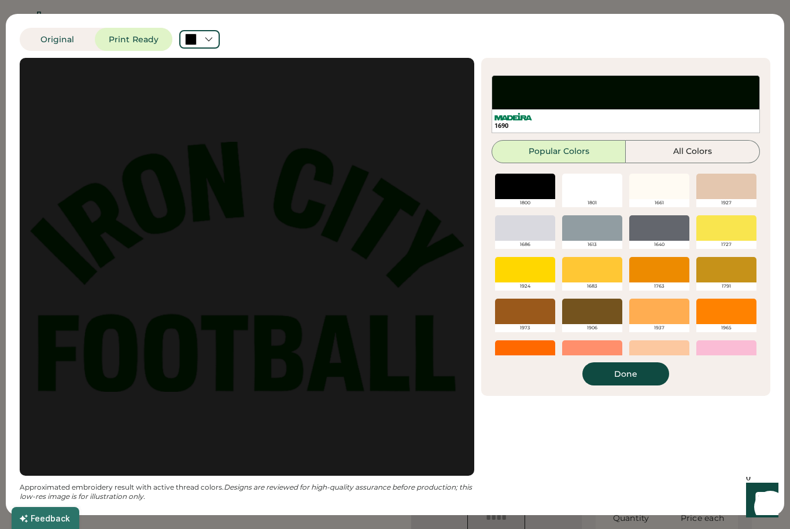
click at [594, 258] on div at bounding box center [592, 269] width 60 height 25
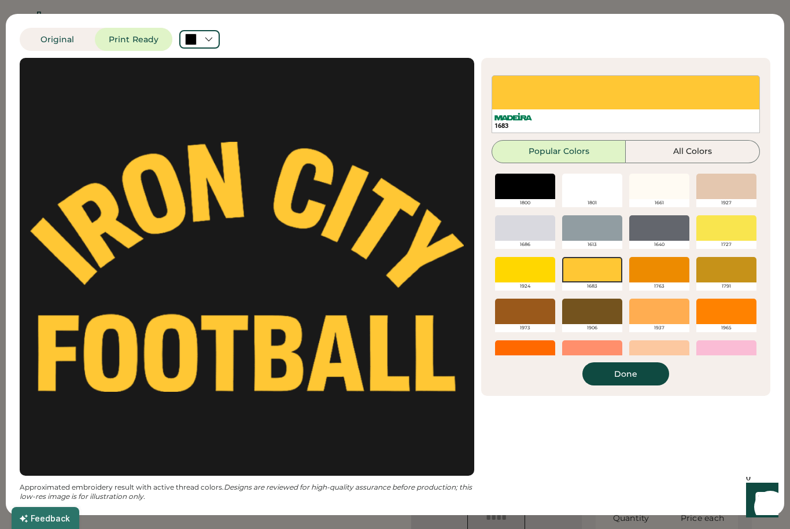
click at [604, 378] on button "Done" at bounding box center [625, 373] width 87 height 23
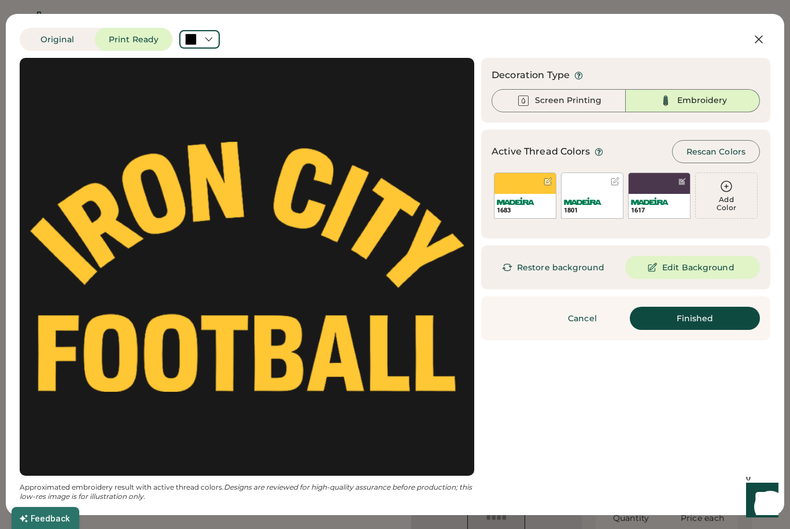
click at [594, 199] on img at bounding box center [583, 201] width 38 height 8
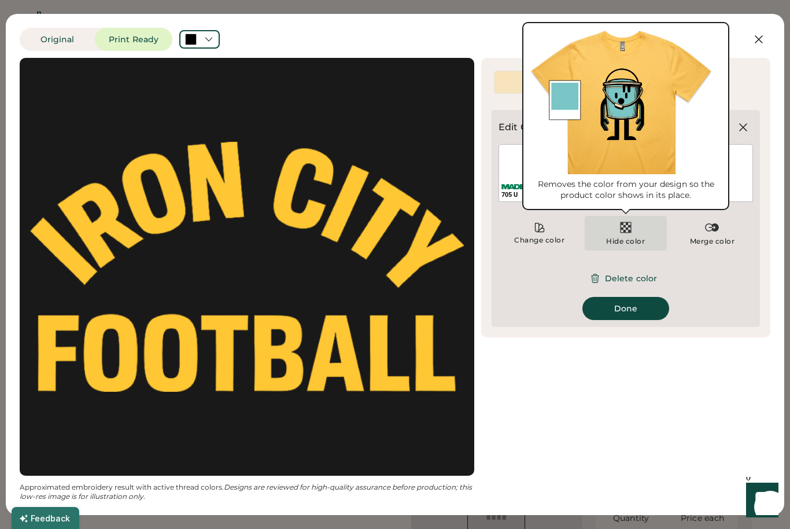
click at [631, 229] on img at bounding box center [626, 227] width 14 height 14
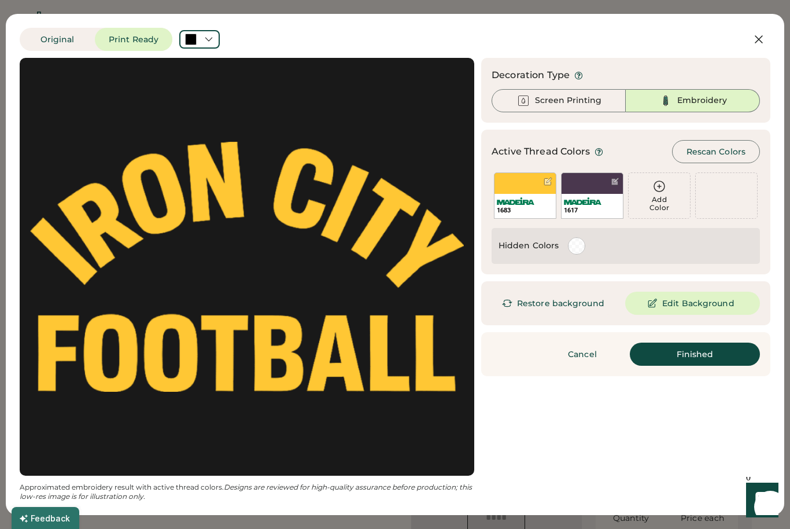
click at [602, 438] on div "Updating Image Approximated embroidery result with active thread colors. Design…" at bounding box center [395, 279] width 751 height 443
click at [548, 257] on div "Hidden Colors" at bounding box center [626, 246] width 268 height 36
click at [588, 199] on img at bounding box center [583, 201] width 38 height 8
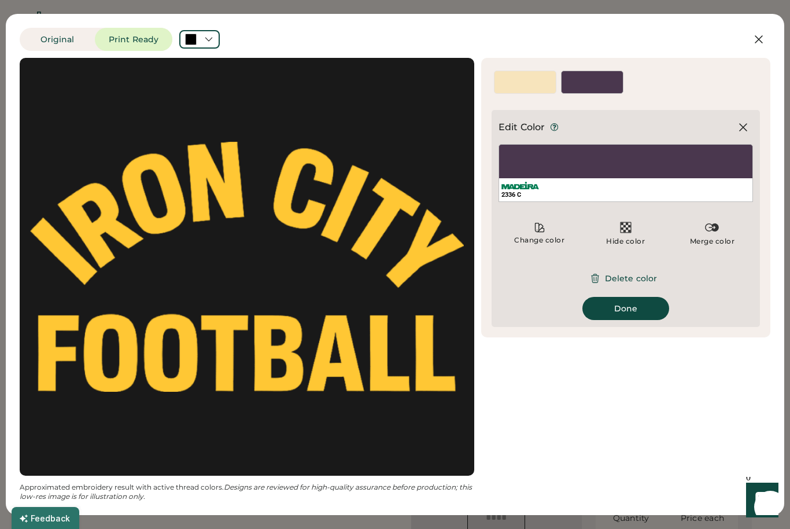
click at [605, 285] on button "Delete color" at bounding box center [626, 278] width 90 height 23
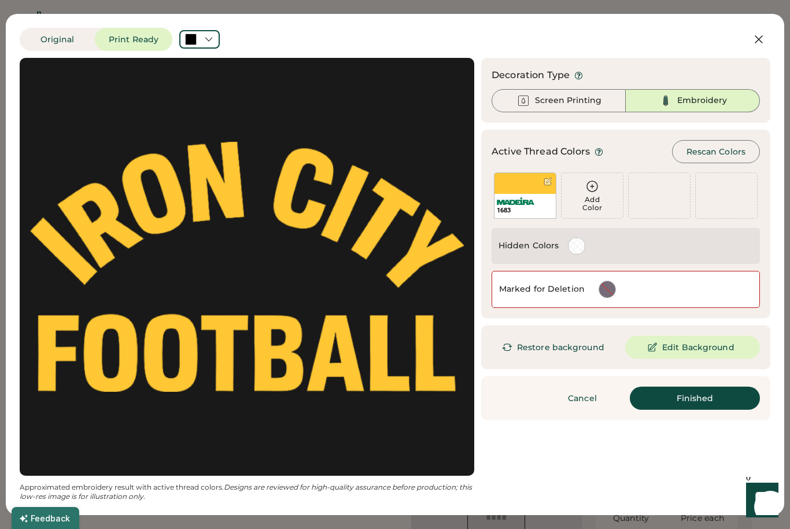
click at [655, 401] on button "Finished" at bounding box center [695, 397] width 130 height 23
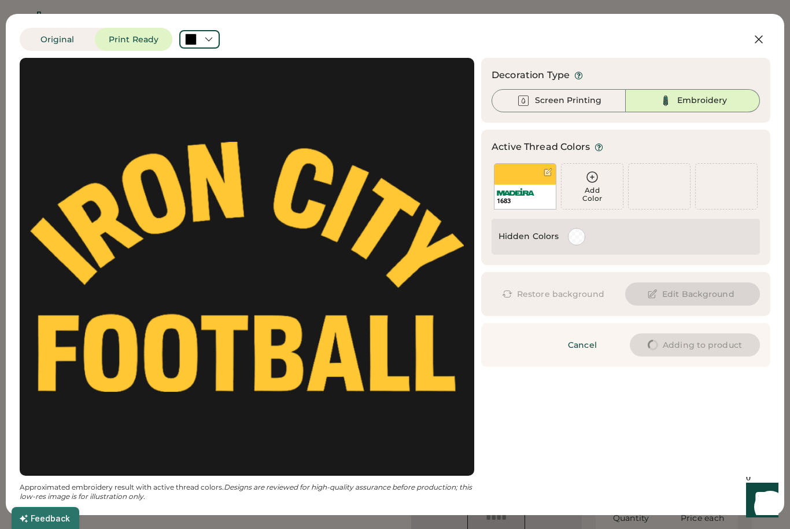
type input "****"
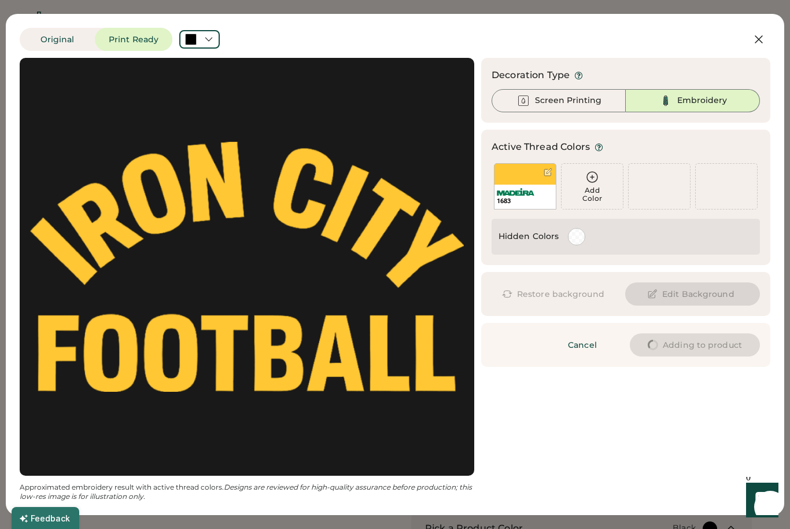
type input "****"
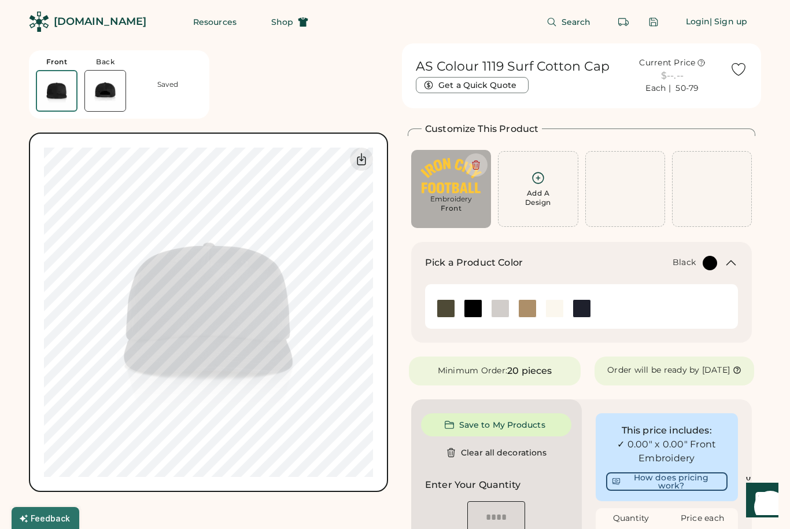
type input "****"
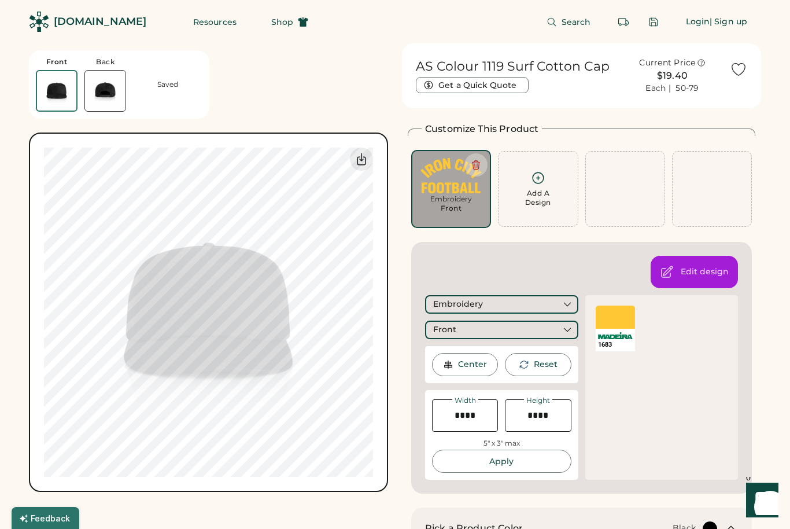
type input "****"
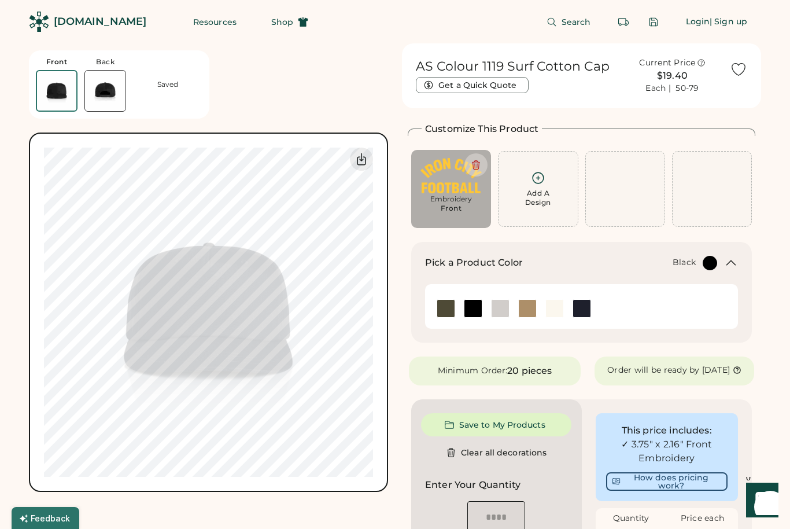
type input "****"
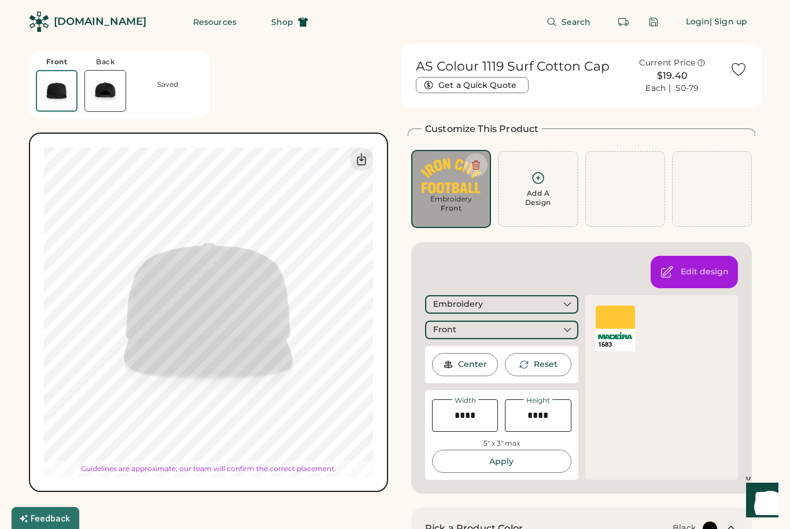
type input "****"
click at [201, 83] on div "Saved" at bounding box center [167, 84] width 69 height 9
click at [261, 91] on div "Front Back Saved Switch to back My uploaded designs Upload new design SVG, Ai, …" at bounding box center [208, 267] width 359 height 448
click at [293, 97] on div "Front Back Saved Switch to back My uploaded designs Upload new design SVG, Ai, …" at bounding box center [208, 267] width 359 height 448
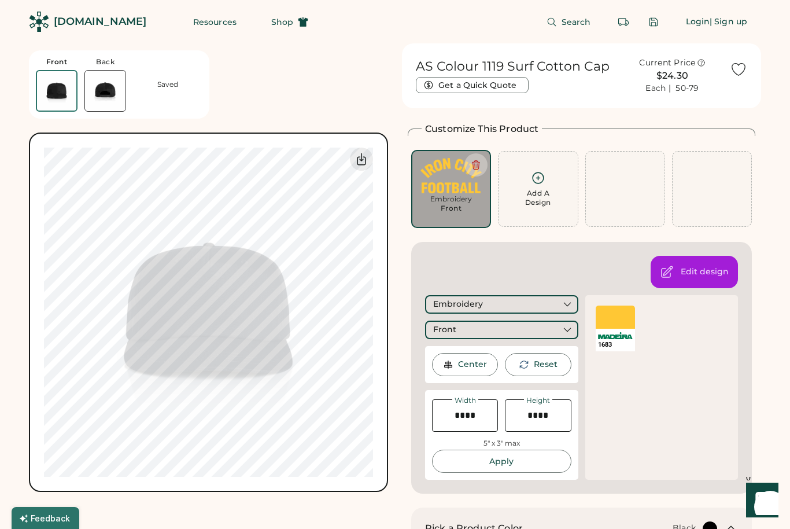
click at [210, 490] on div "Switch to back My uploaded designs Upload new design SVG, Ai, PDF, EPS, PSD Non…" at bounding box center [208, 311] width 359 height 359
click at [265, 89] on div "Front Back Saved Switch to back My uploaded designs Upload new design SVG, Ai, …" at bounding box center [208, 267] width 359 height 448
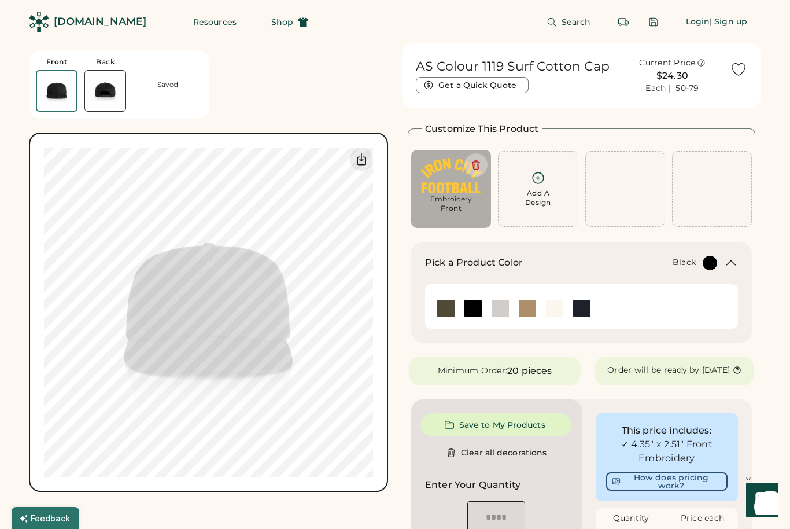
click at [479, 166] on icon at bounding box center [476, 165] width 10 height 10
type input "****"
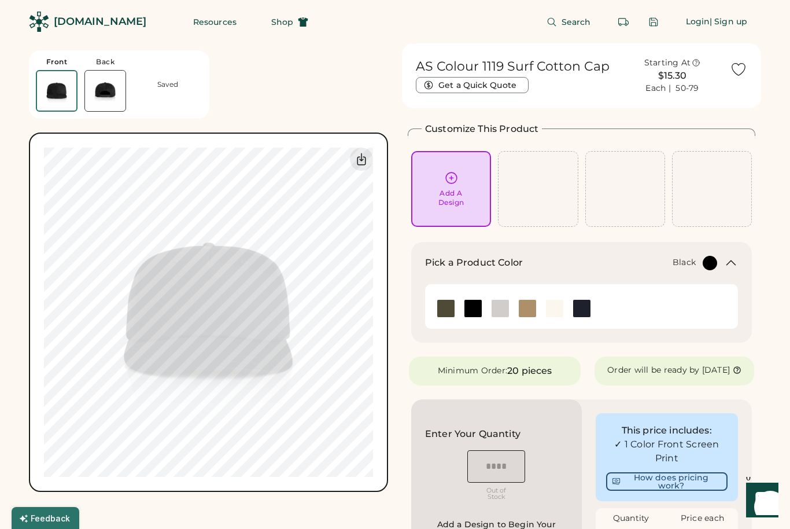
drag, startPoint x: 445, startPoint y: 188, endPoint x: 445, endPoint y: 223, distance: 35.3
click at [445, 189] on div "Add A Design" at bounding box center [451, 198] width 26 height 19
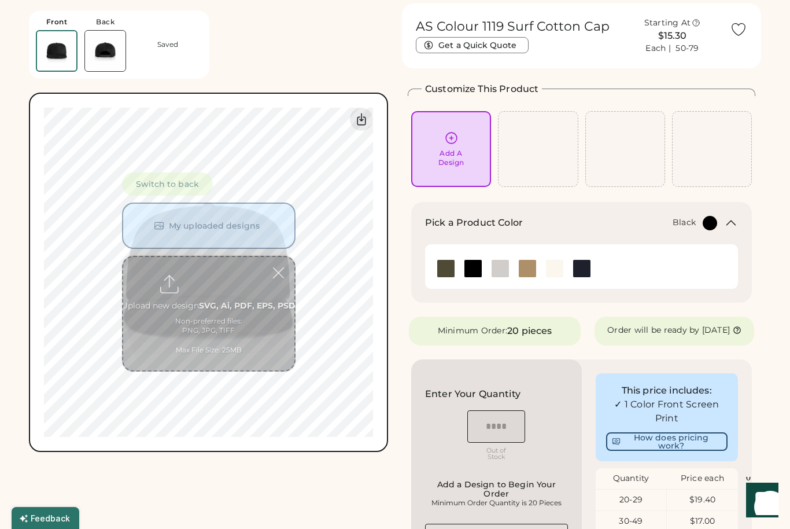
scroll to position [43, 0]
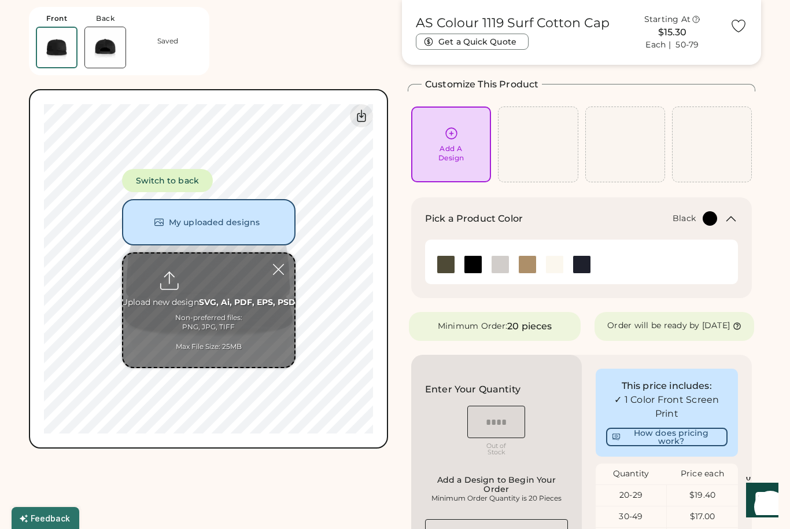
click at [203, 282] on input "file" at bounding box center [208, 309] width 171 height 113
type input "**********"
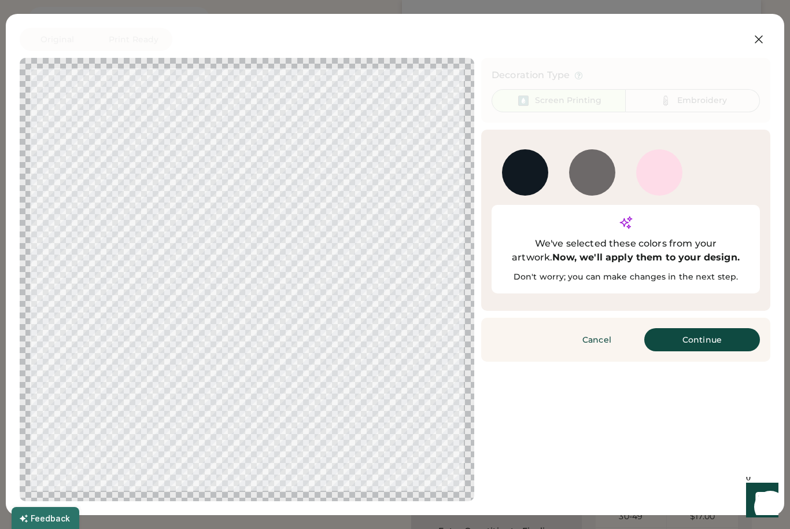
click at [715, 328] on button "Continue" at bounding box center [702, 339] width 116 height 23
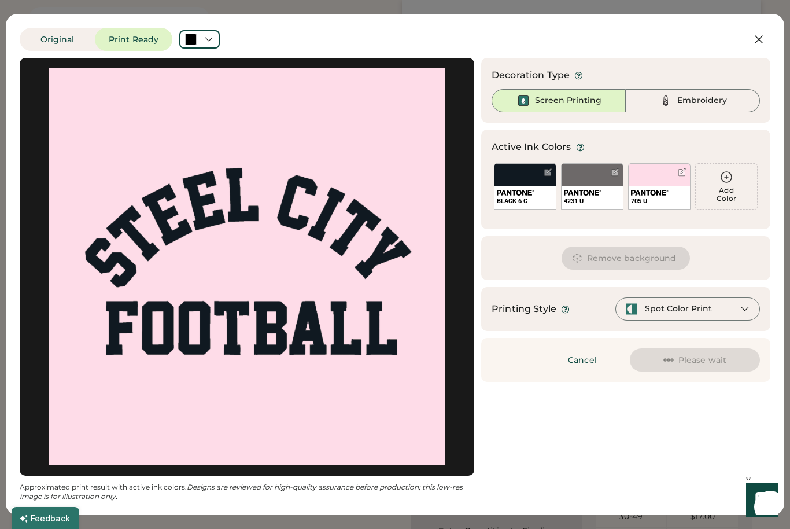
click at [603, 260] on button "Remove background" at bounding box center [625, 257] width 129 height 23
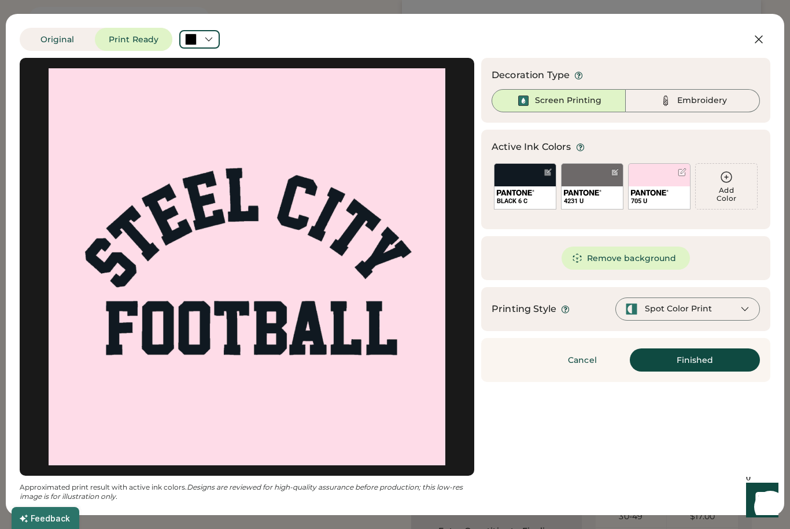
click at [649, 100] on div "Embroidery" at bounding box center [693, 100] width 134 height 23
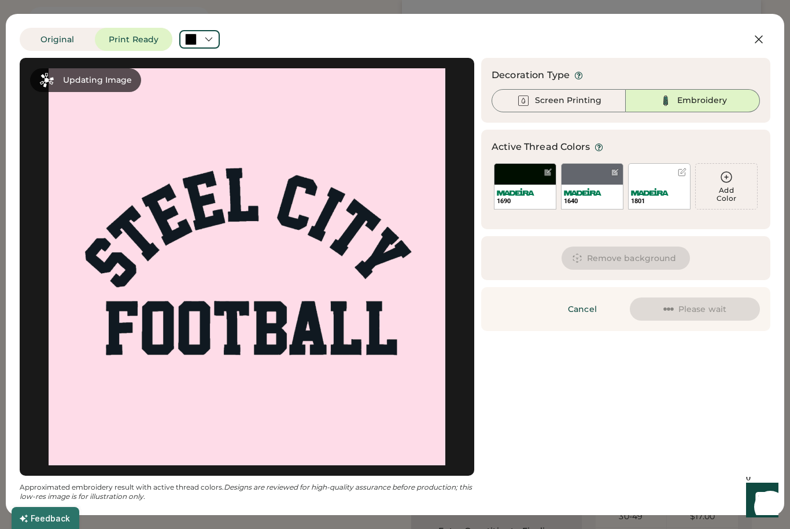
click at [595, 193] on img at bounding box center [583, 192] width 38 height 8
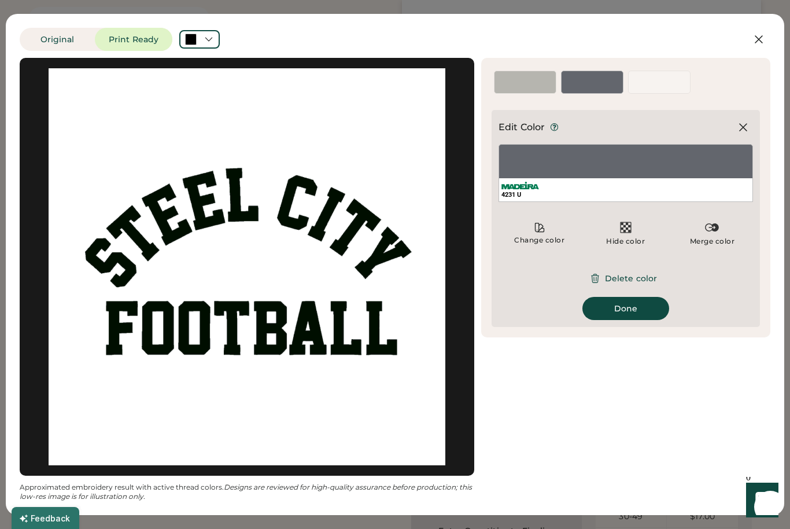
click at [612, 279] on button "Delete color" at bounding box center [626, 278] width 90 height 23
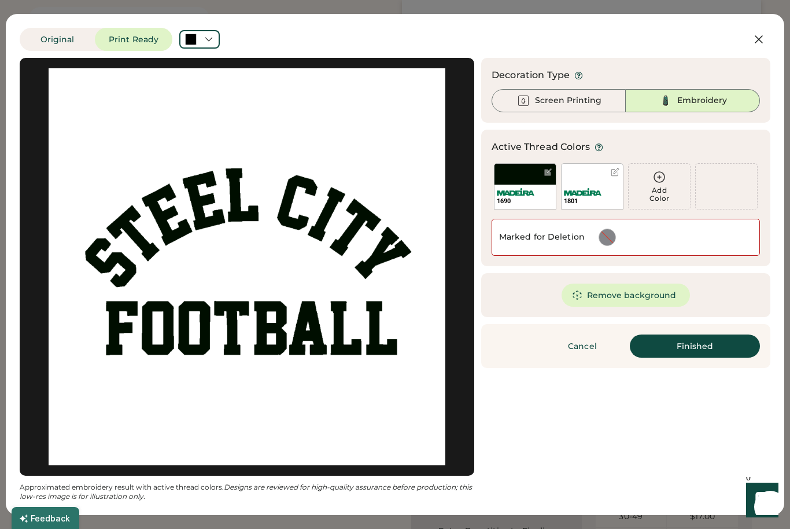
click at [508, 194] on img at bounding box center [516, 192] width 38 height 8
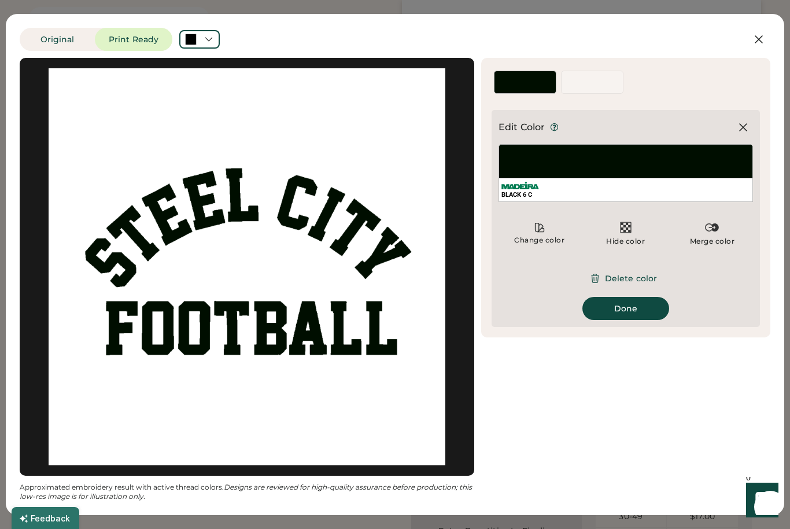
click at [542, 228] on icon at bounding box center [539, 227] width 9 height 9
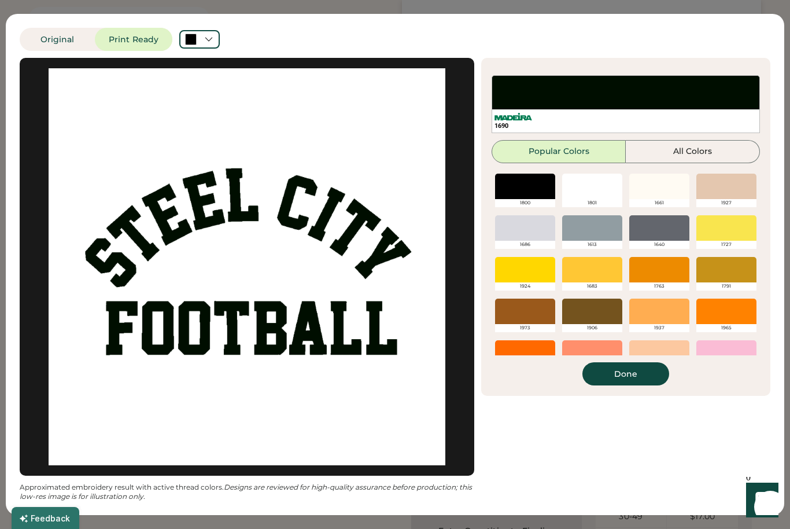
click at [568, 271] on div at bounding box center [592, 269] width 60 height 25
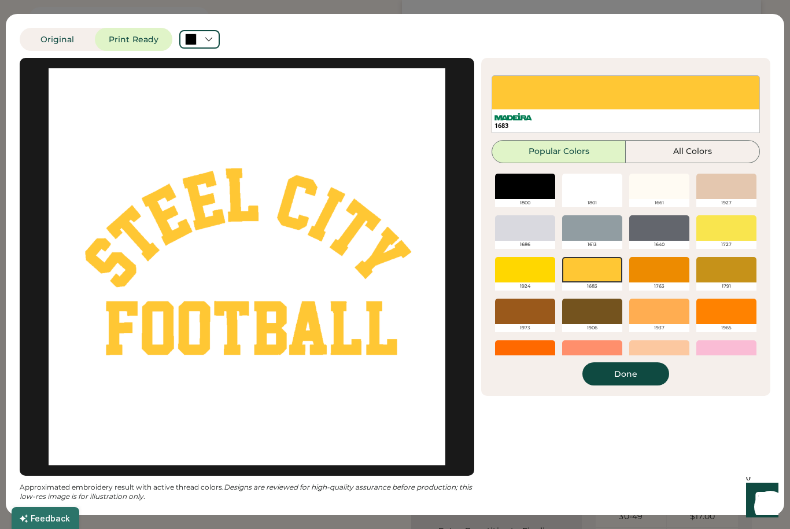
click at [649, 377] on button "Done" at bounding box center [625, 373] width 87 height 23
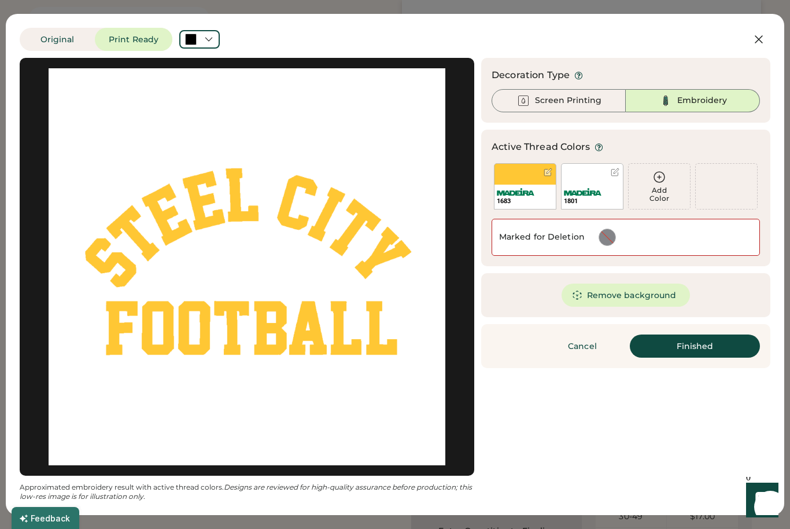
click at [619, 300] on button "Remove background" at bounding box center [625, 294] width 129 height 23
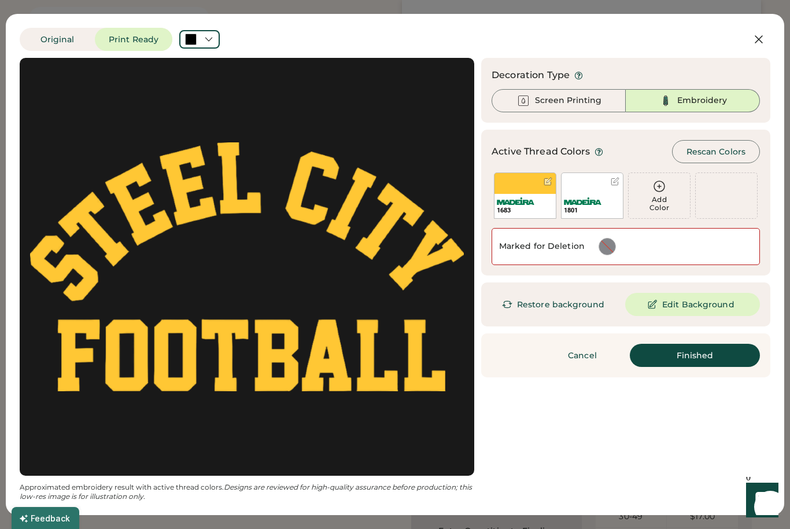
click at [700, 356] on button "Finished" at bounding box center [695, 354] width 130 height 23
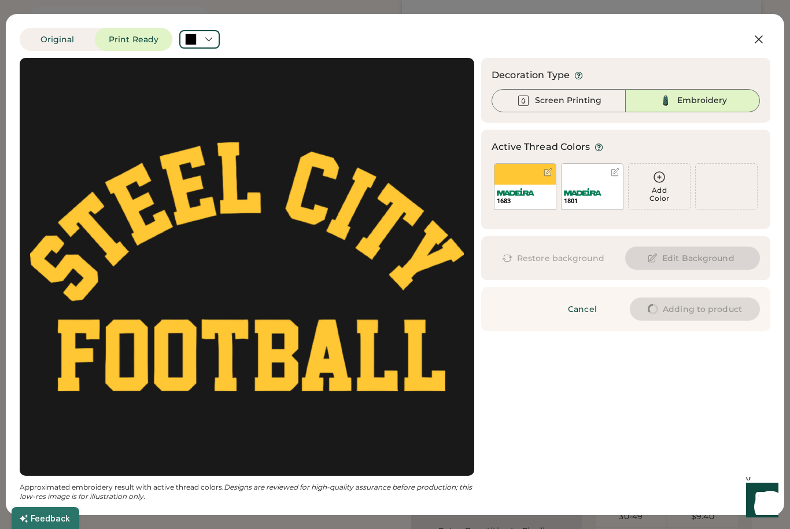
type input "****"
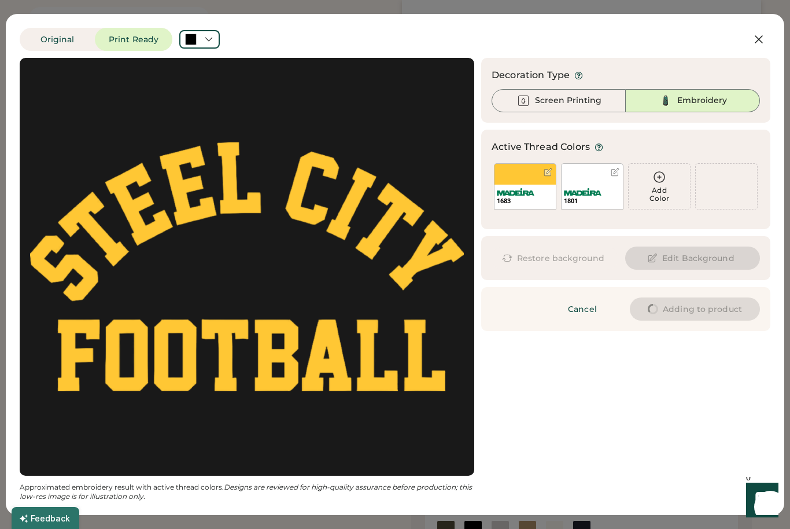
type input "****"
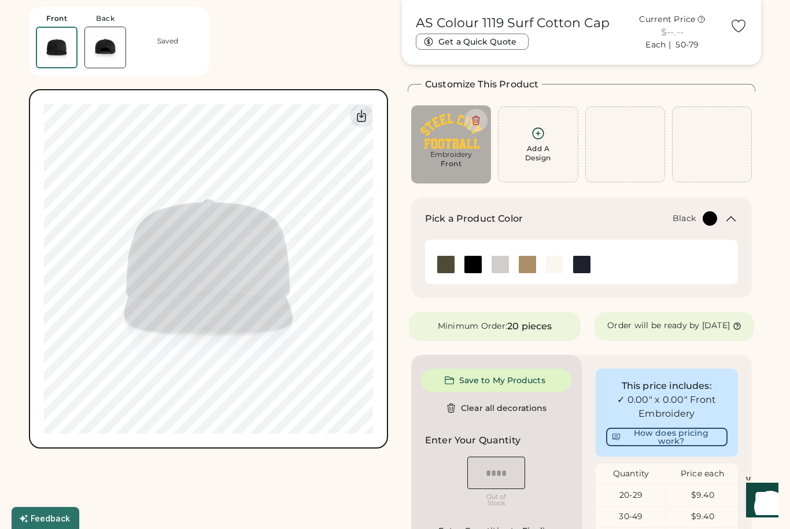
type input "****"
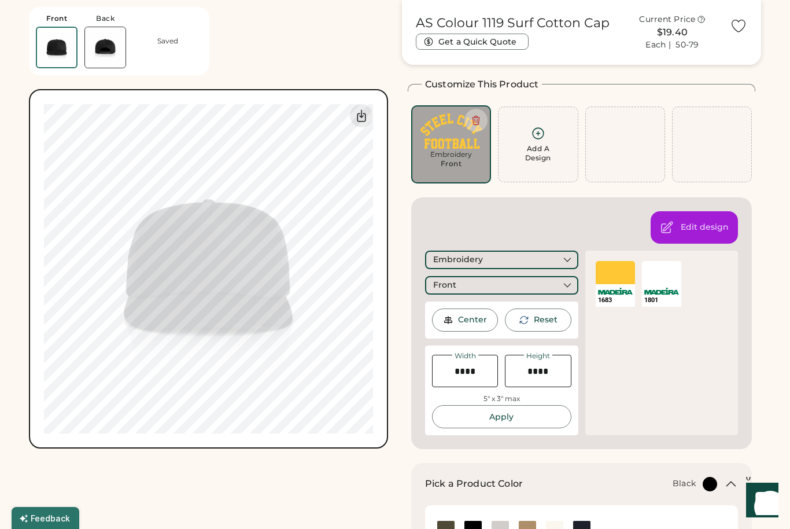
type input "****"
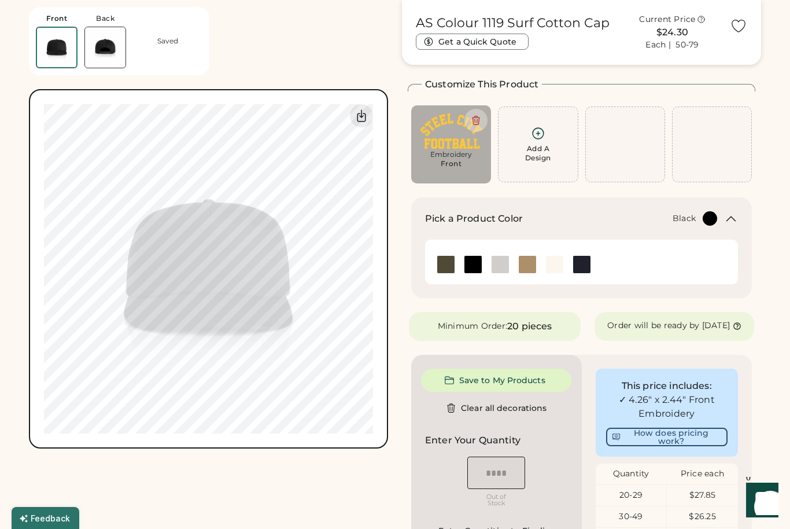
click at [339, 71] on div "Front Back Saved Switch to back My uploaded designs Upload new design SVG, Ai, …" at bounding box center [208, 224] width 359 height 448
click at [363, 118] on icon at bounding box center [361, 116] width 14 height 14
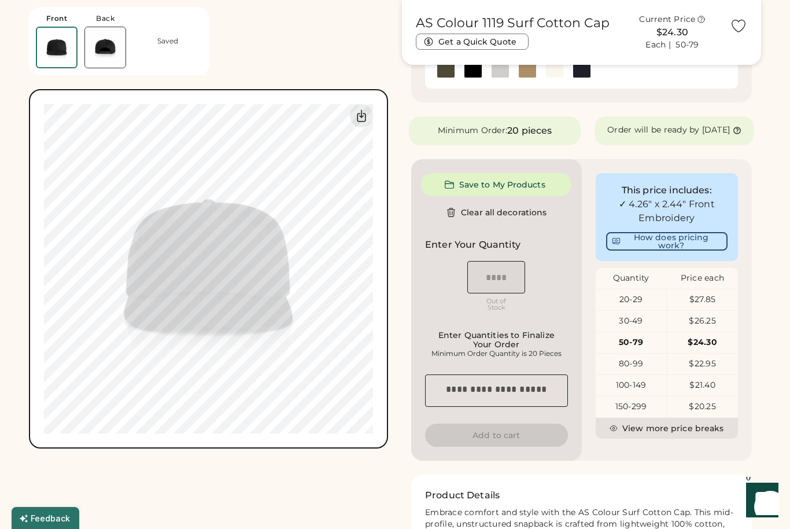
scroll to position [243, 0]
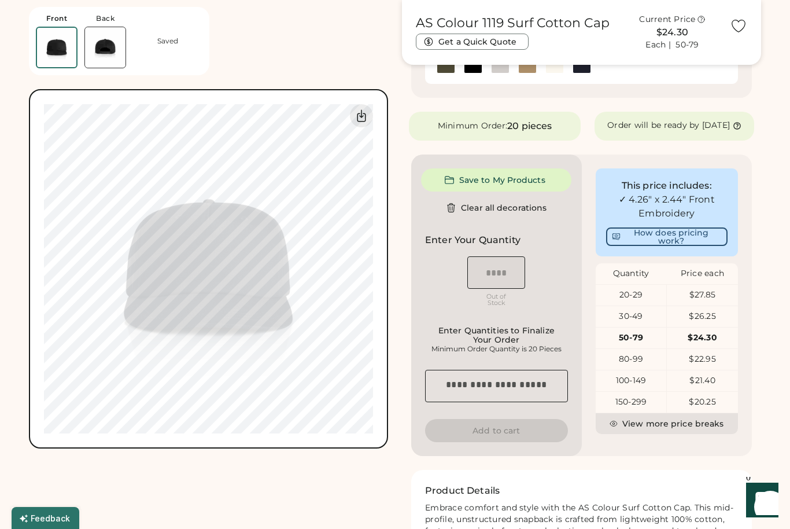
click at [671, 430] on button "View more price breaks" at bounding box center [667, 423] width 143 height 21
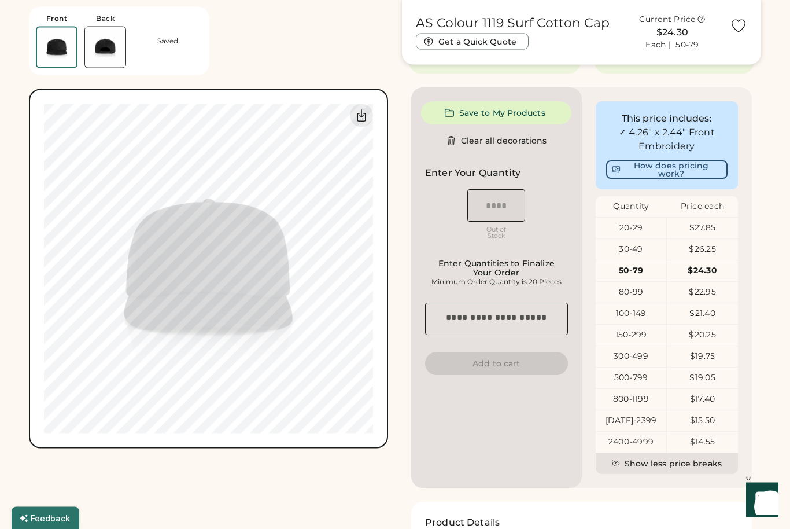
scroll to position [311, 0]
click at [257, 47] on div "Front Back Saved Switch to back My uploaded designs Upload new design SVG, Ai, …" at bounding box center [208, 224] width 359 height 448
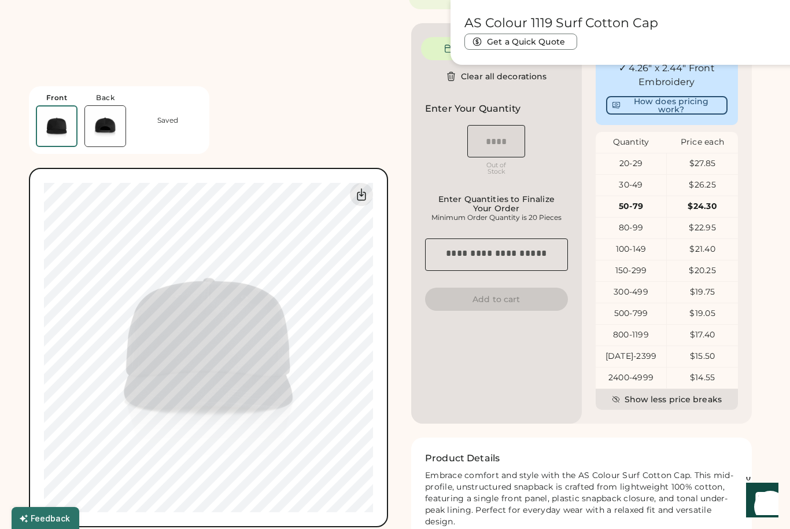
scroll to position [623, 0]
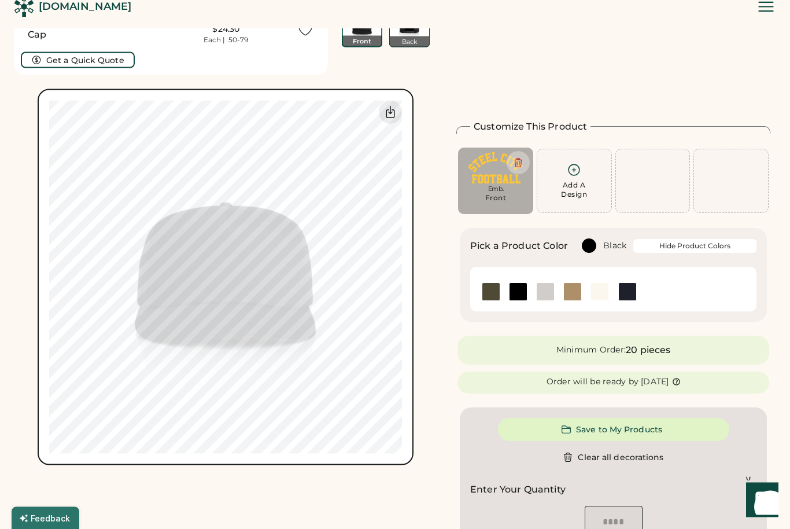
scroll to position [0, 0]
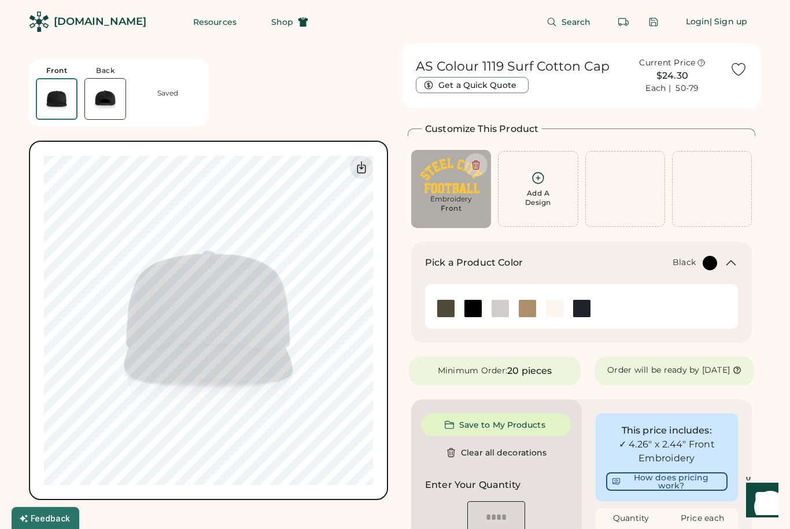
click at [476, 165] on icon at bounding box center [476, 165] width 10 height 10
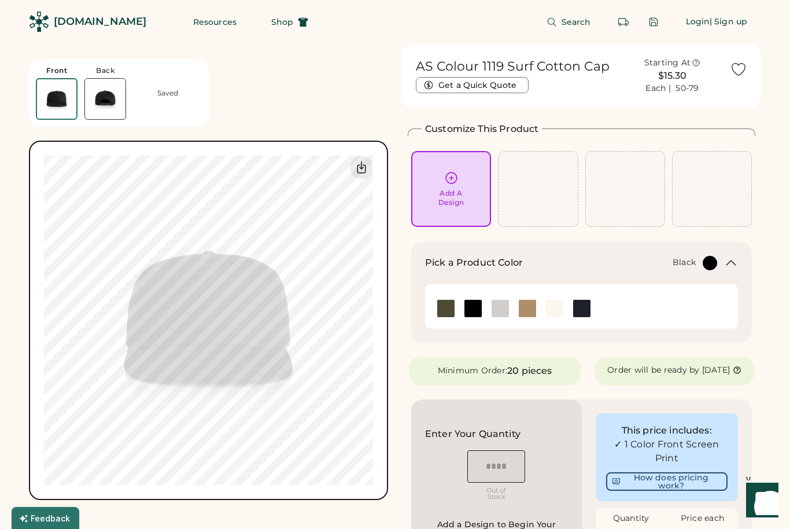
click at [538, 178] on div "Add A Design" at bounding box center [538, 189] width 80 height 76
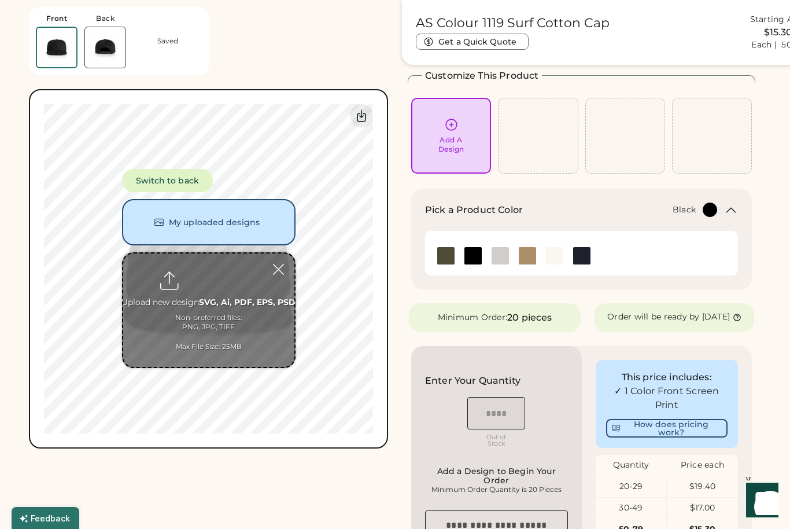
click at [449, 134] on div "Add A Design" at bounding box center [451, 135] width 64 height 36
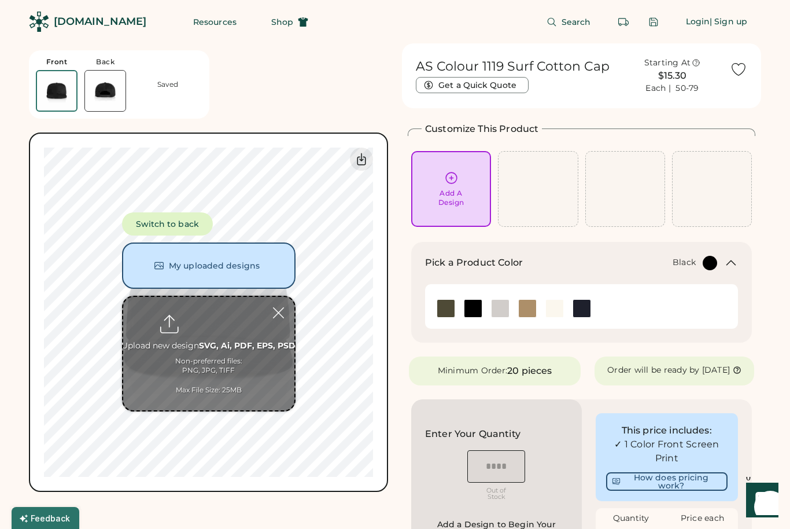
click at [209, 264] on button "My uploaded designs" at bounding box center [208, 265] width 173 height 46
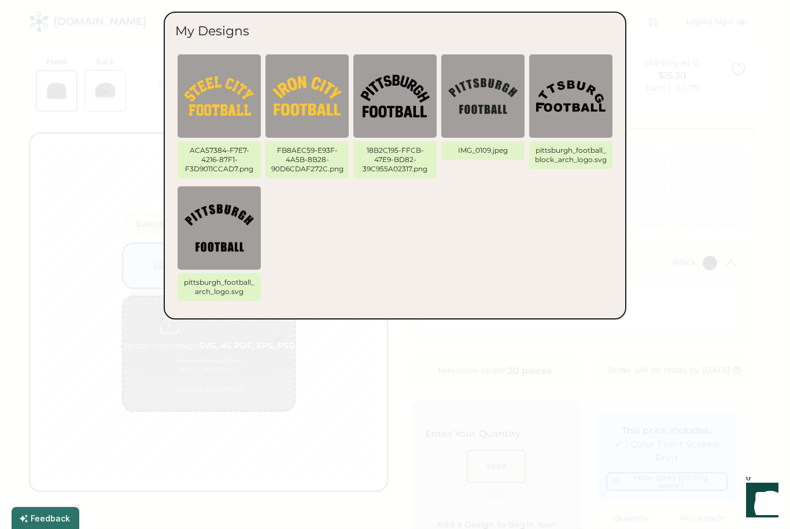
click at [387, 111] on img at bounding box center [394, 95] width 69 height 69
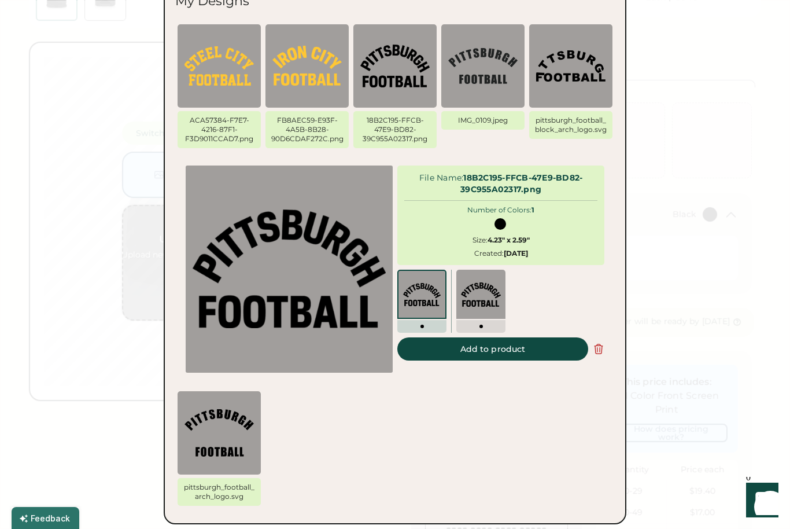
scroll to position [64, 0]
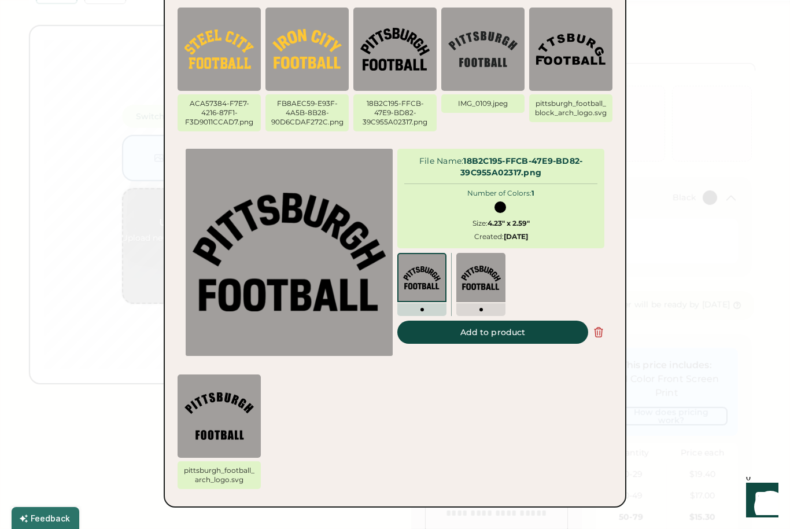
click at [515, 330] on button "Add to product" at bounding box center [492, 331] width 191 height 23
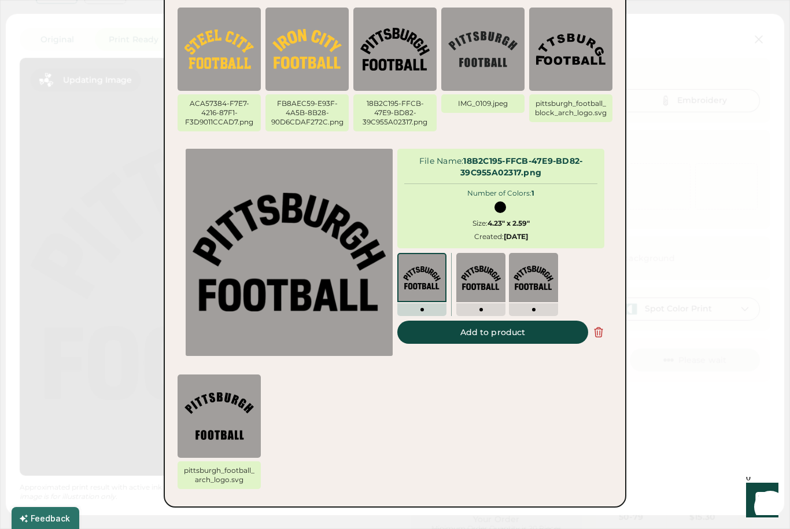
type input "****"
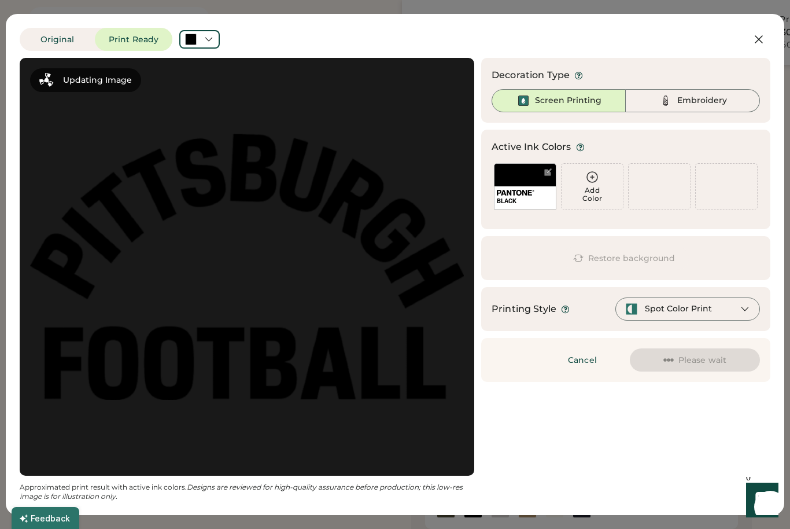
click at [529, 189] on div "BLACK" at bounding box center [524, 197] width 61 height 23
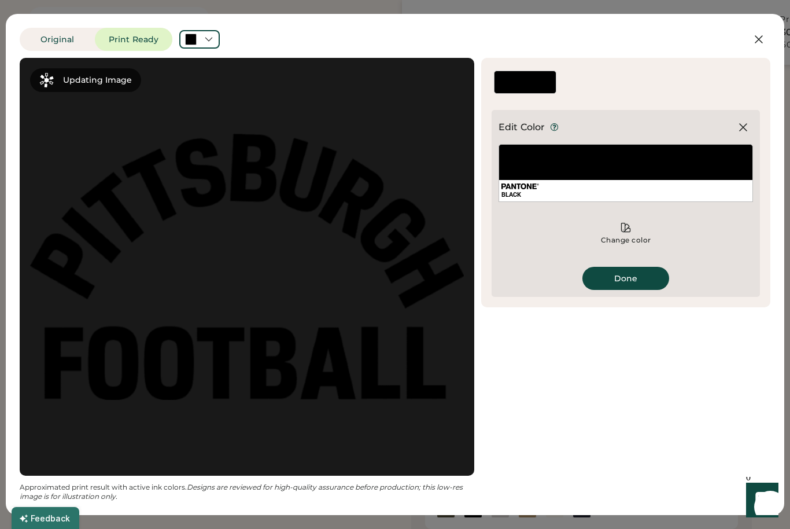
click at [531, 191] on div "BLACK" at bounding box center [625, 194] width 249 height 9
click at [625, 230] on icon at bounding box center [626, 227] width 9 height 9
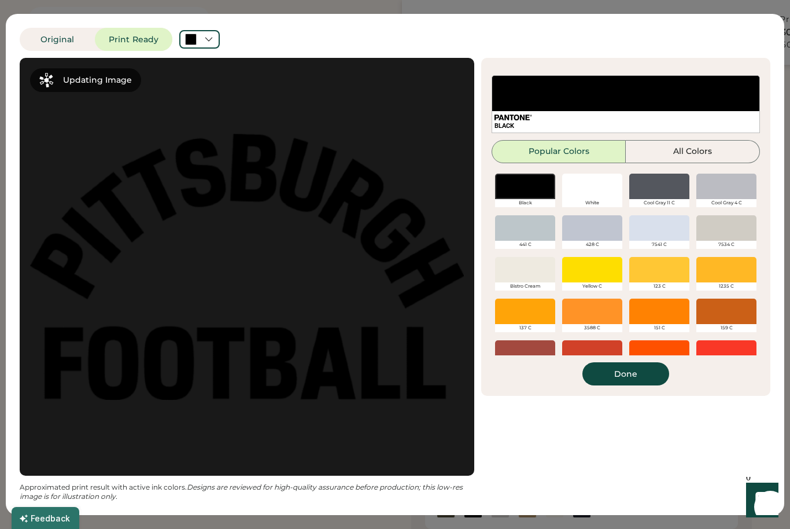
click at [586, 272] on div at bounding box center [592, 269] width 60 height 25
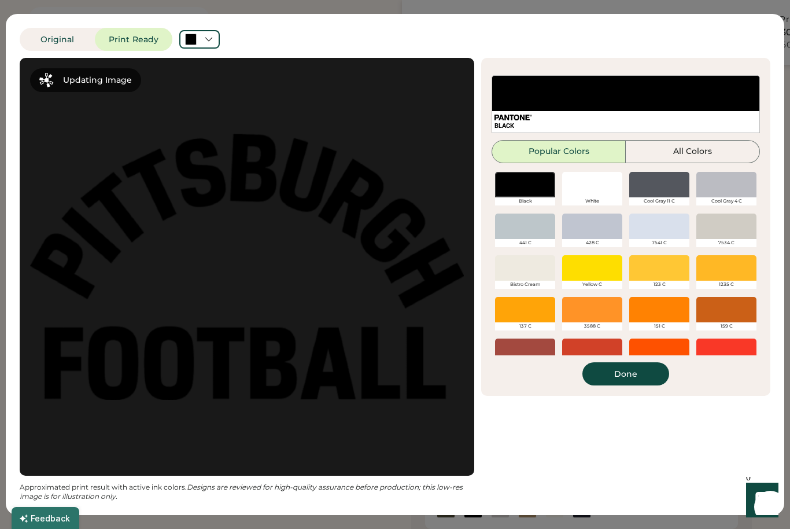
click at [655, 265] on div at bounding box center [659, 267] width 60 height 25
click at [657, 271] on div at bounding box center [659, 267] width 60 height 25
click at [606, 263] on div at bounding box center [592, 267] width 60 height 25
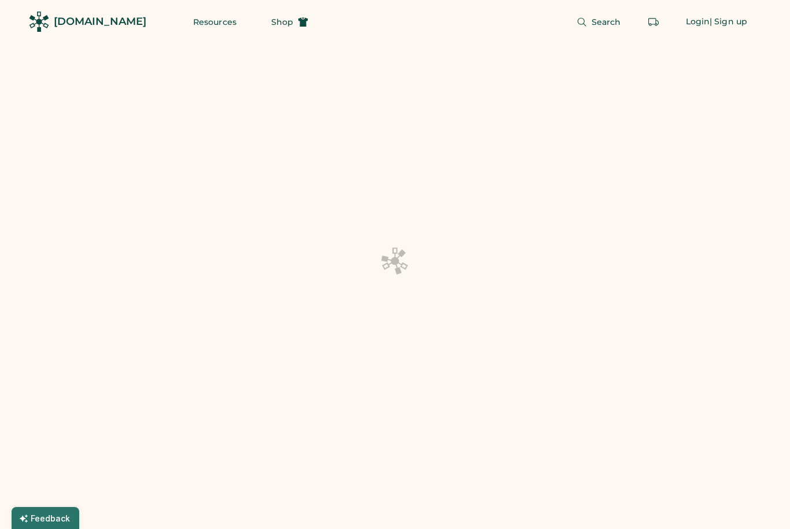
scroll to position [64, 0]
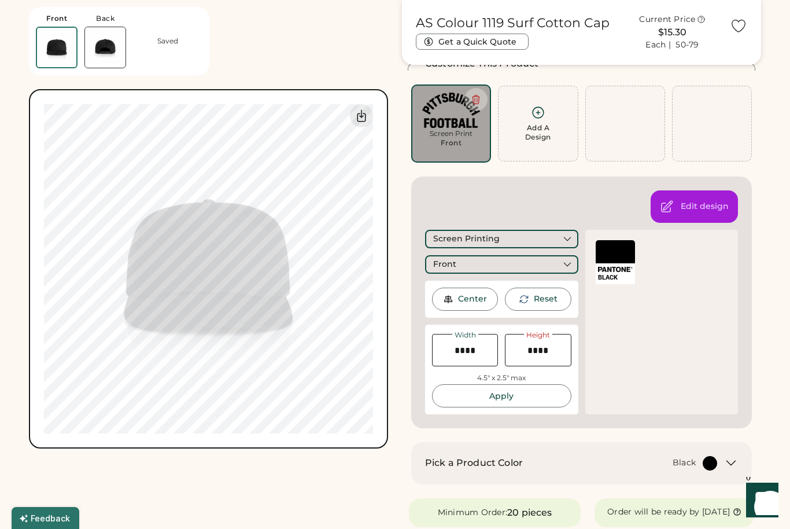
click at [603, 256] on div at bounding box center [615, 251] width 39 height 23
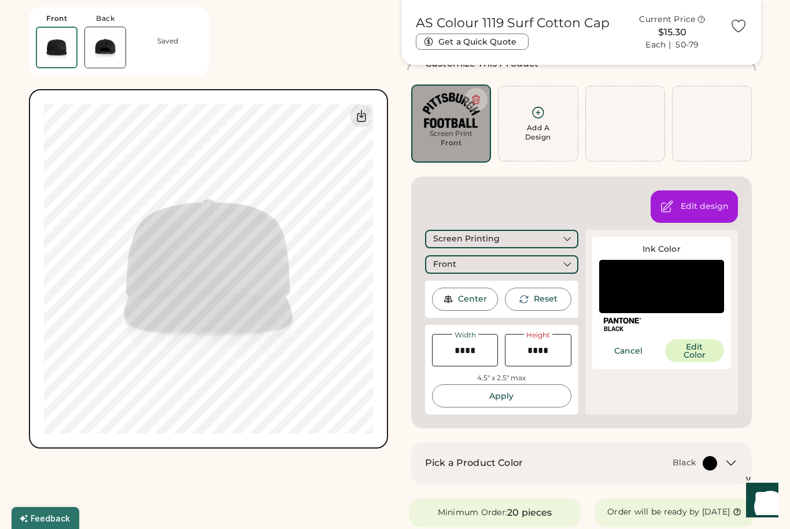
click at [699, 347] on button "Edit Color" at bounding box center [694, 350] width 59 height 23
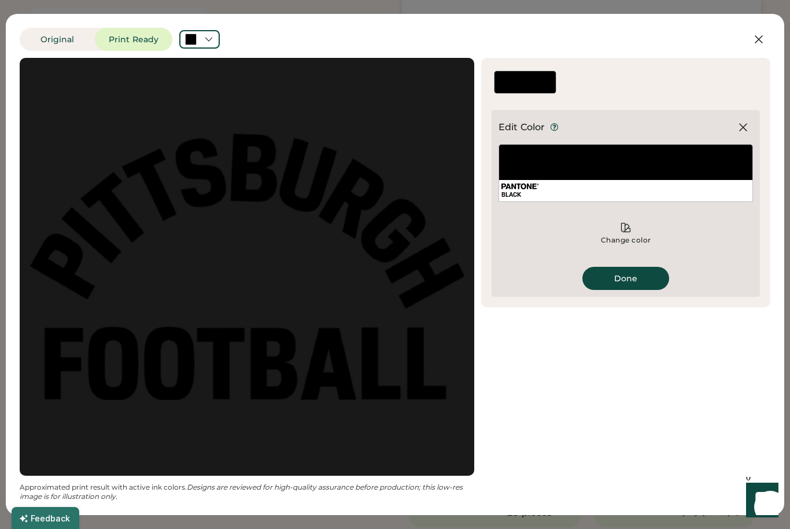
click at [618, 161] on div "BLACK" at bounding box center [625, 173] width 254 height 58
click at [622, 227] on icon at bounding box center [626, 227] width 9 height 9
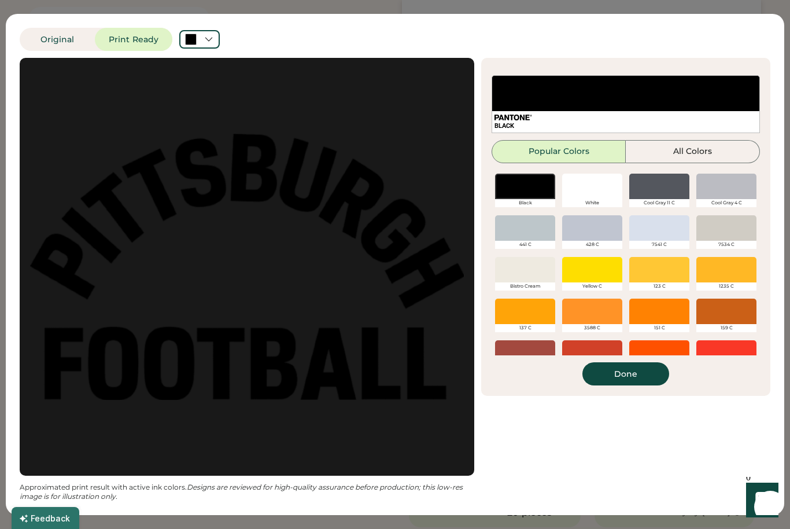
click at [634, 270] on div at bounding box center [659, 269] width 60 height 25
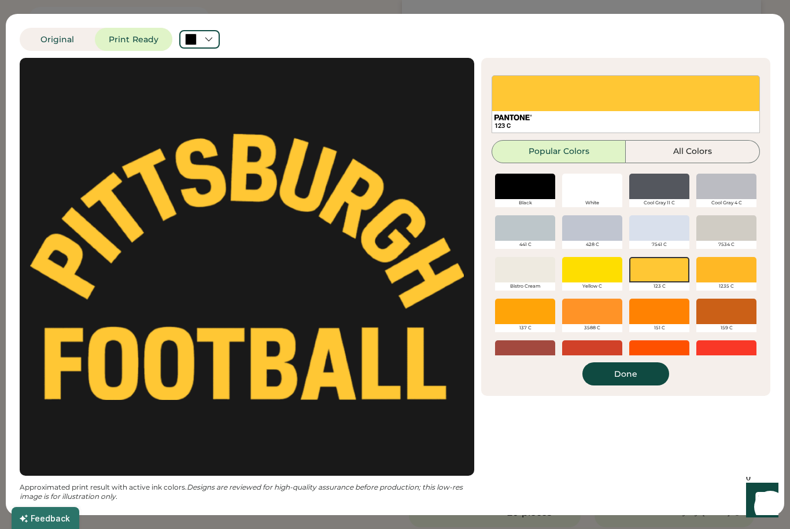
click at [617, 375] on button "Done" at bounding box center [625, 373] width 87 height 23
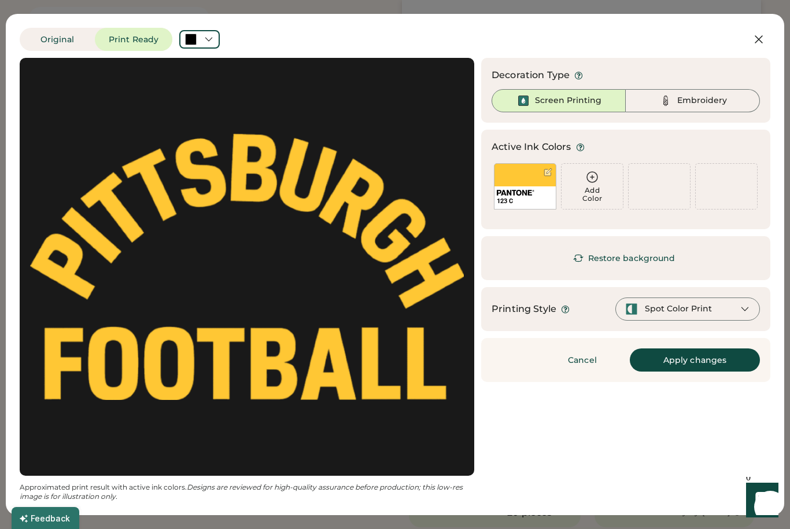
click at [704, 109] on div "Embroidery" at bounding box center [693, 100] width 134 height 23
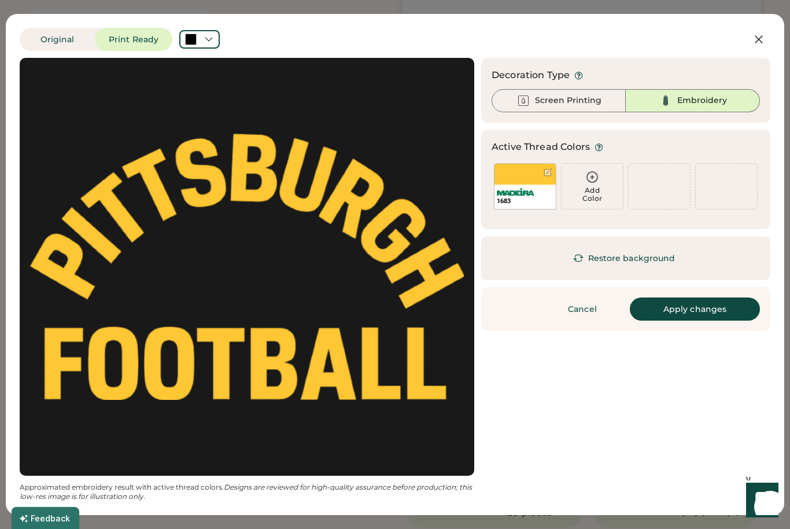
click at [719, 312] on button "Apply changes" at bounding box center [695, 308] width 130 height 23
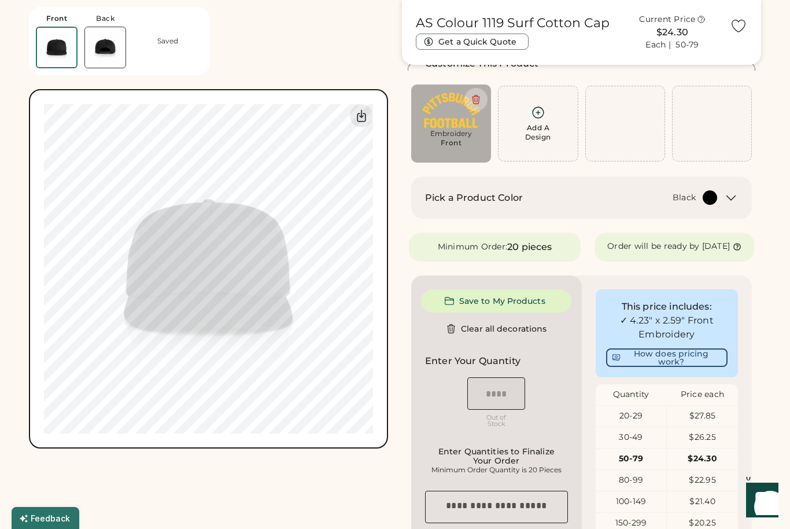
type input "****"
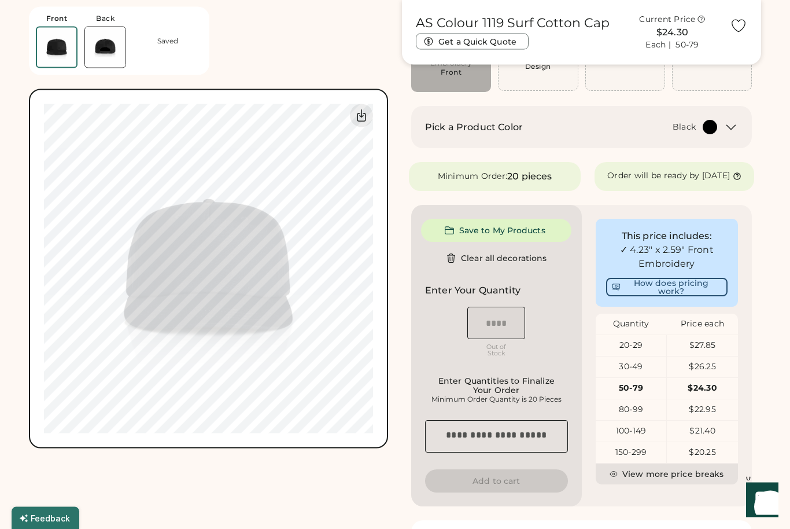
scroll to position [135, 0]
click at [662, 484] on button "View more price breaks" at bounding box center [667, 473] width 143 height 21
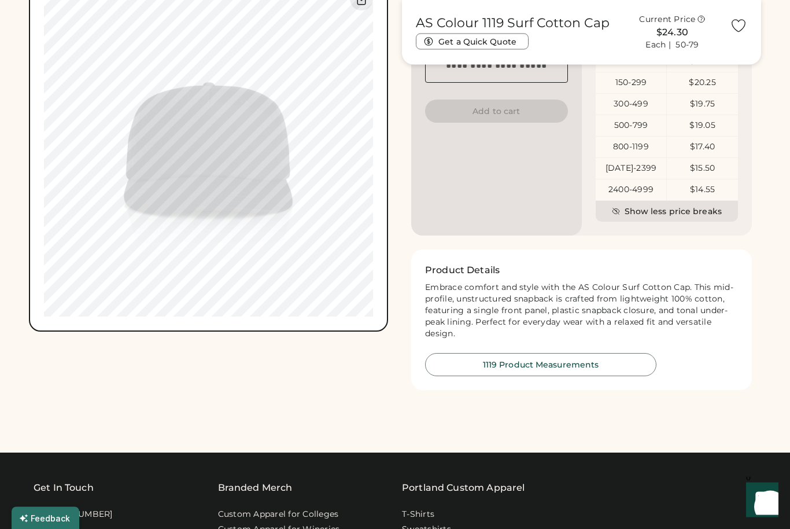
scroll to position [505, 0]
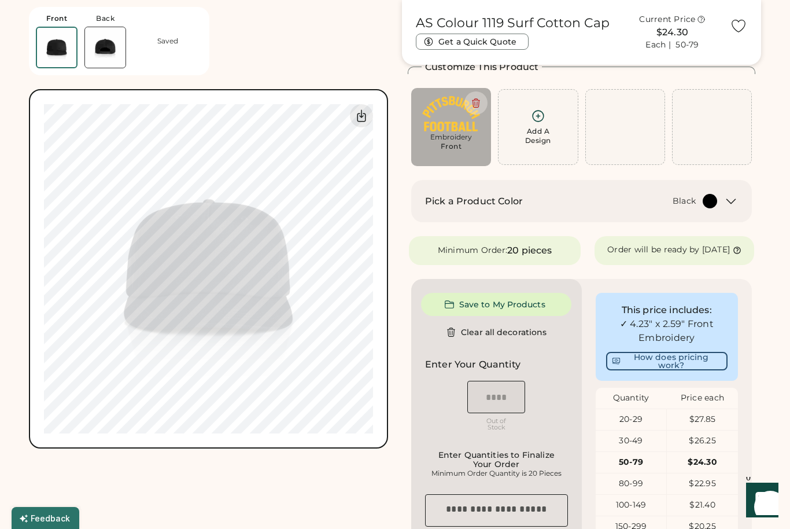
scroll to position [0, 0]
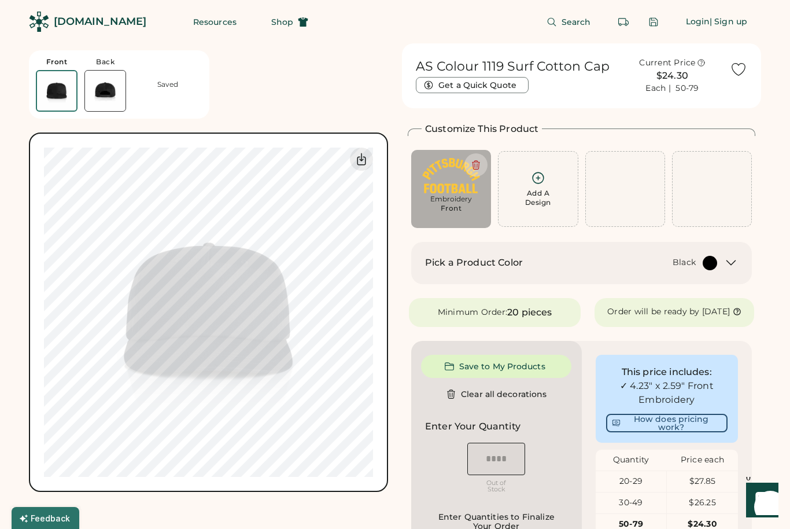
type input "****"
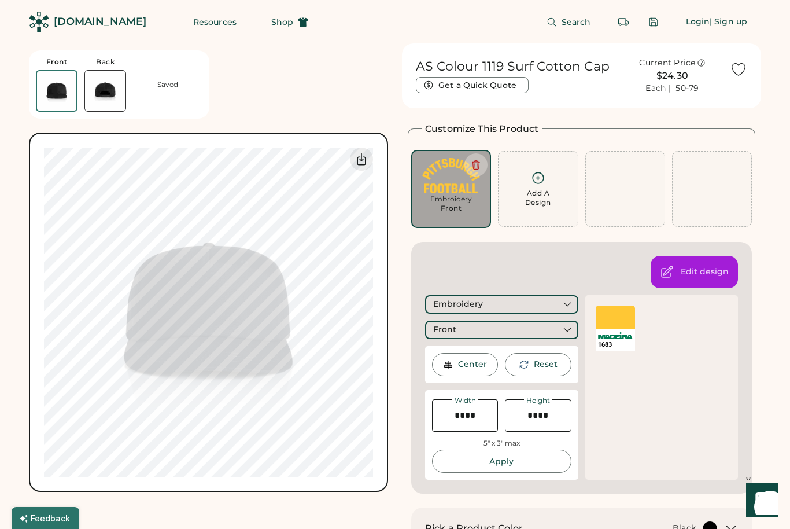
click at [479, 366] on div "Center" at bounding box center [472, 365] width 29 height 12
click at [482, 415] on input "input" at bounding box center [465, 415] width 66 height 32
type input "****"
click at [552, 458] on button "Apply" at bounding box center [501, 460] width 139 height 23
type input "****"
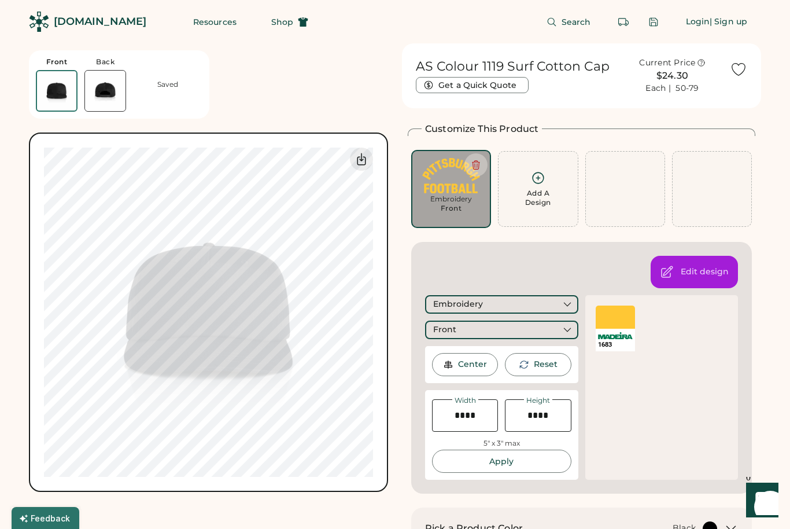
click at [481, 420] on input "input" at bounding box center [465, 415] width 66 height 32
type input "****"
click at [555, 410] on input "input" at bounding box center [538, 415] width 66 height 32
type input "*****"
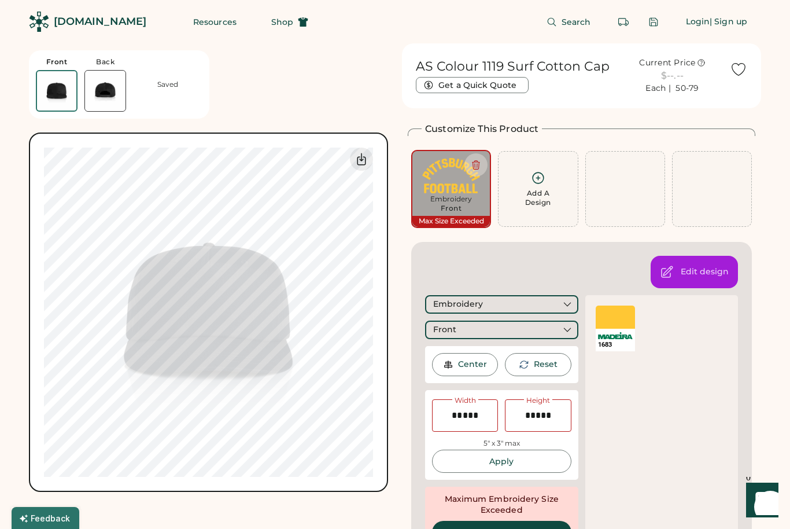
click at [565, 416] on input "input" at bounding box center [538, 415] width 66 height 32
type input "****"
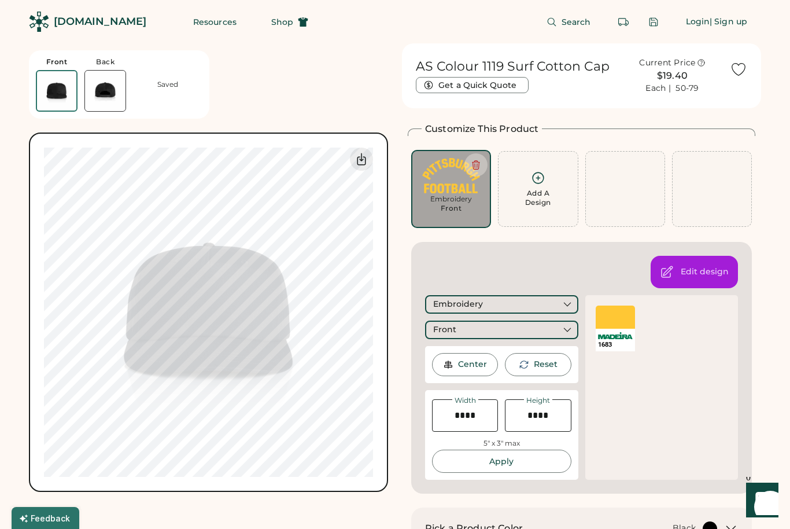
type input "****"
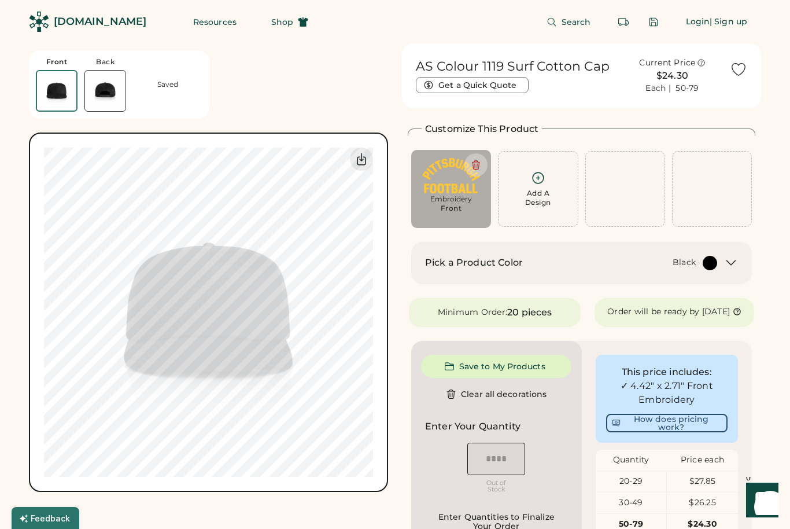
click at [364, 156] on icon at bounding box center [361, 159] width 14 height 14
